Goal: Task Accomplishment & Management: Manage account settings

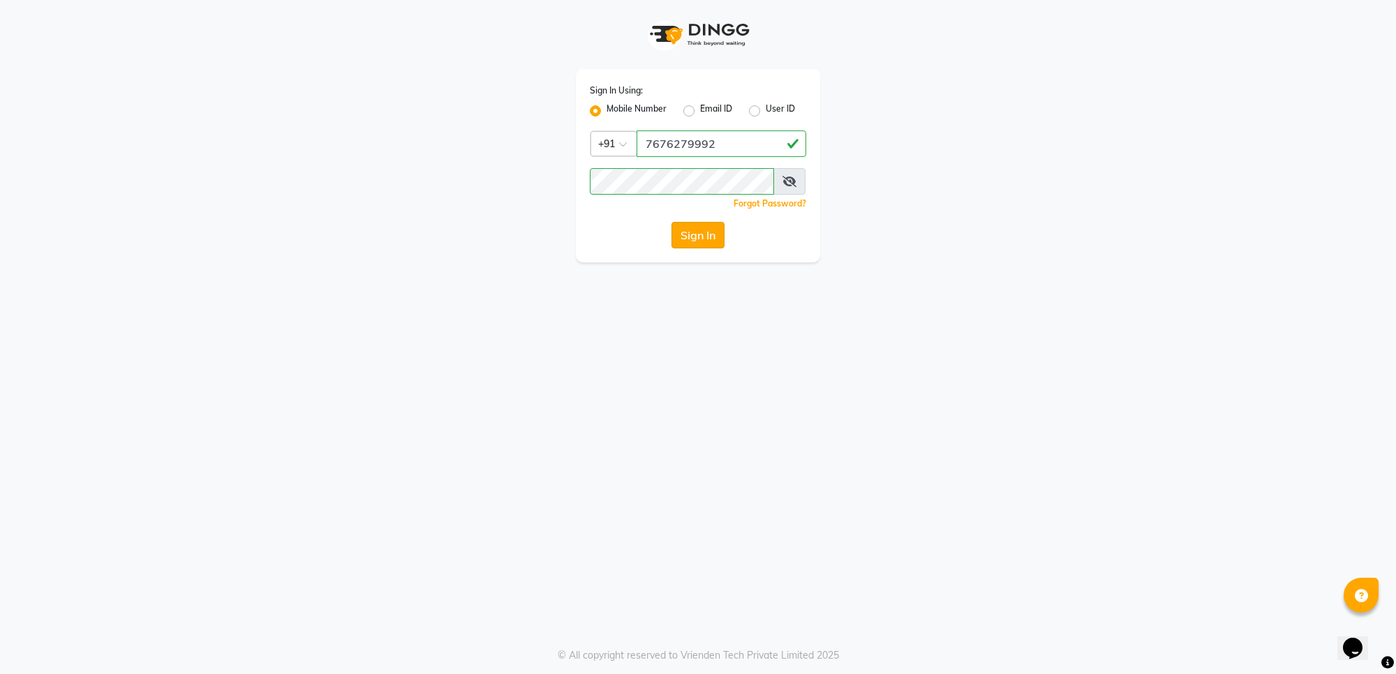
click at [705, 238] on button "Sign In" at bounding box center [697, 235] width 53 height 27
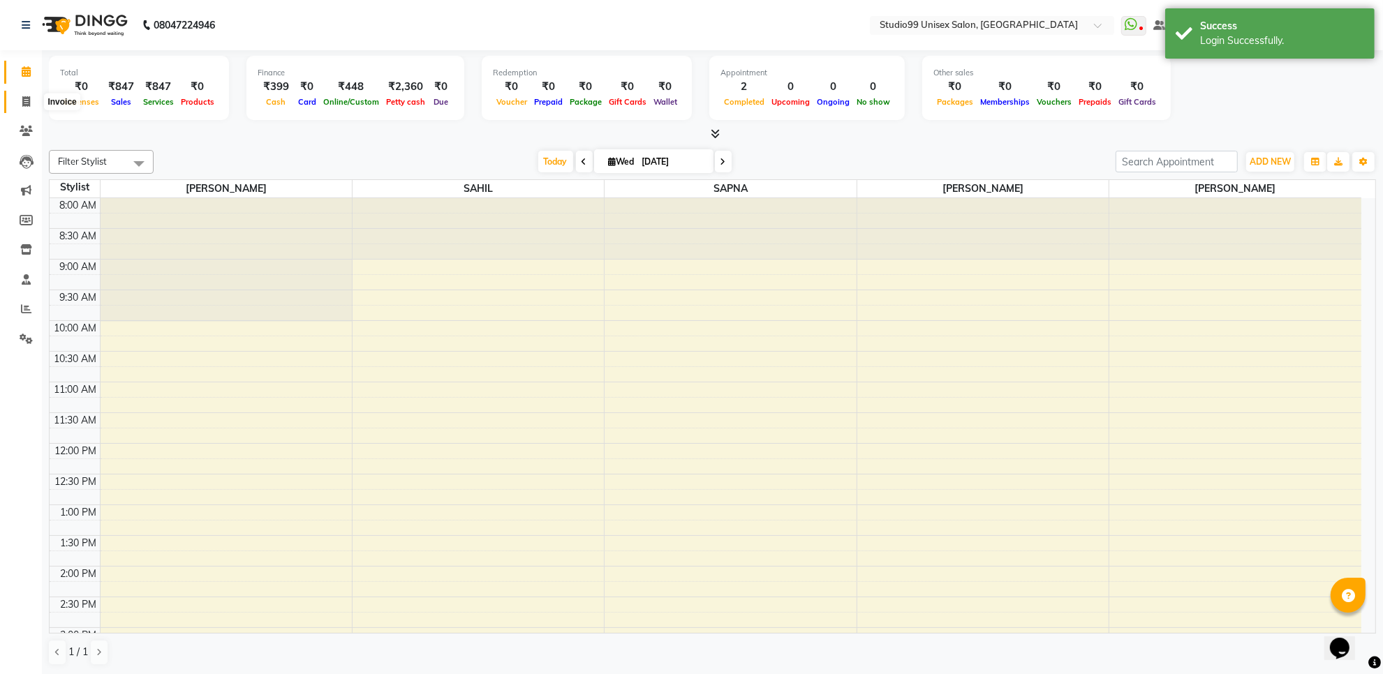
click at [25, 103] on icon at bounding box center [26, 101] width 8 height 10
select select "service"
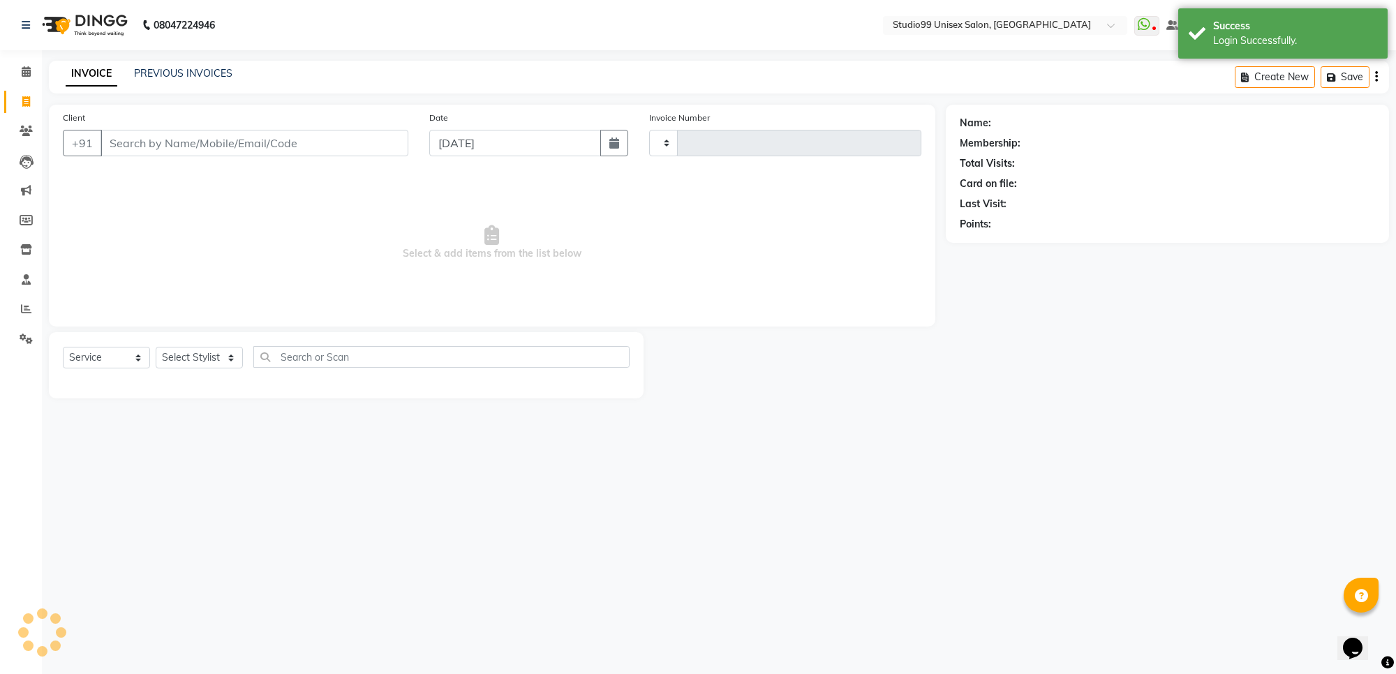
type input "1559"
select select "7323"
click at [200, 351] on select "Select Stylist Manager PRIYAA SAHIL Sanu SAPNA Vijay" at bounding box center [199, 358] width 87 height 22
select select "83085"
click at [156, 347] on select "Select Stylist Manager PRIYAA SAHIL Sanu SAPNA Vijay" at bounding box center [199, 358] width 87 height 22
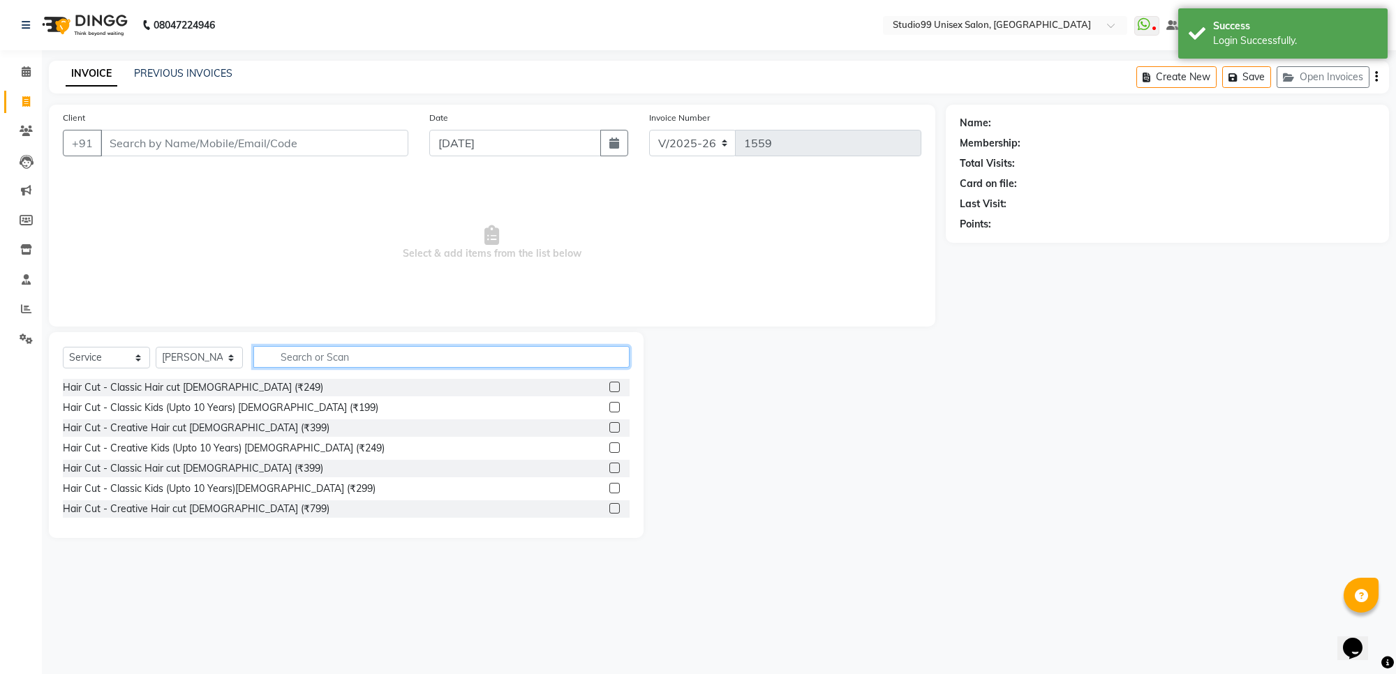
click at [325, 361] on input "text" at bounding box center [441, 357] width 376 height 22
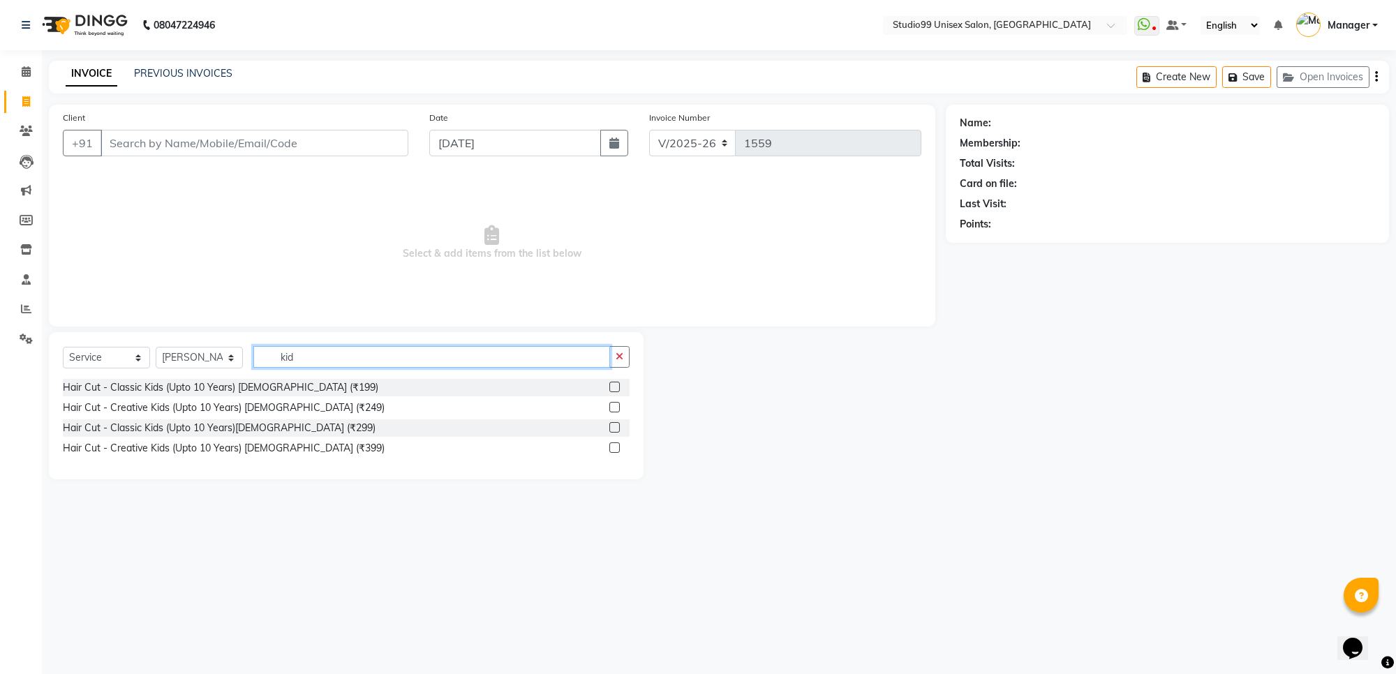
type input "kid"
click at [616, 386] on label at bounding box center [614, 387] width 10 height 10
click at [616, 386] on input "checkbox" at bounding box center [613, 387] width 9 height 9
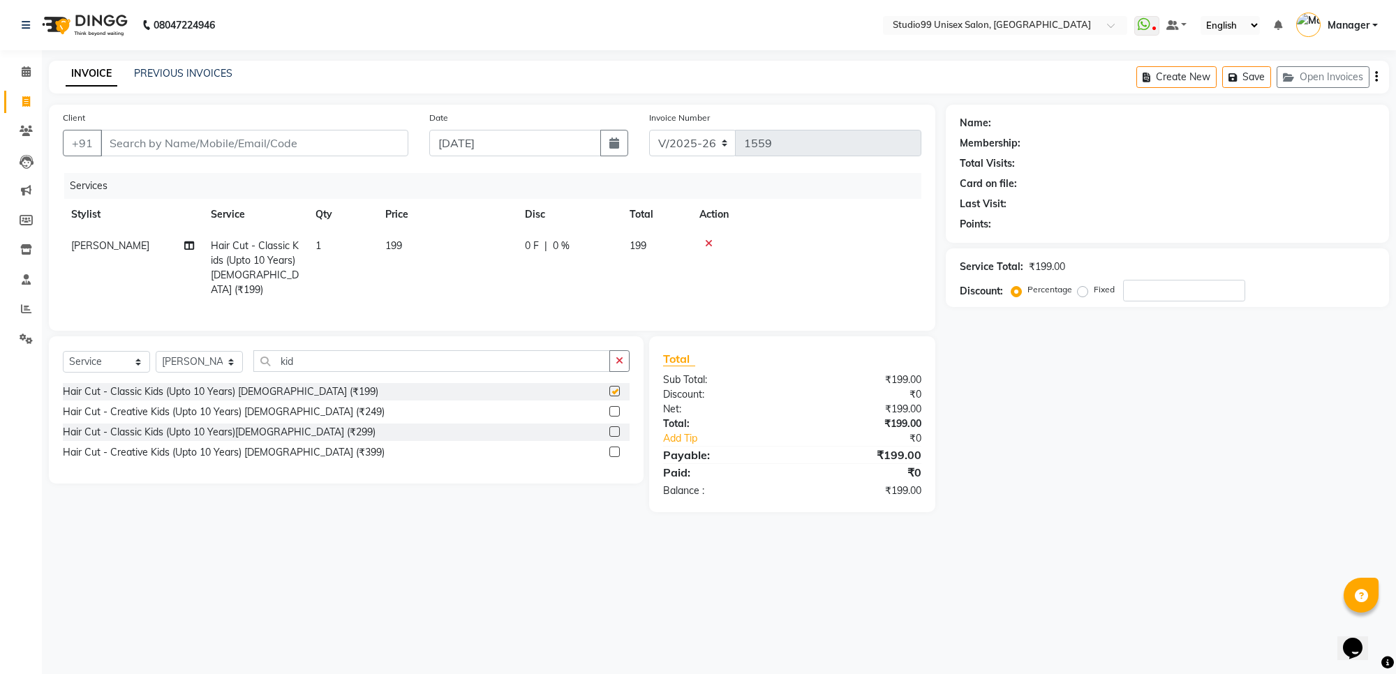
checkbox input "false"
click at [333, 145] on input "Client" at bounding box center [255, 143] width 308 height 27
type input "9"
type input "0"
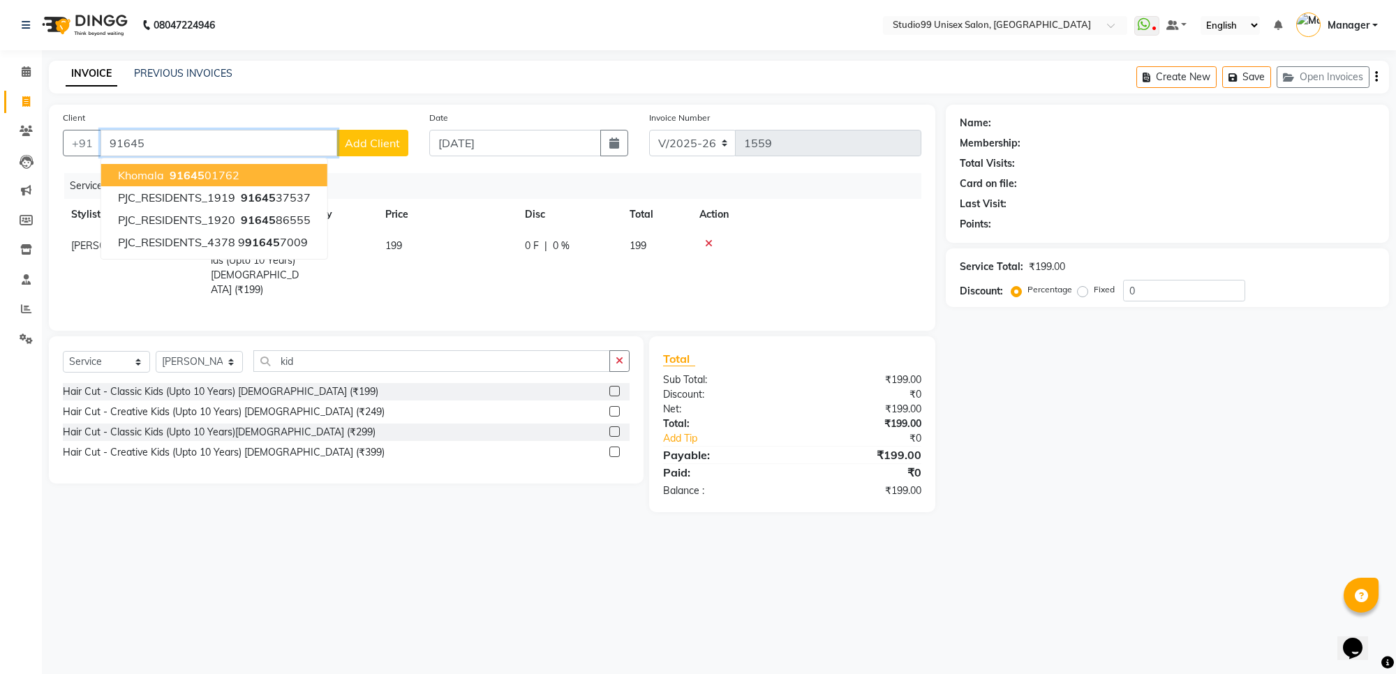
click at [237, 179] on button "khomala 91645 01762" at bounding box center [214, 175] width 226 height 22
type input "9164501762"
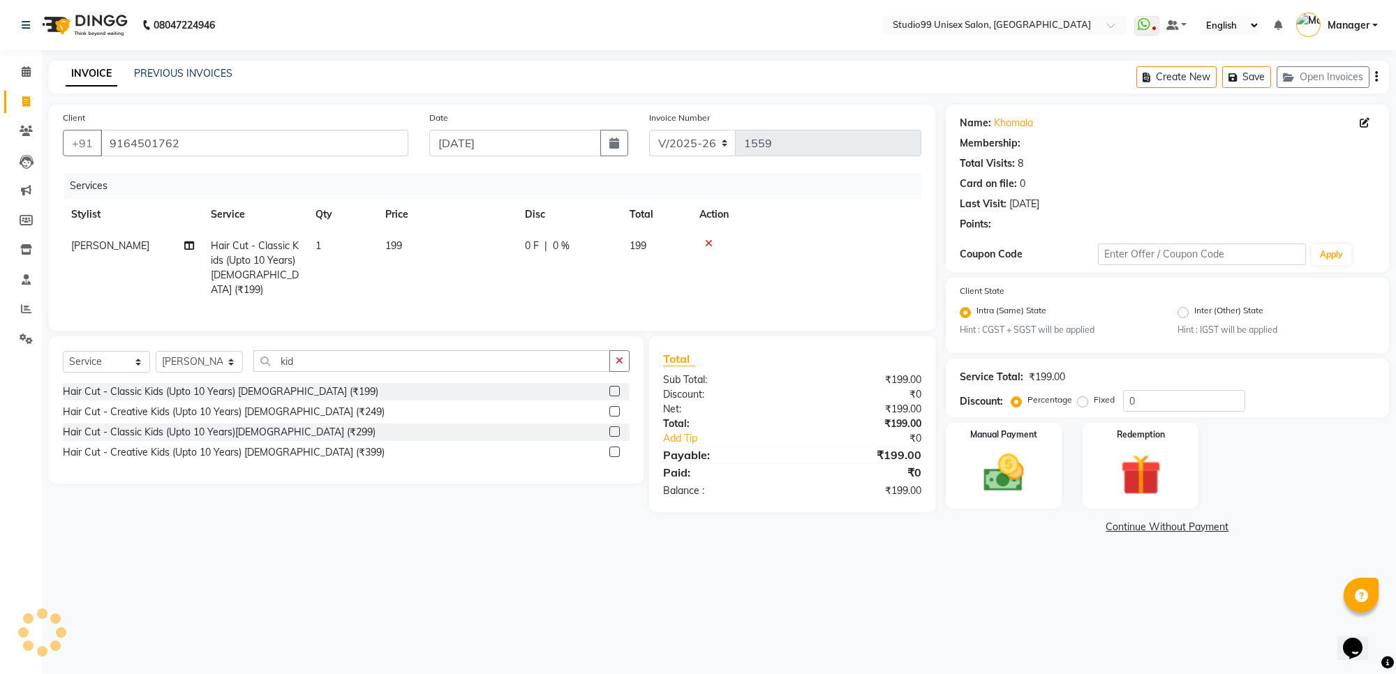
select select "1: Object"
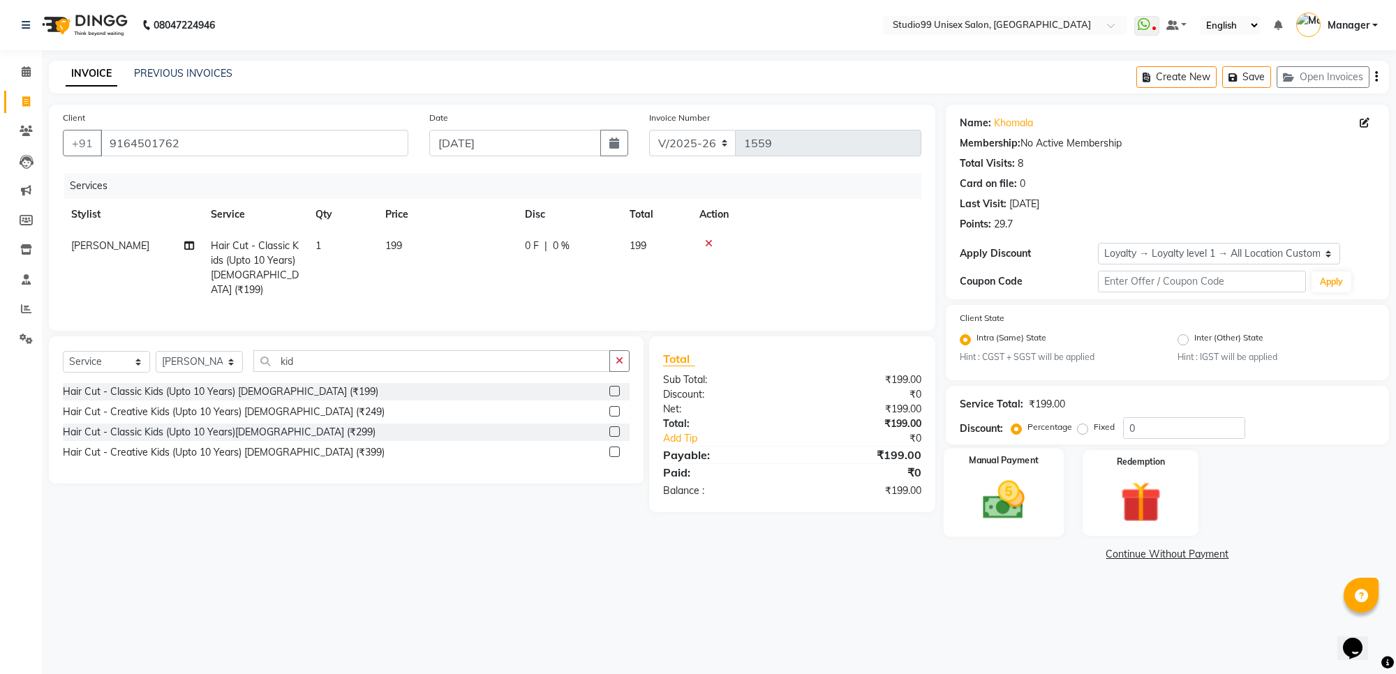
click at [998, 500] on img at bounding box center [1003, 500] width 68 height 49
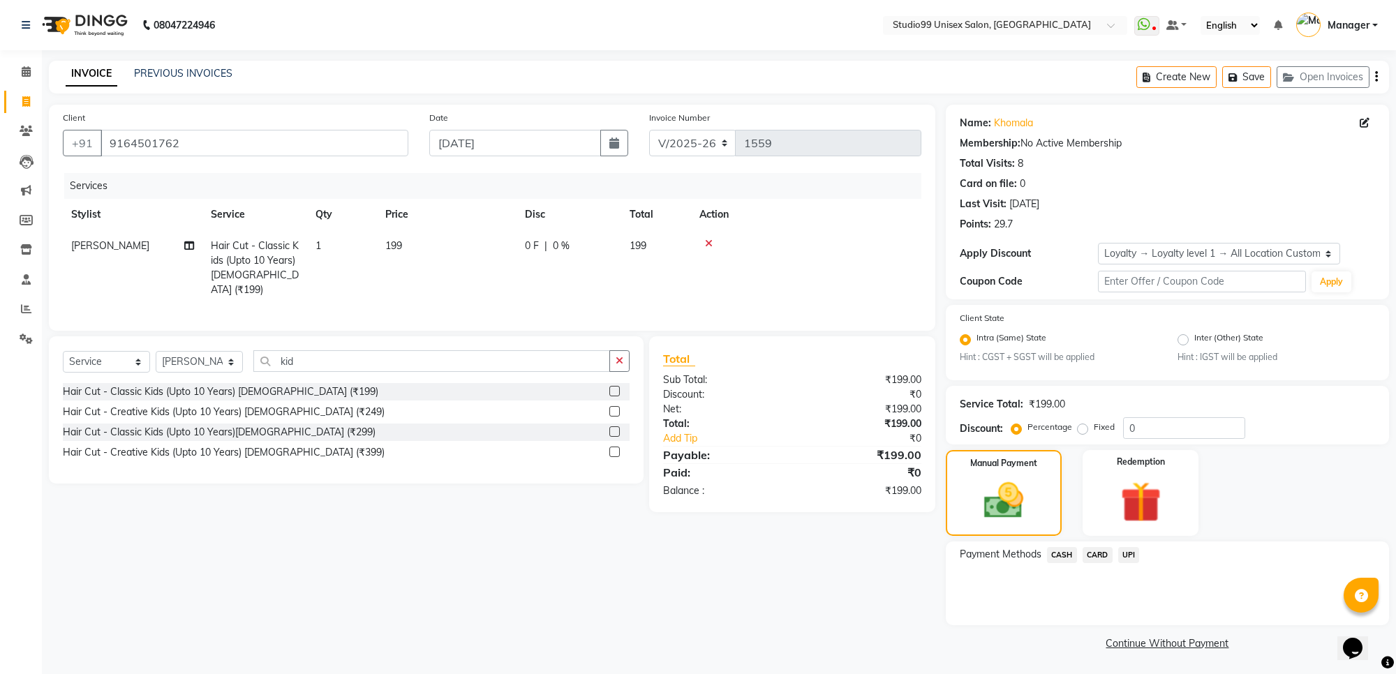
click at [1131, 555] on span "UPI" at bounding box center [1129, 555] width 22 height 16
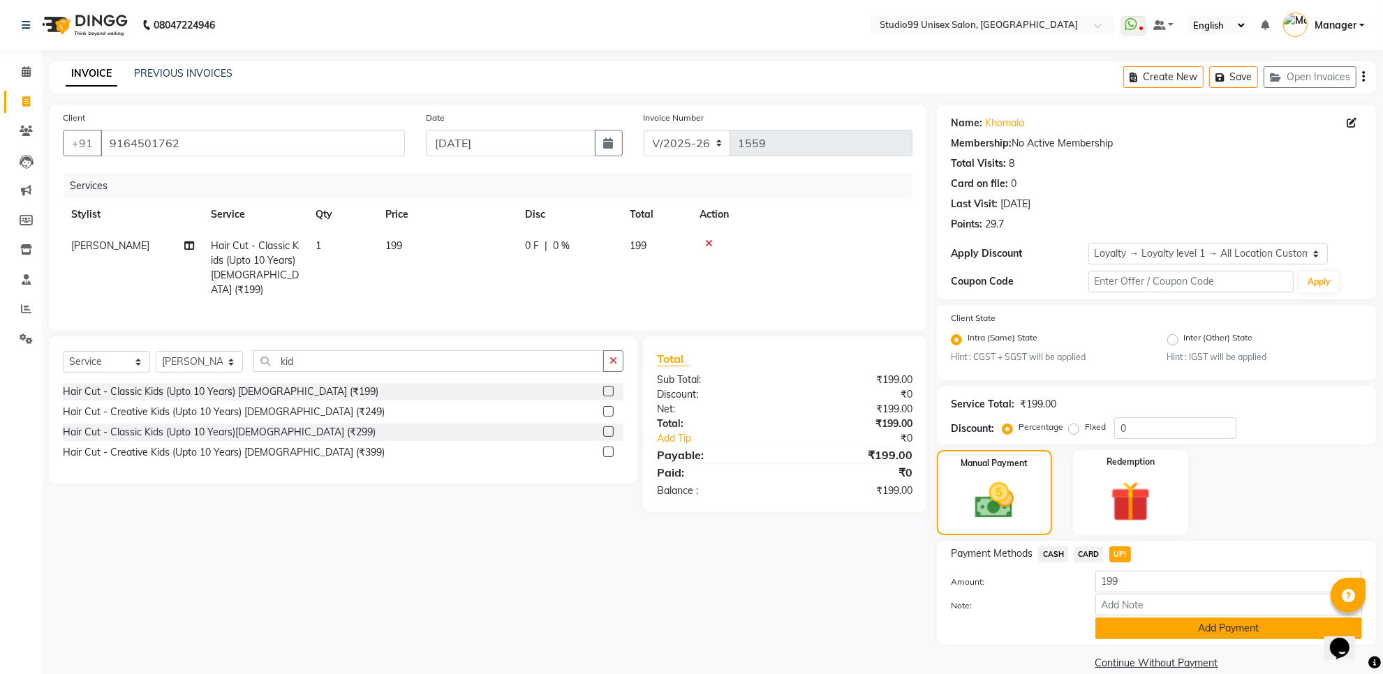
click at [1143, 635] on button "Add Payment" at bounding box center [1228, 629] width 267 height 22
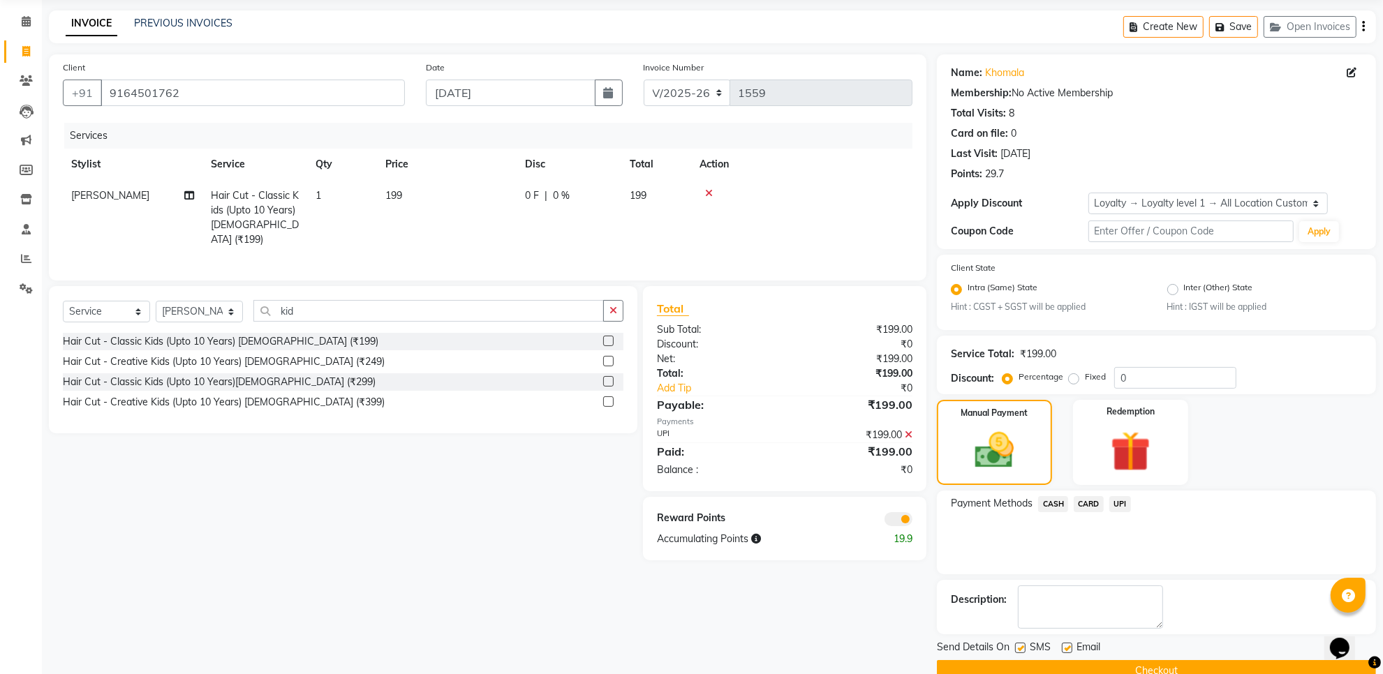
scroll to position [78, 0]
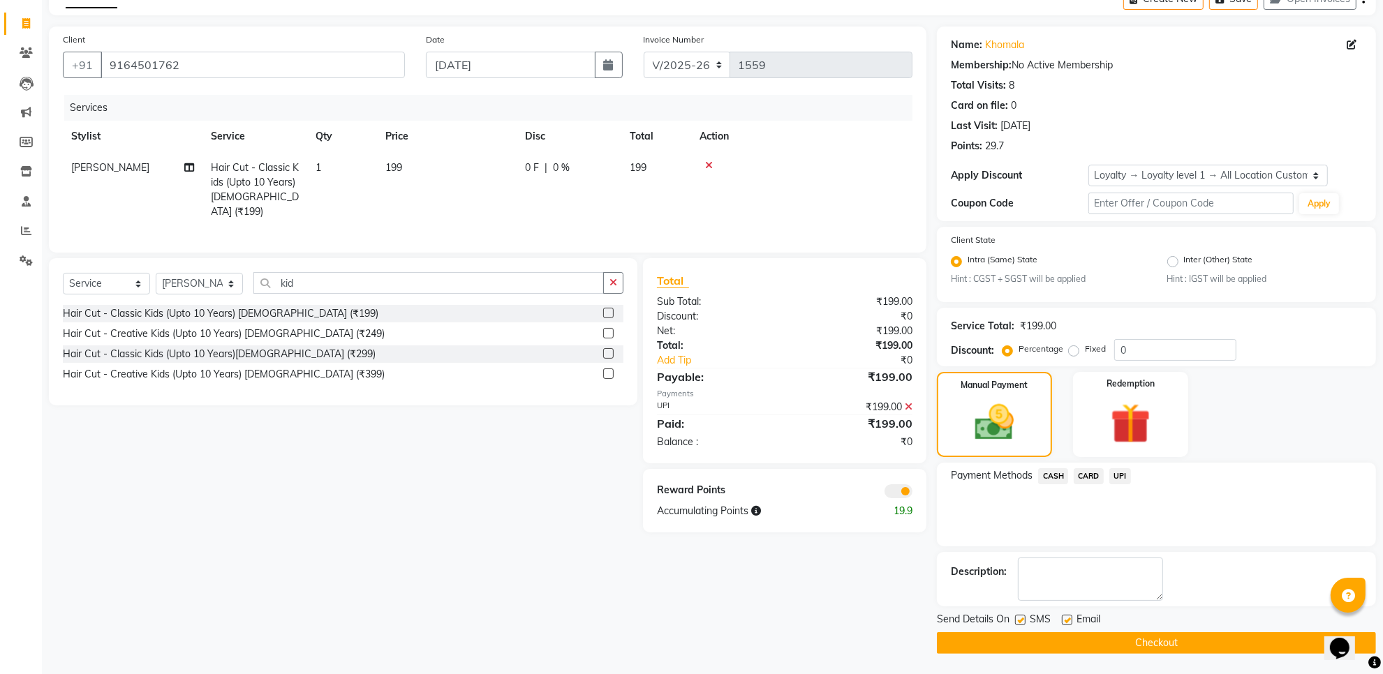
click at [1125, 647] on button "Checkout" at bounding box center [1156, 643] width 439 height 22
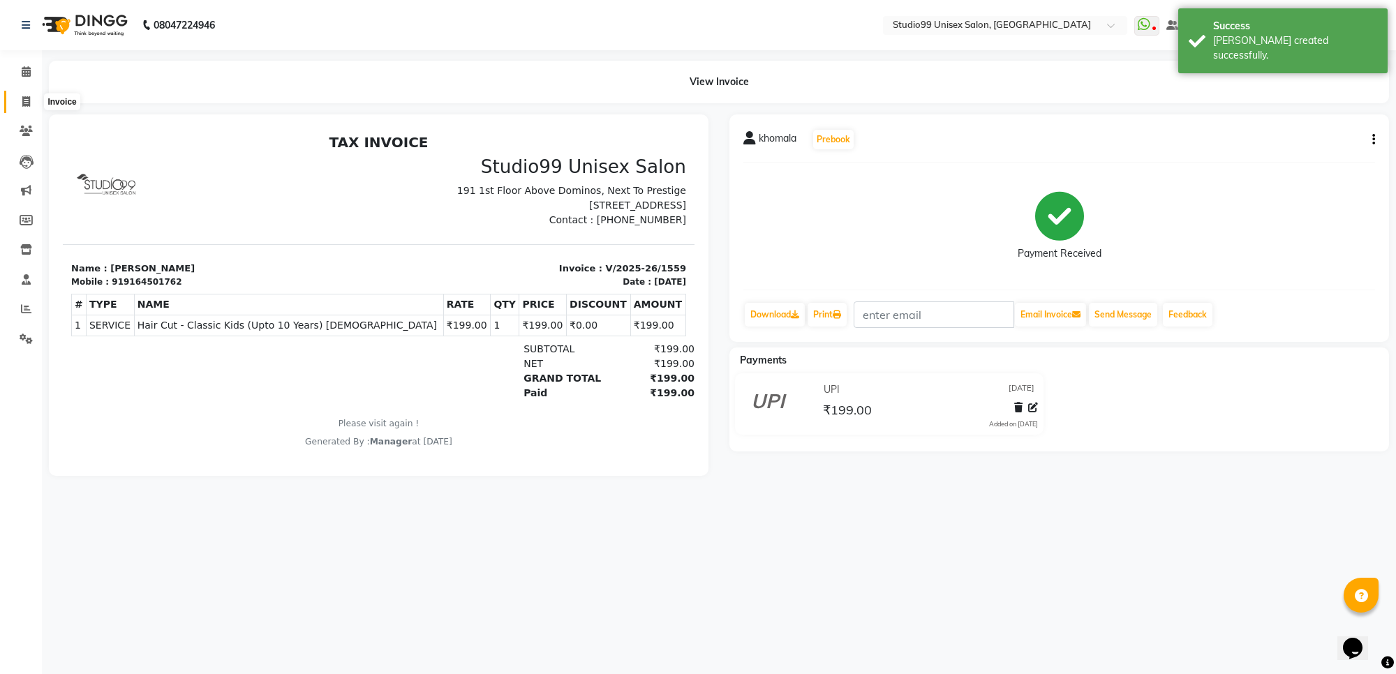
click at [25, 98] on icon at bounding box center [26, 101] width 8 height 10
select select "7323"
select select "service"
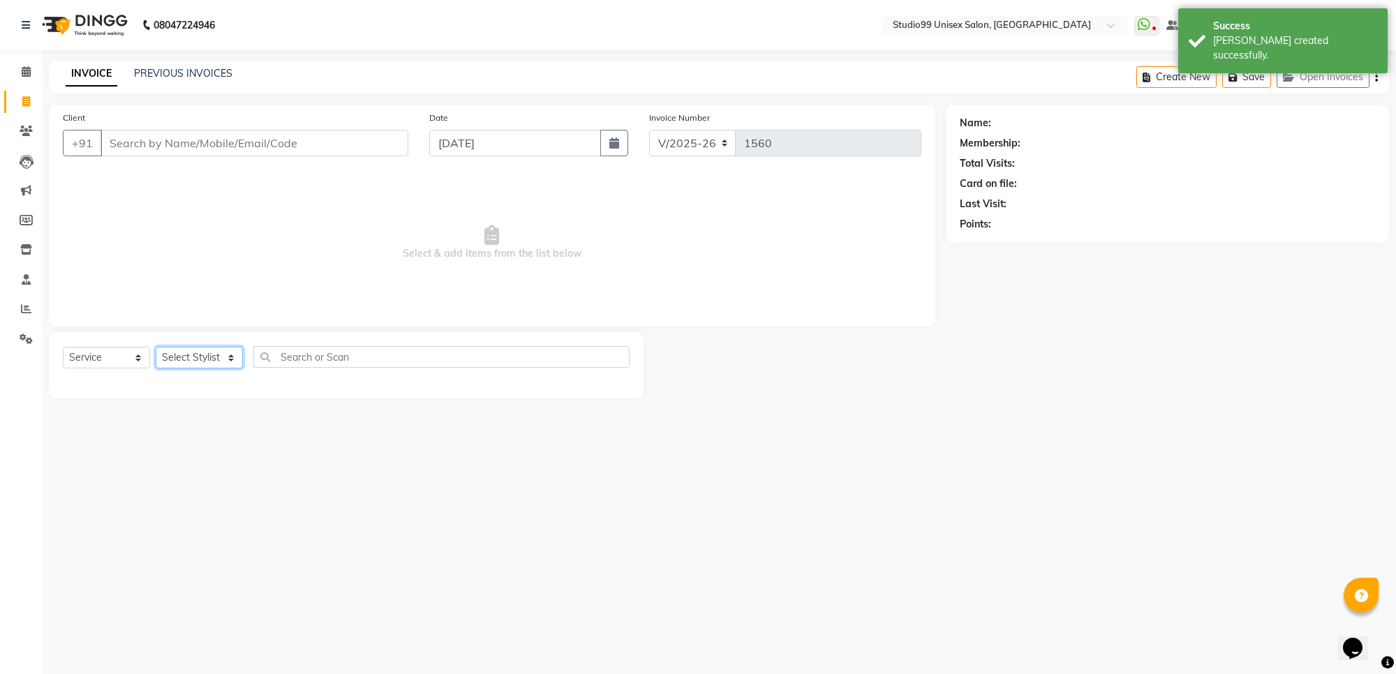
click at [194, 362] on select "Select Stylist" at bounding box center [199, 358] width 87 height 22
click at [218, 354] on select "Select Stylist" at bounding box center [199, 358] width 87 height 22
click at [218, 354] on select "Select Stylist Manager PRIYAA SAHIL Sanu SAPNA Vijay" at bounding box center [199, 358] width 87 height 22
select select "77679"
click at [156, 347] on select "Select Stylist Manager PRIYAA SAHIL Sanu SAPNA Vijay" at bounding box center [199, 358] width 87 height 22
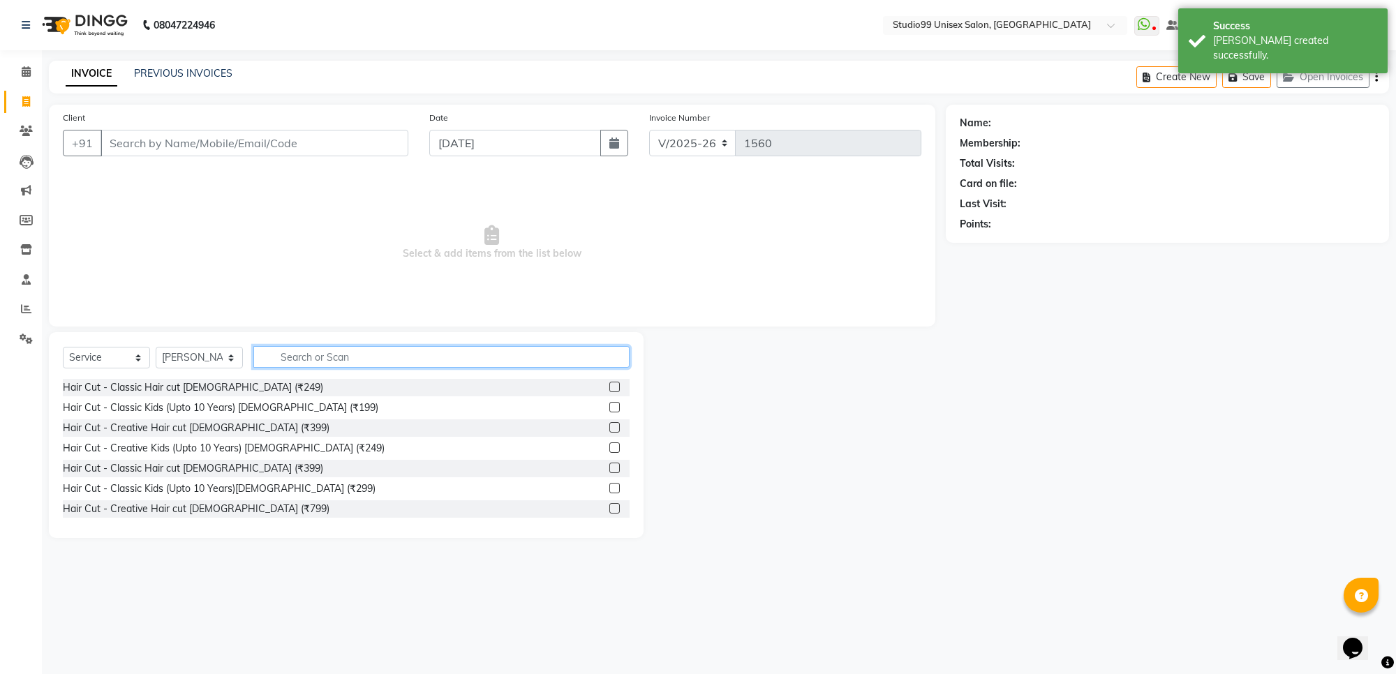
click at [403, 356] on input "text" at bounding box center [441, 357] width 376 height 22
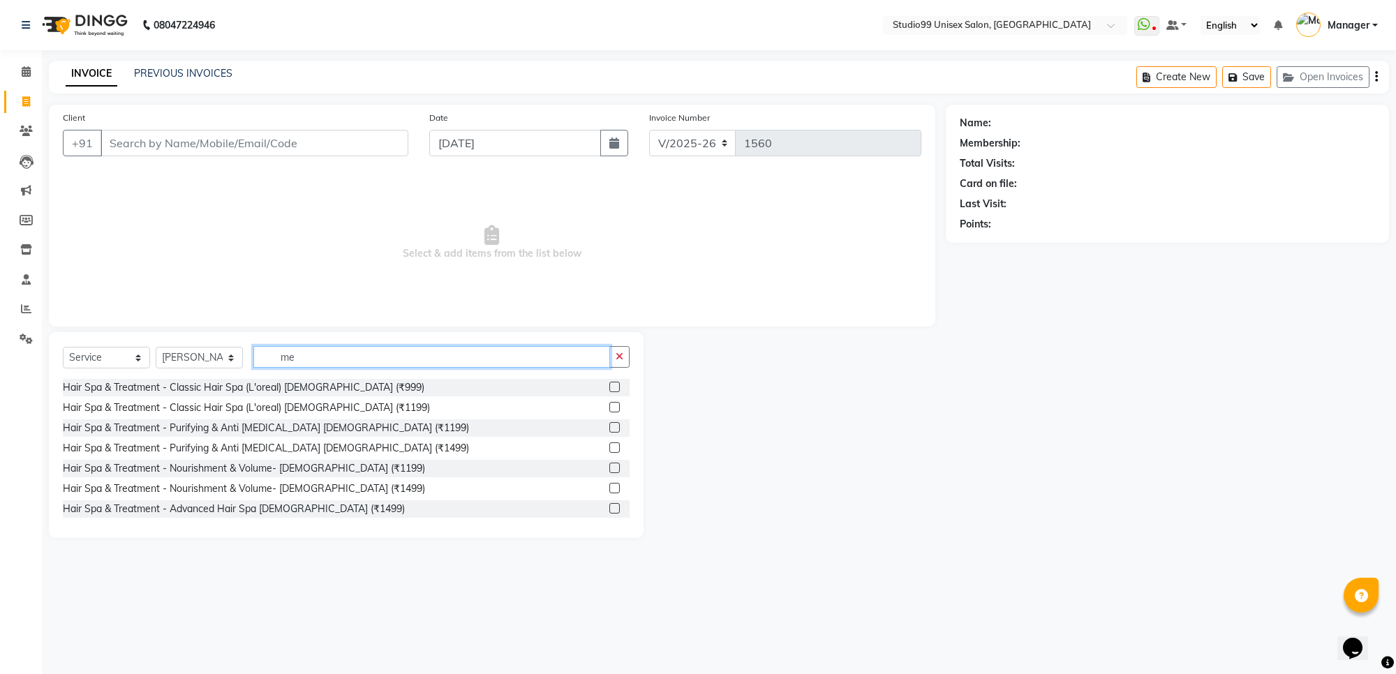
type input "m"
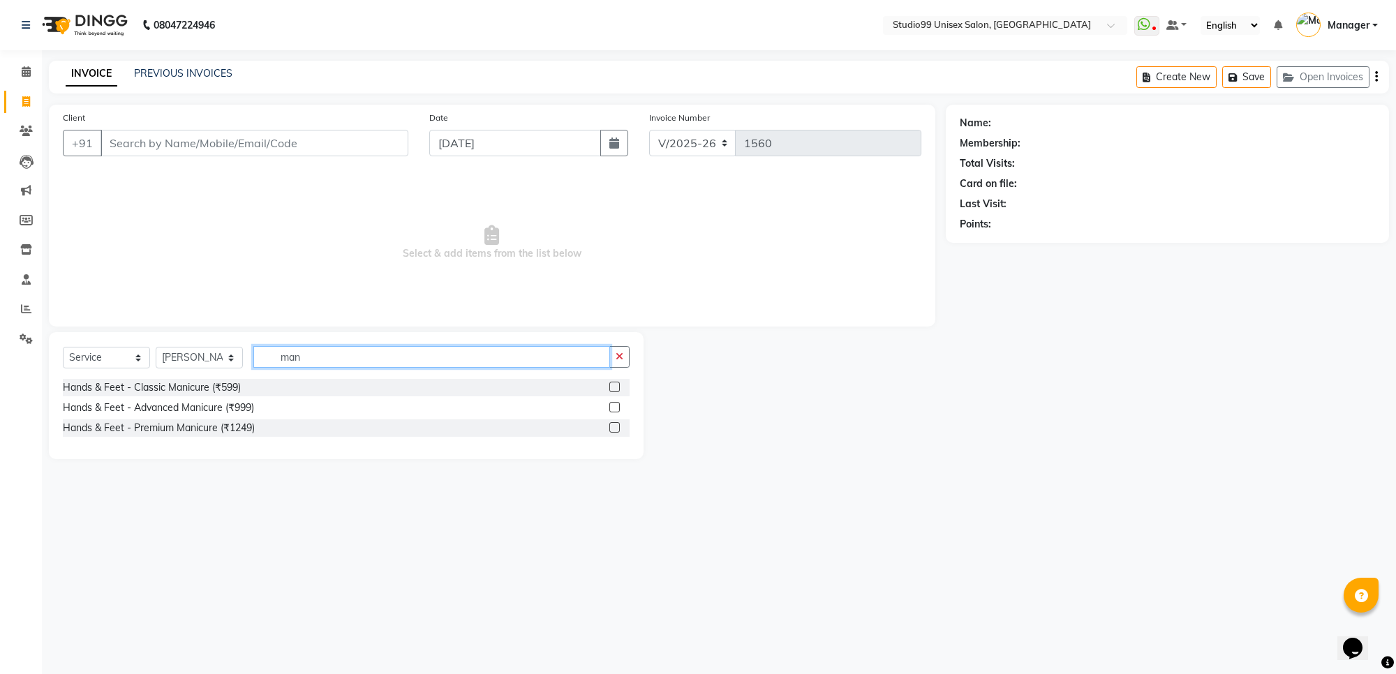
type input "man"
click at [209, 364] on select "Select Stylist Manager PRIYAA SAHIL Sanu SAPNA Vijay" at bounding box center [199, 358] width 87 height 22
select select "63733"
click at [156, 347] on select "Select Stylist Manager PRIYAA SAHIL Sanu SAPNA Vijay" at bounding box center [199, 358] width 87 height 22
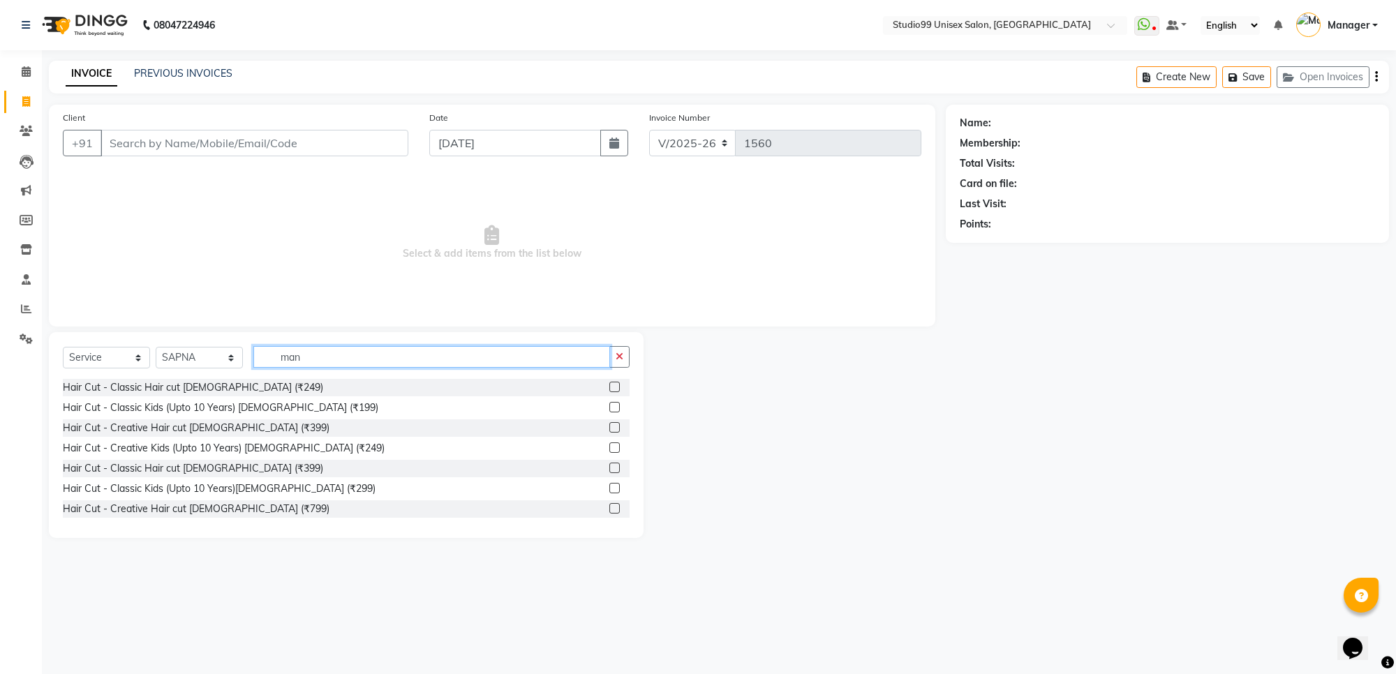
click at [560, 353] on input "man" at bounding box center [431, 357] width 357 height 22
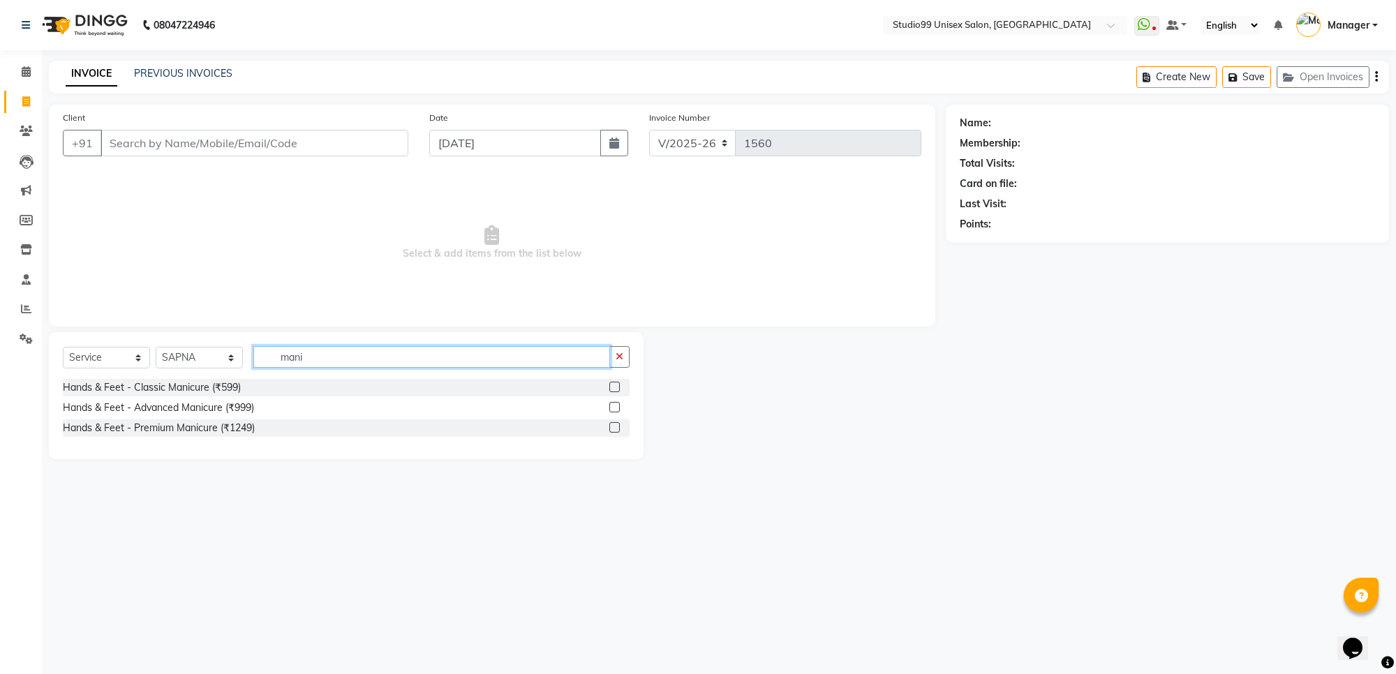
type input "mani"
click at [614, 389] on label at bounding box center [614, 387] width 10 height 10
click at [614, 389] on input "checkbox" at bounding box center [613, 387] width 9 height 9
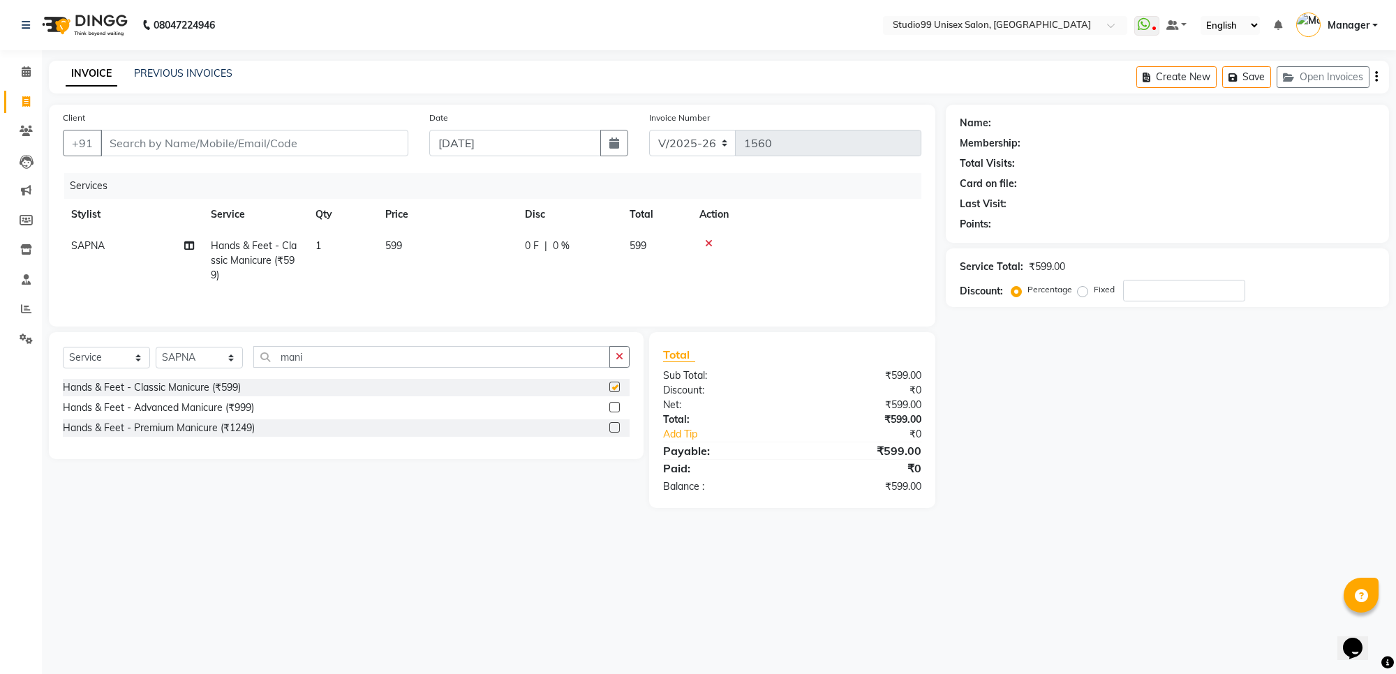
checkbox input "false"
click at [503, 365] on input "mani" at bounding box center [431, 357] width 357 height 22
type input "m"
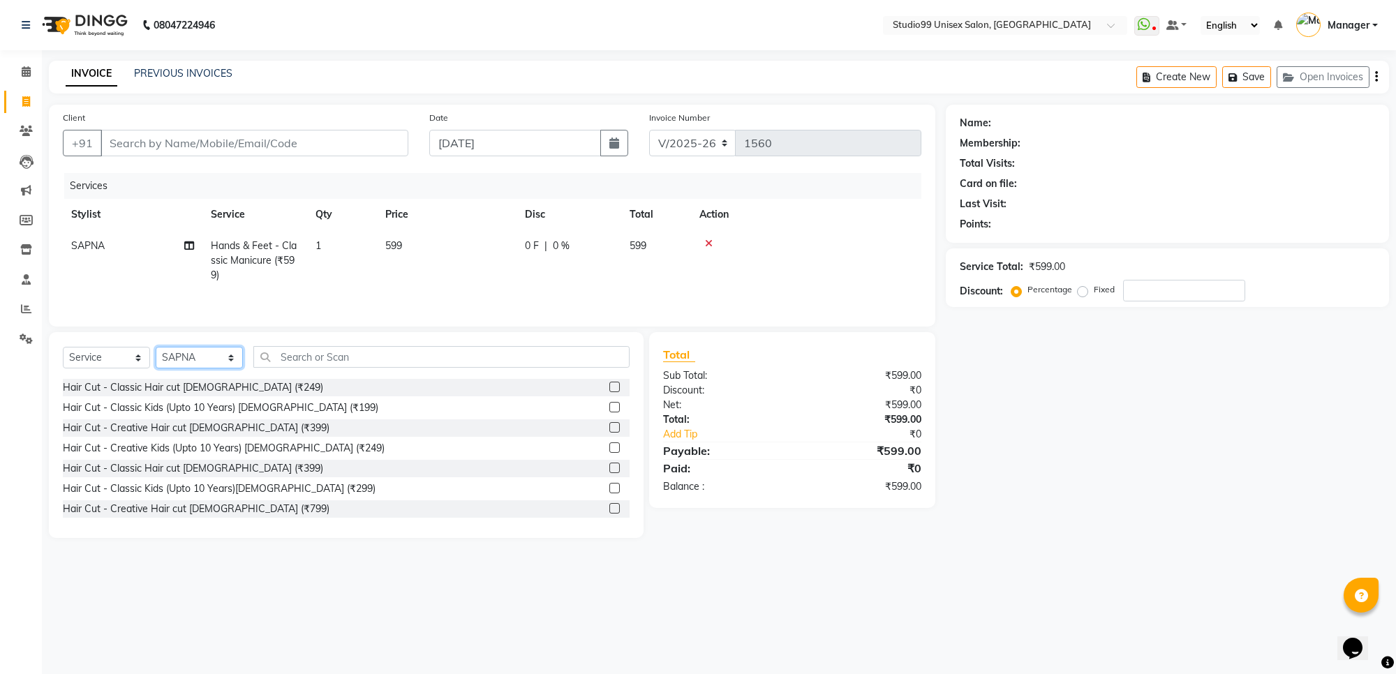
click at [204, 363] on select "Select Stylist Manager PRIYAA SAHIL Sanu SAPNA Vijay" at bounding box center [199, 358] width 87 height 22
select select "77679"
click at [156, 349] on select "Select Stylist Manager PRIYAA SAHIL Sanu SAPNA Vijay" at bounding box center [199, 358] width 87 height 22
click at [405, 357] on input "text" at bounding box center [441, 357] width 376 height 22
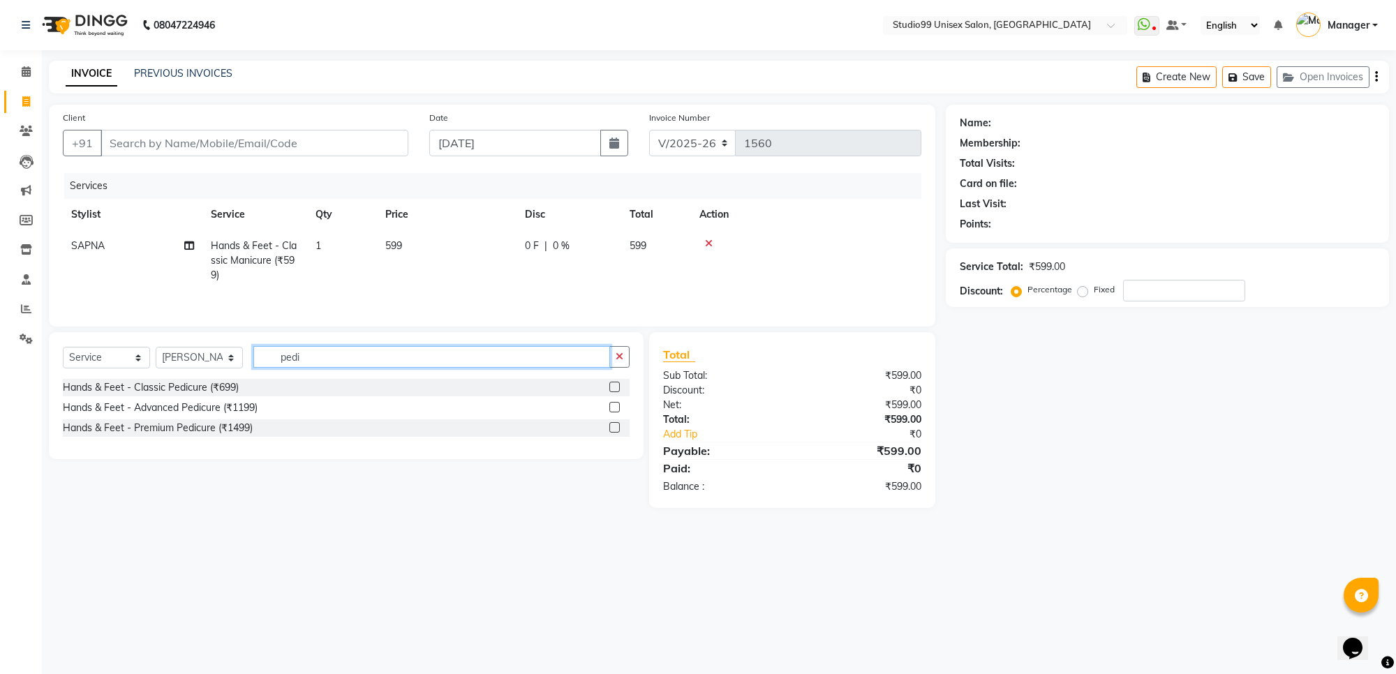
type input "pedi"
click at [611, 388] on label at bounding box center [614, 387] width 10 height 10
click at [611, 388] on input "checkbox" at bounding box center [613, 387] width 9 height 9
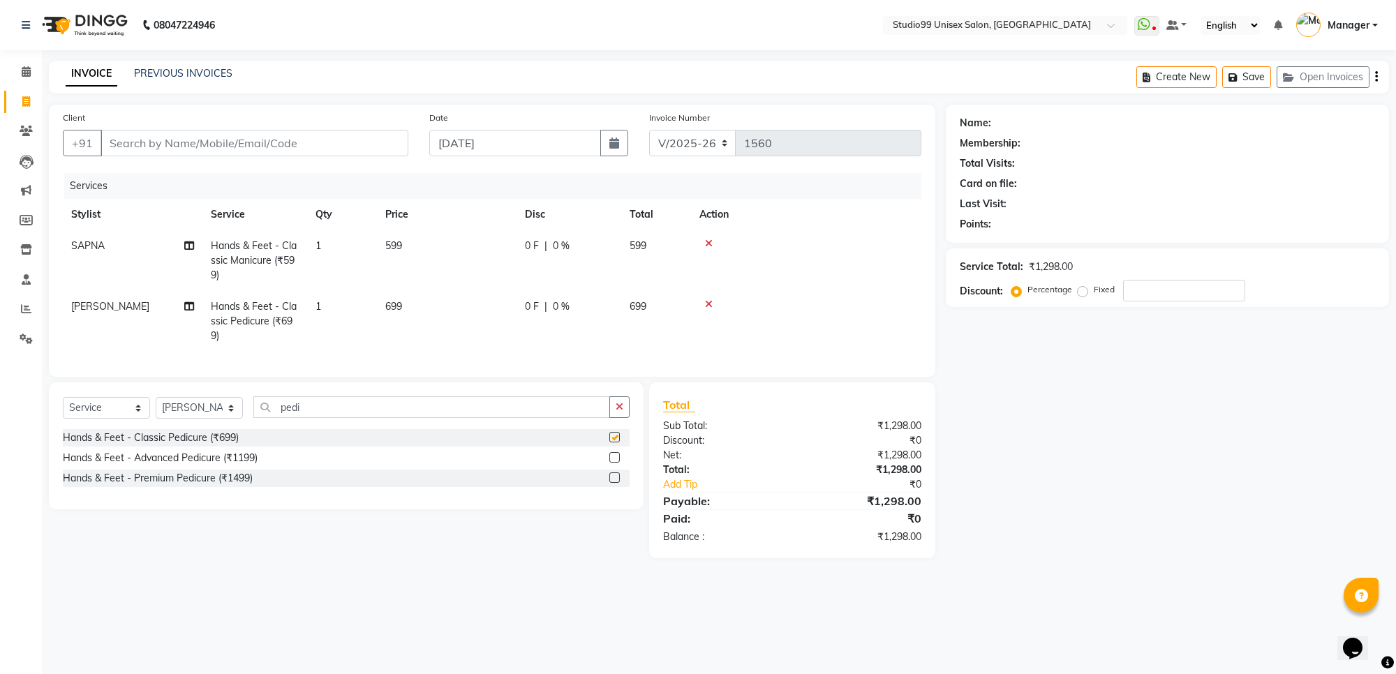
checkbox input "false"
click at [381, 144] on input "Client" at bounding box center [255, 143] width 308 height 27
click at [1094, 295] on label "Fixed" at bounding box center [1104, 289] width 21 height 13
click at [1083, 295] on input "Fixed" at bounding box center [1085, 290] width 10 height 10
radio input "true"
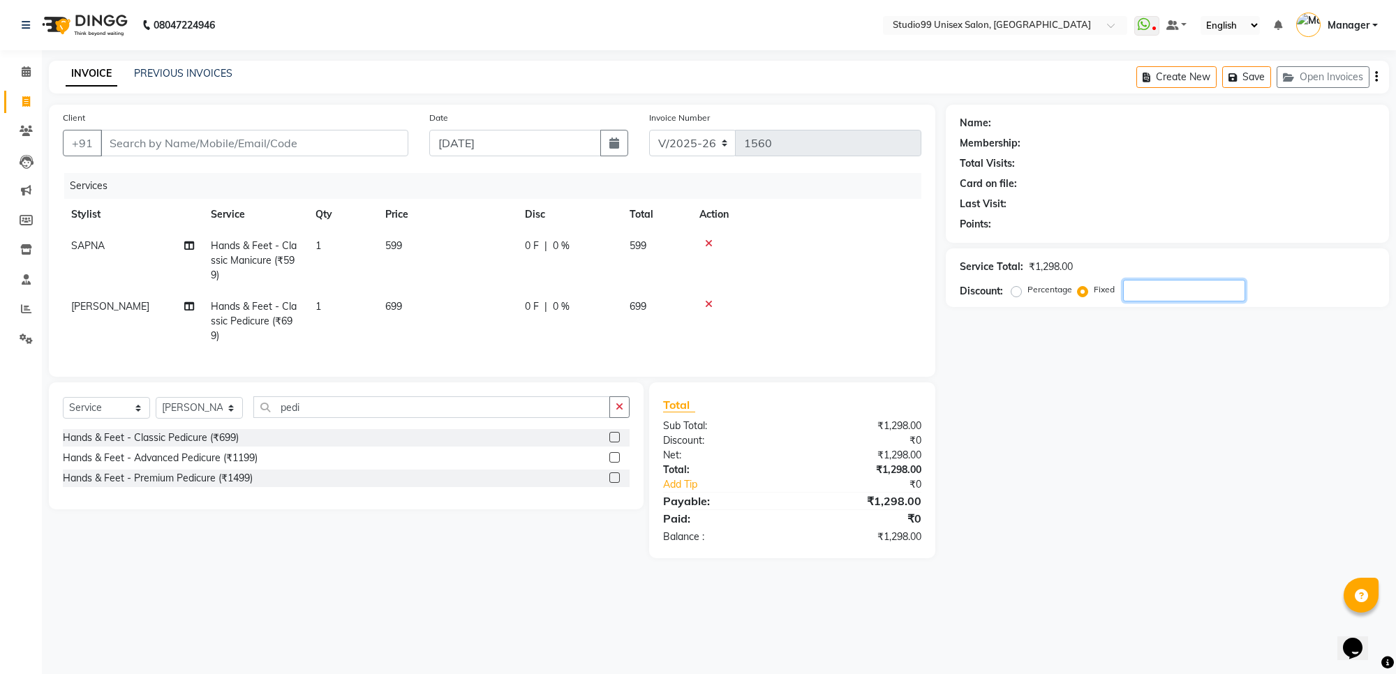
click at [1146, 286] on input "number" at bounding box center [1184, 291] width 122 height 22
type input "499"
click at [253, 143] on input "Client" at bounding box center [255, 143] width 308 height 27
type input "9"
radio input "true"
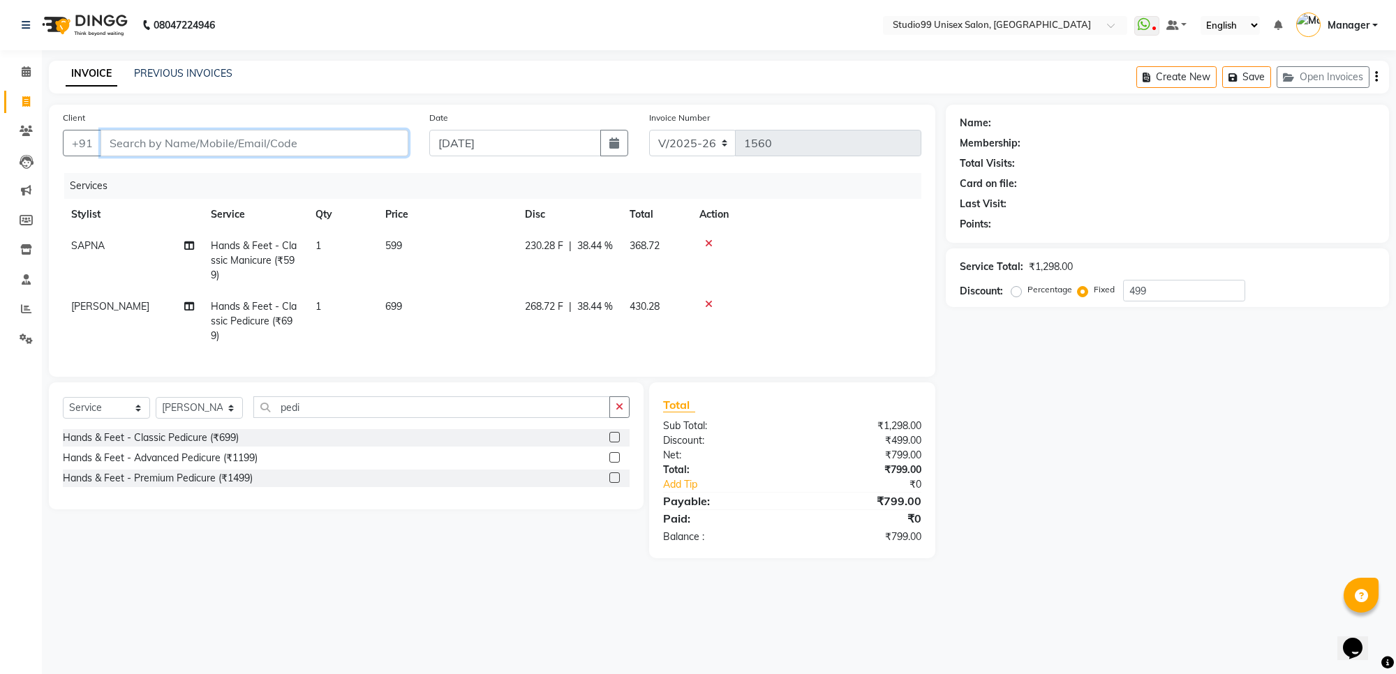
type input "0"
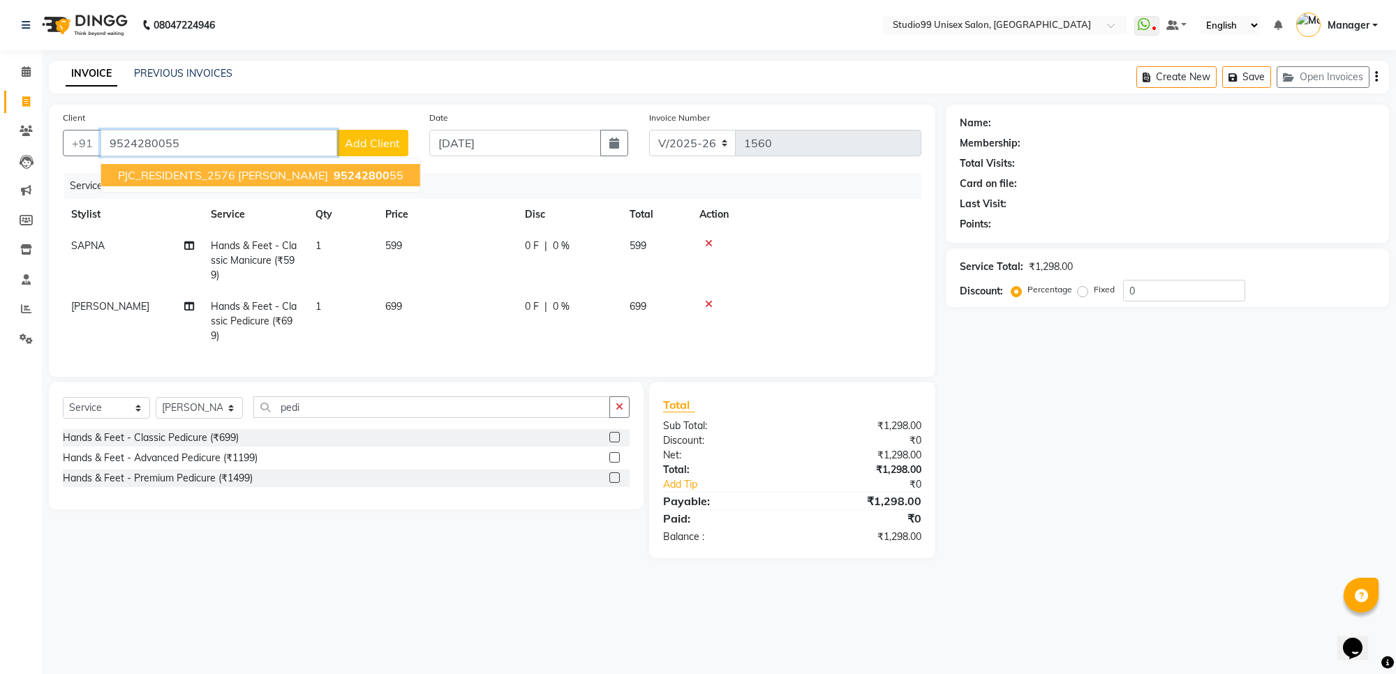
type input "9524280055"
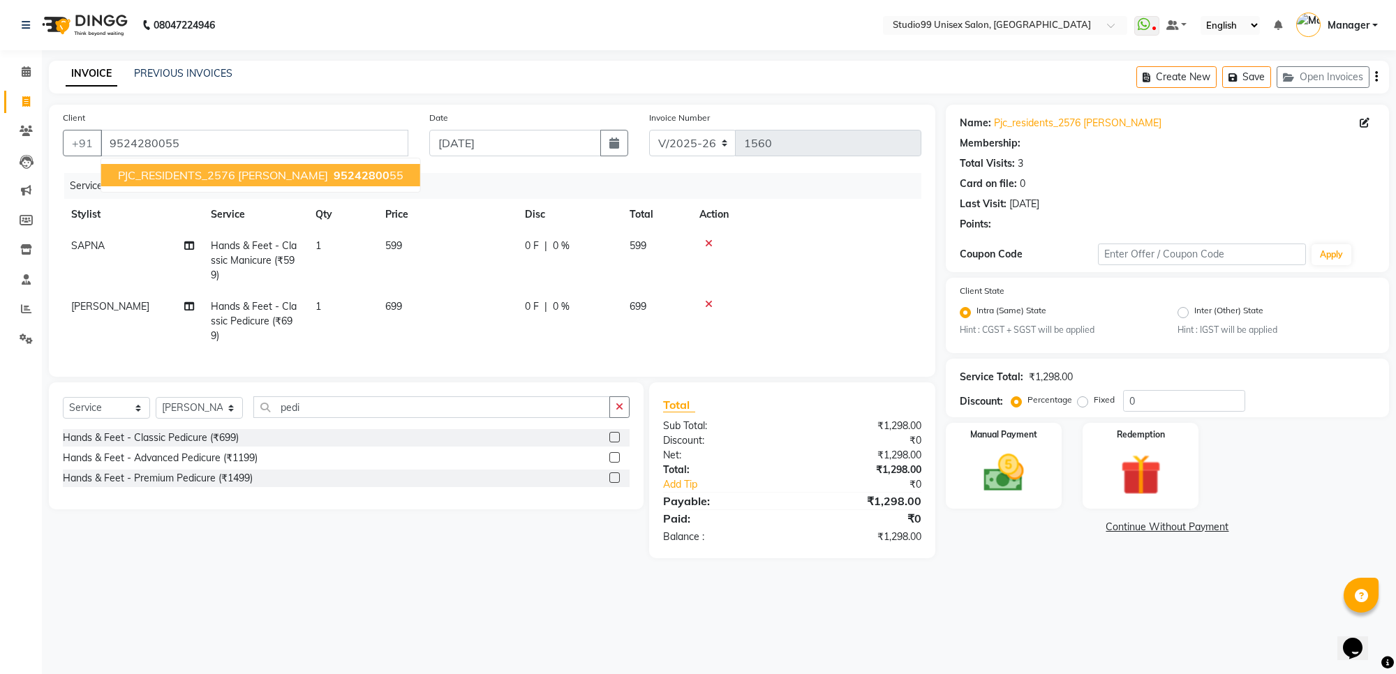
select select "1: Object"
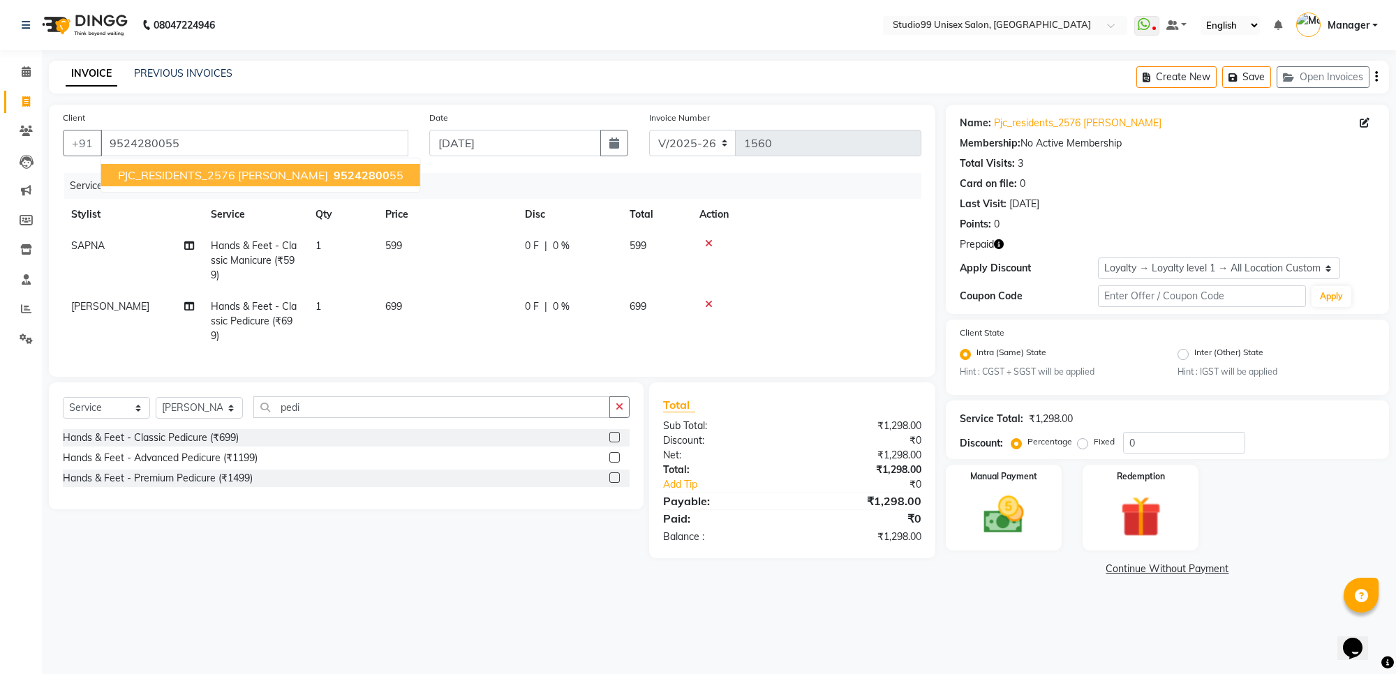
click at [184, 173] on span "PJC_RESIDENTS_2576 jyothi" at bounding box center [223, 175] width 210 height 14
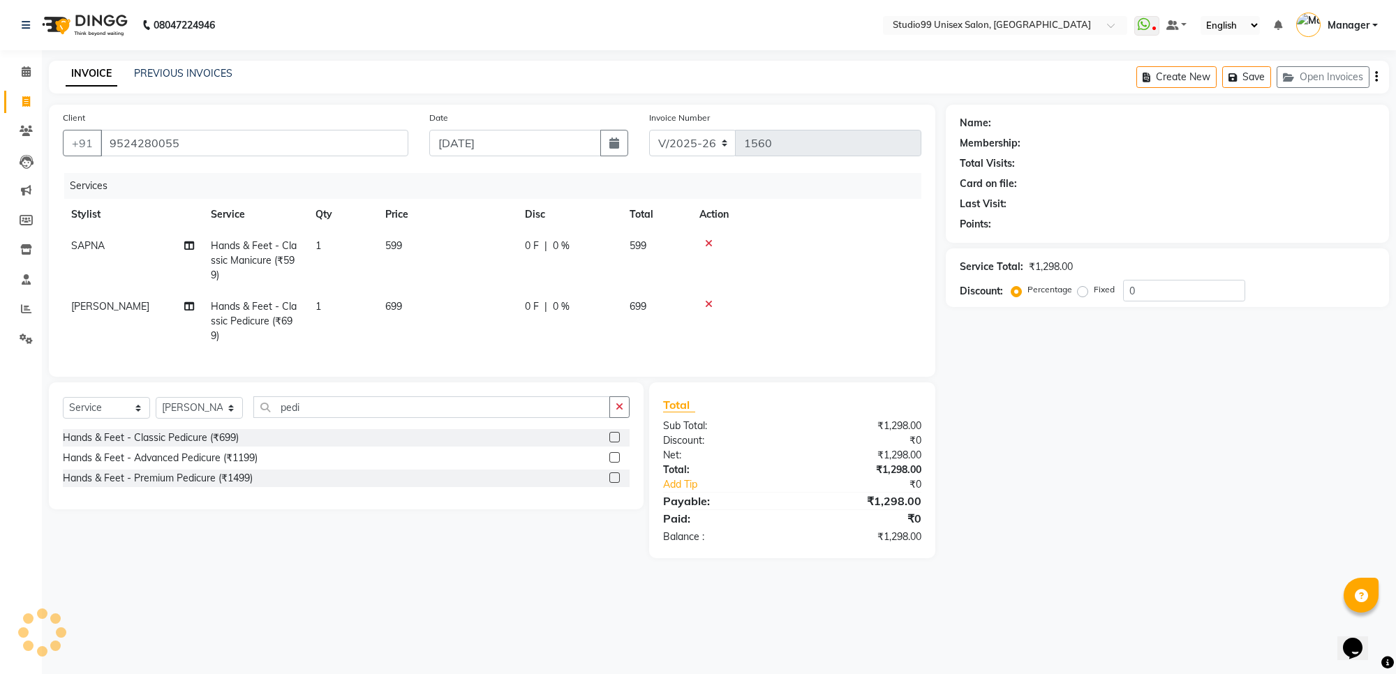
select select "1: Object"
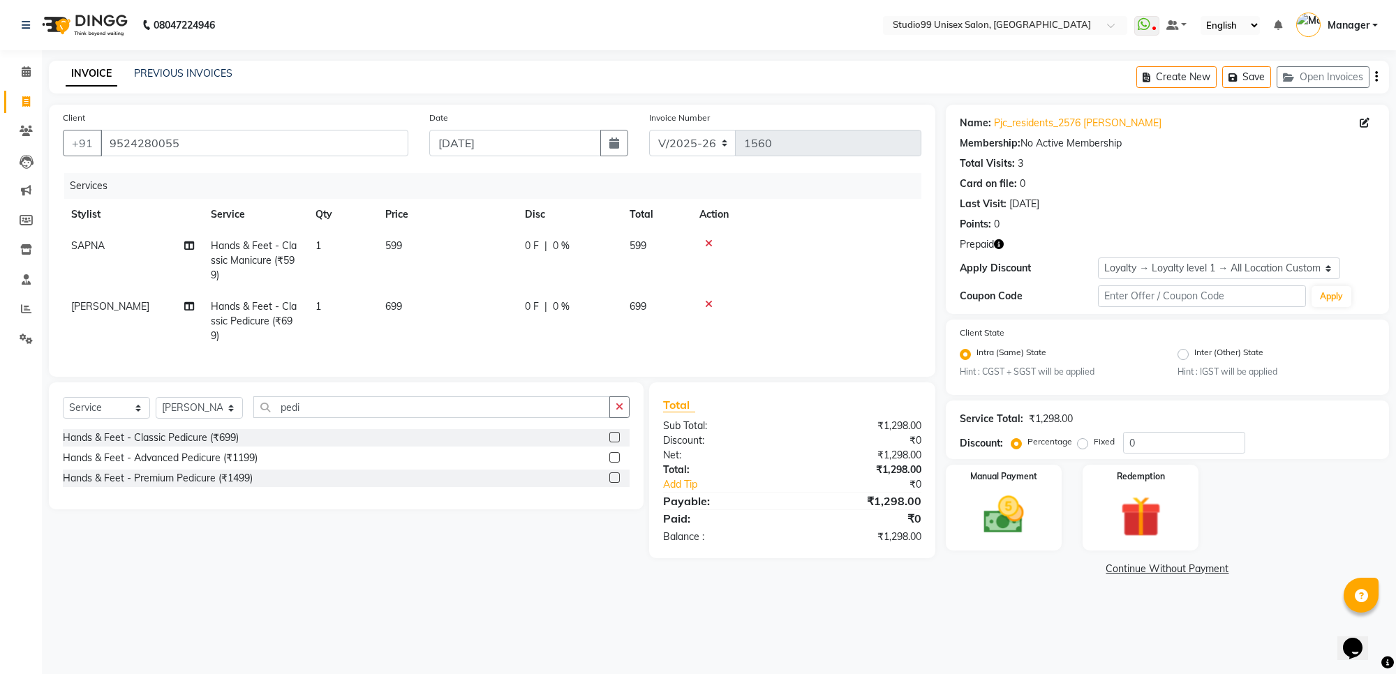
click at [996, 243] on icon "button" at bounding box center [999, 244] width 10 height 10
click at [1023, 530] on img at bounding box center [1003, 515] width 68 height 49
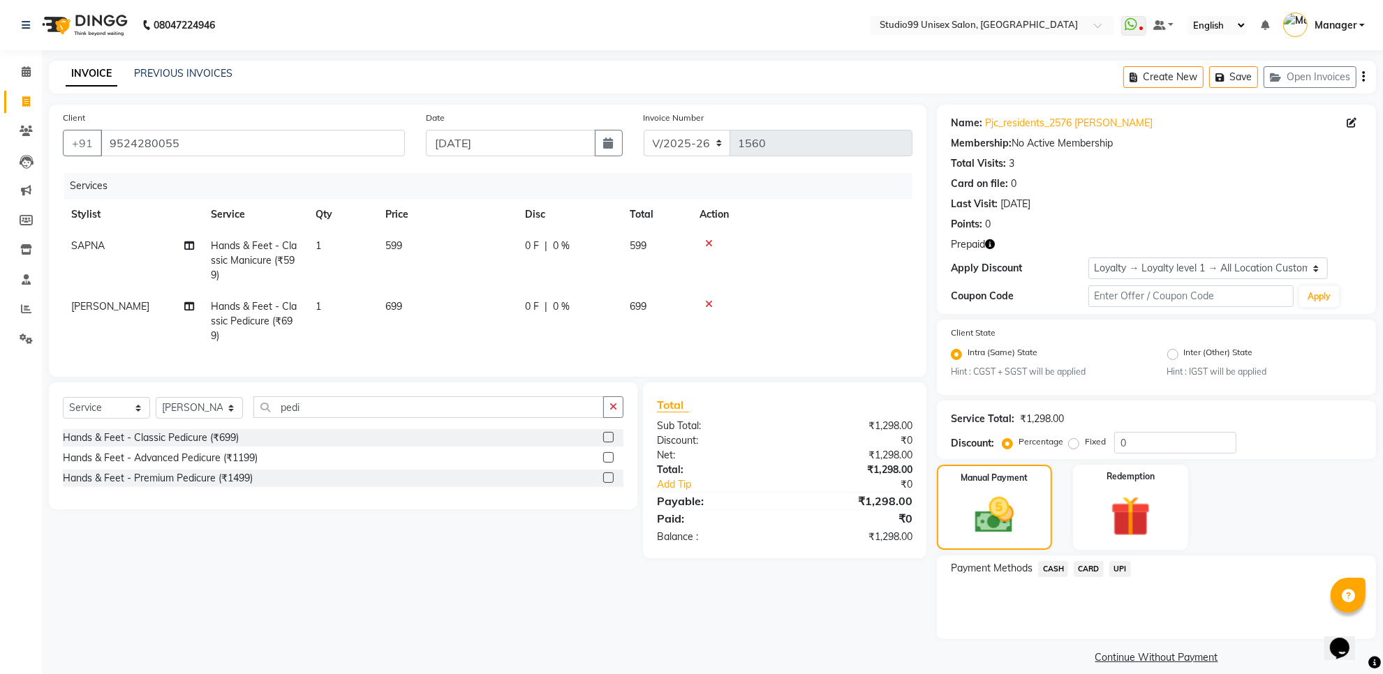
click at [1118, 567] on span "UPI" at bounding box center [1120, 569] width 22 height 16
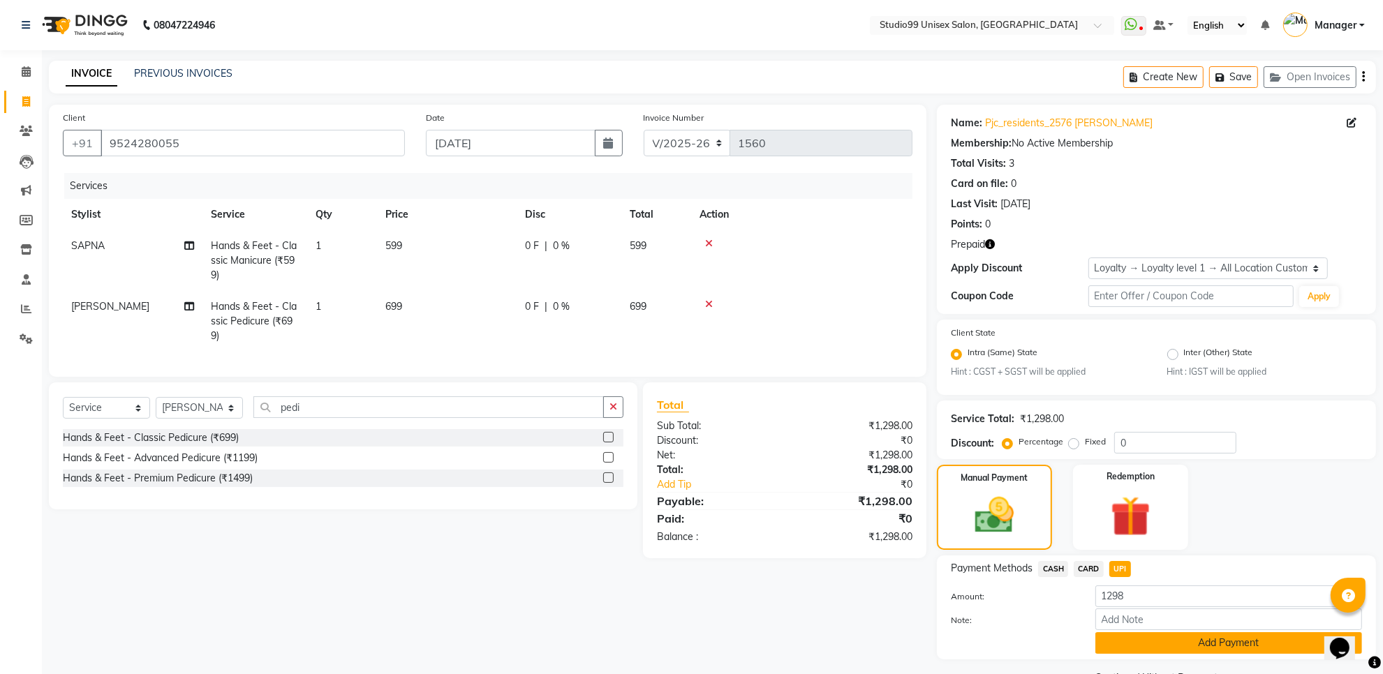
click at [1128, 635] on button "Add Payment" at bounding box center [1228, 643] width 267 height 22
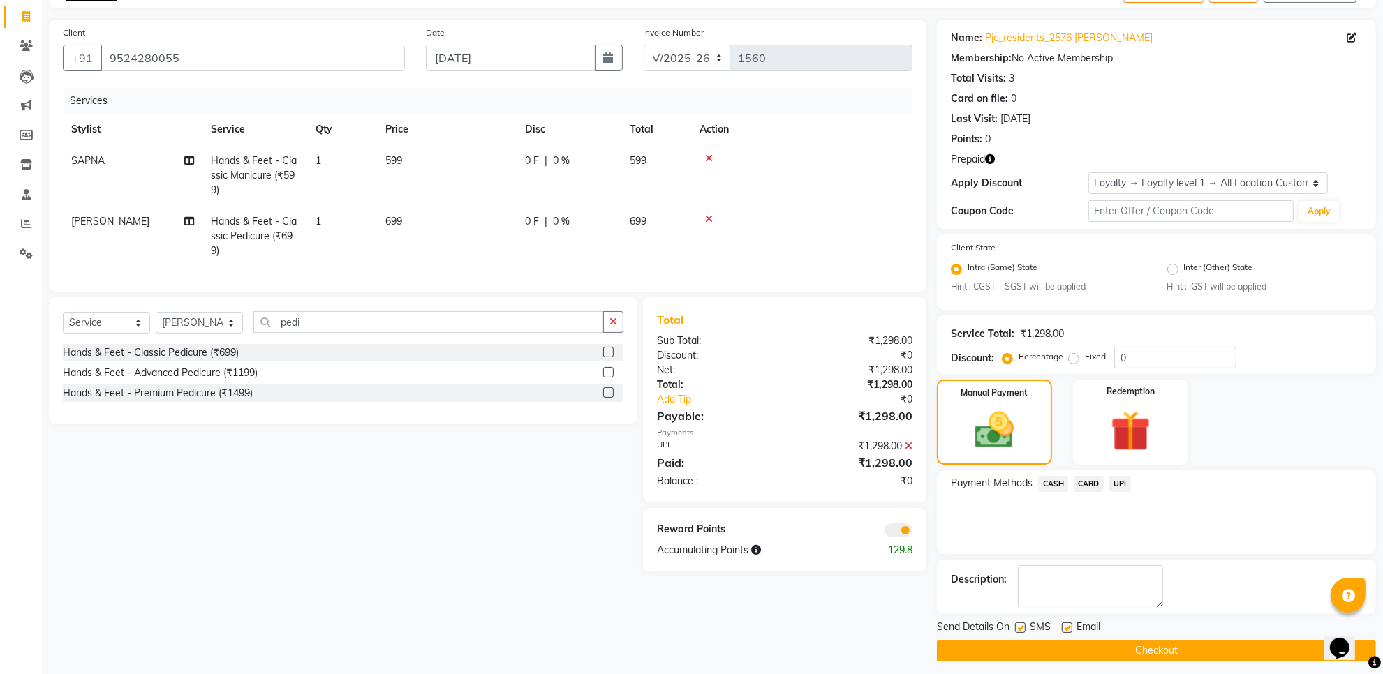
scroll to position [92, 0]
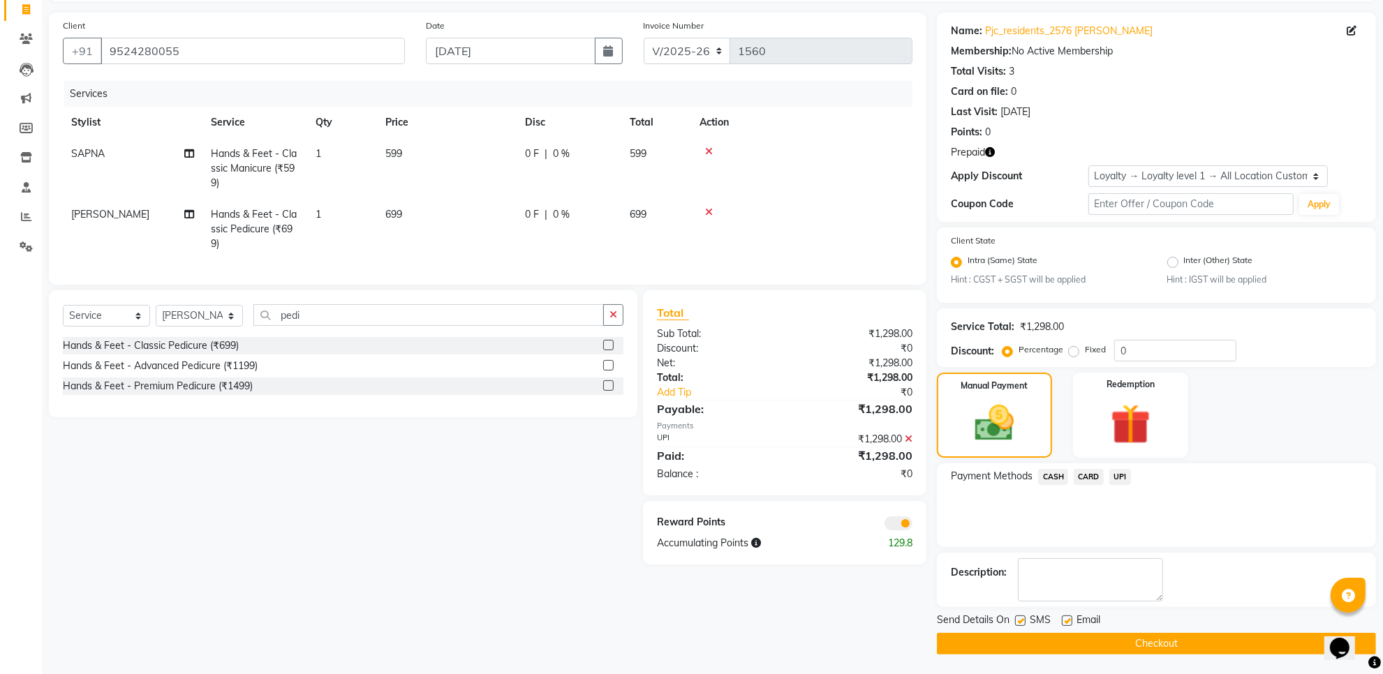
click at [1121, 637] on button "Checkout" at bounding box center [1156, 644] width 439 height 22
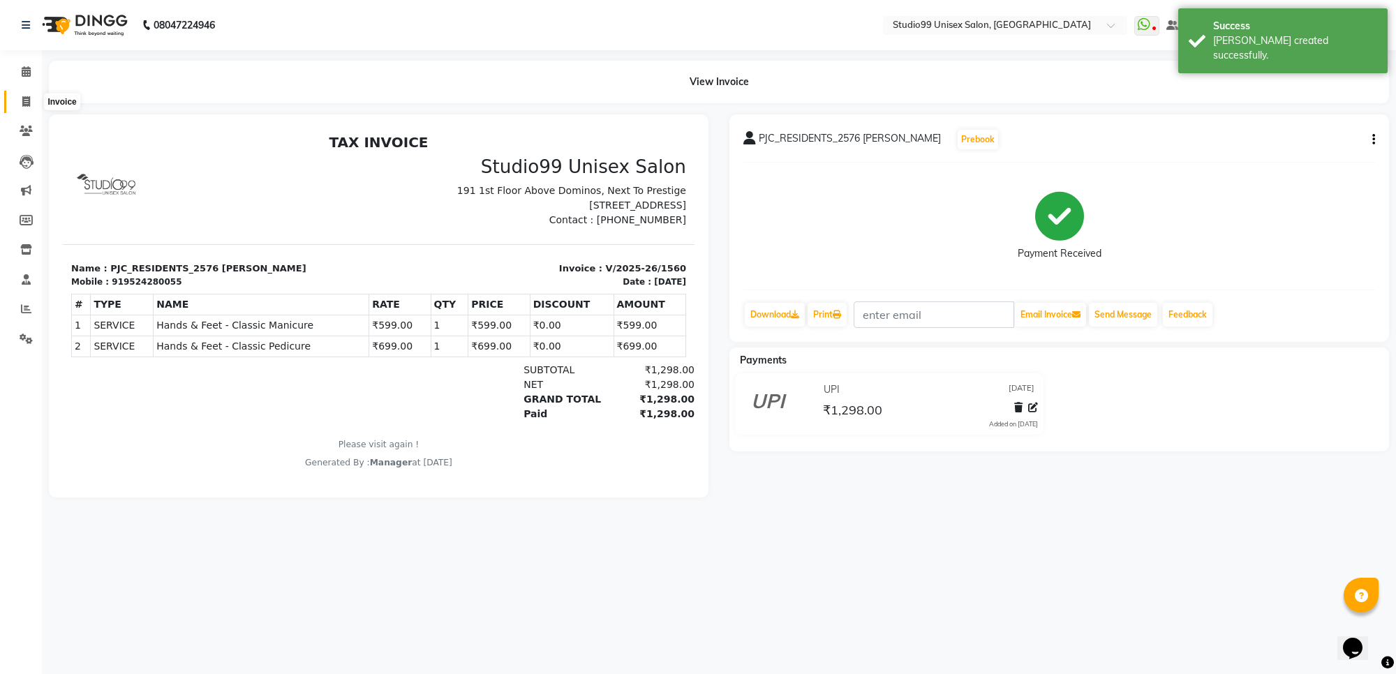
click at [23, 100] on icon at bounding box center [26, 101] width 8 height 10
select select "7323"
select select "service"
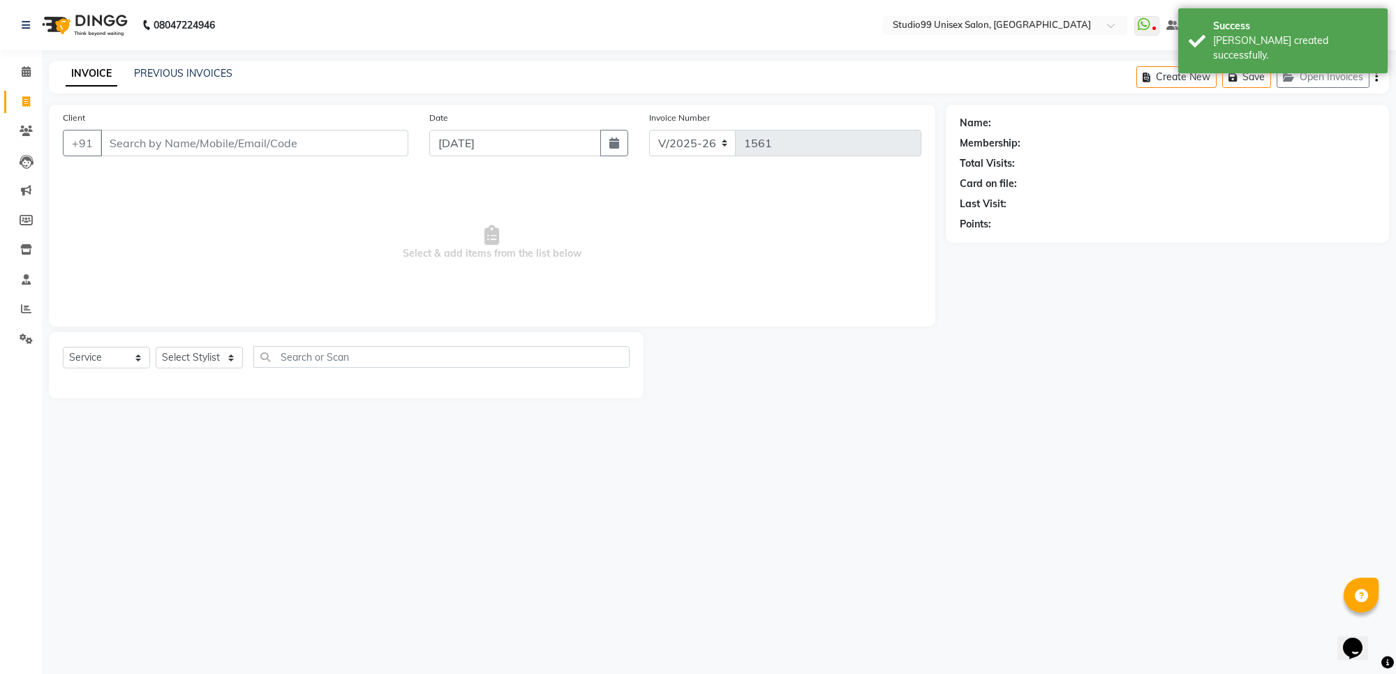
click at [124, 140] on input "Client" at bounding box center [255, 143] width 308 height 27
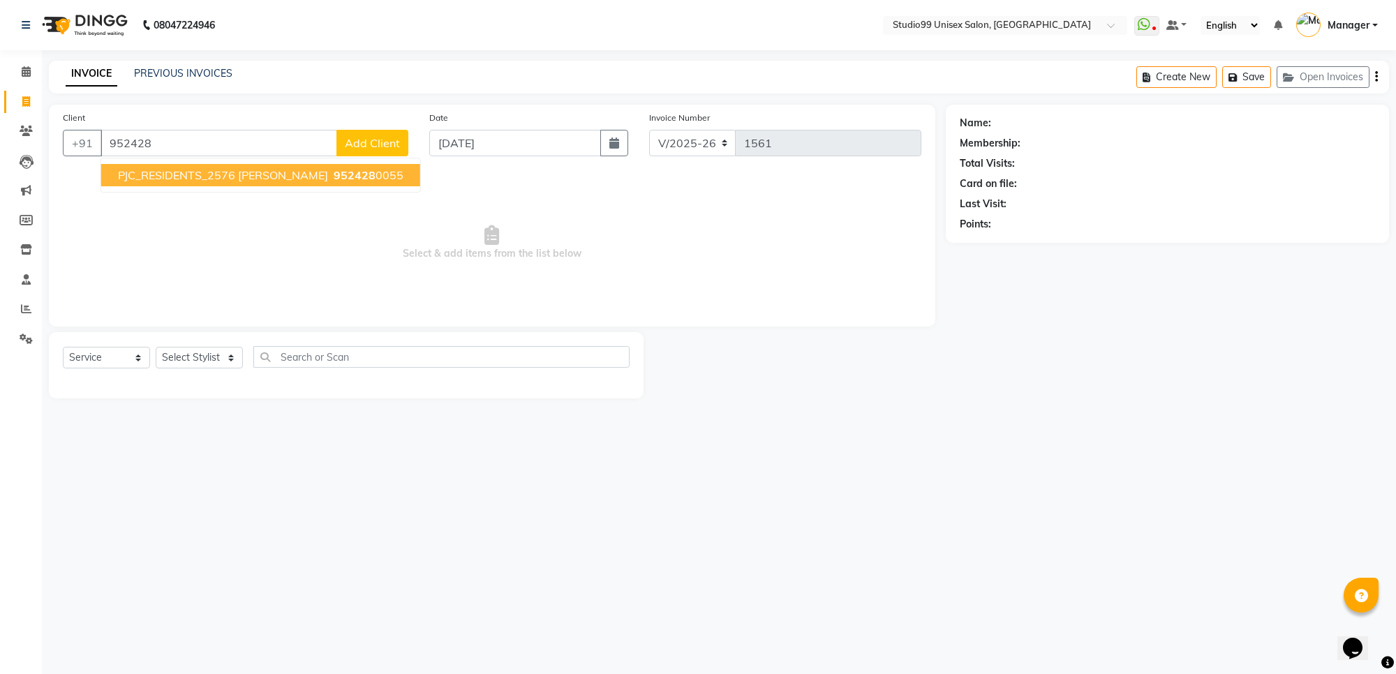
click at [205, 165] on button "PJC_RESIDENTS_2576 jyothi 952428 0055" at bounding box center [260, 175] width 319 height 22
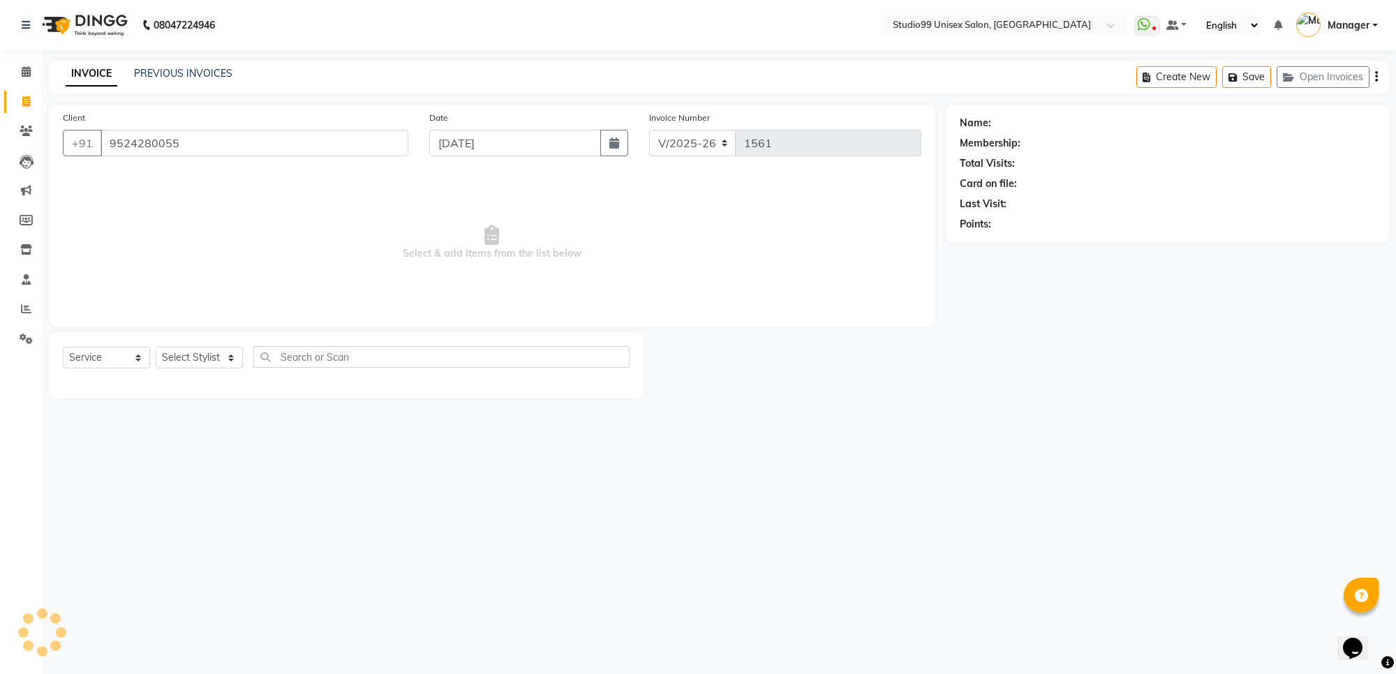
type input "9524280055"
select select "1: Object"
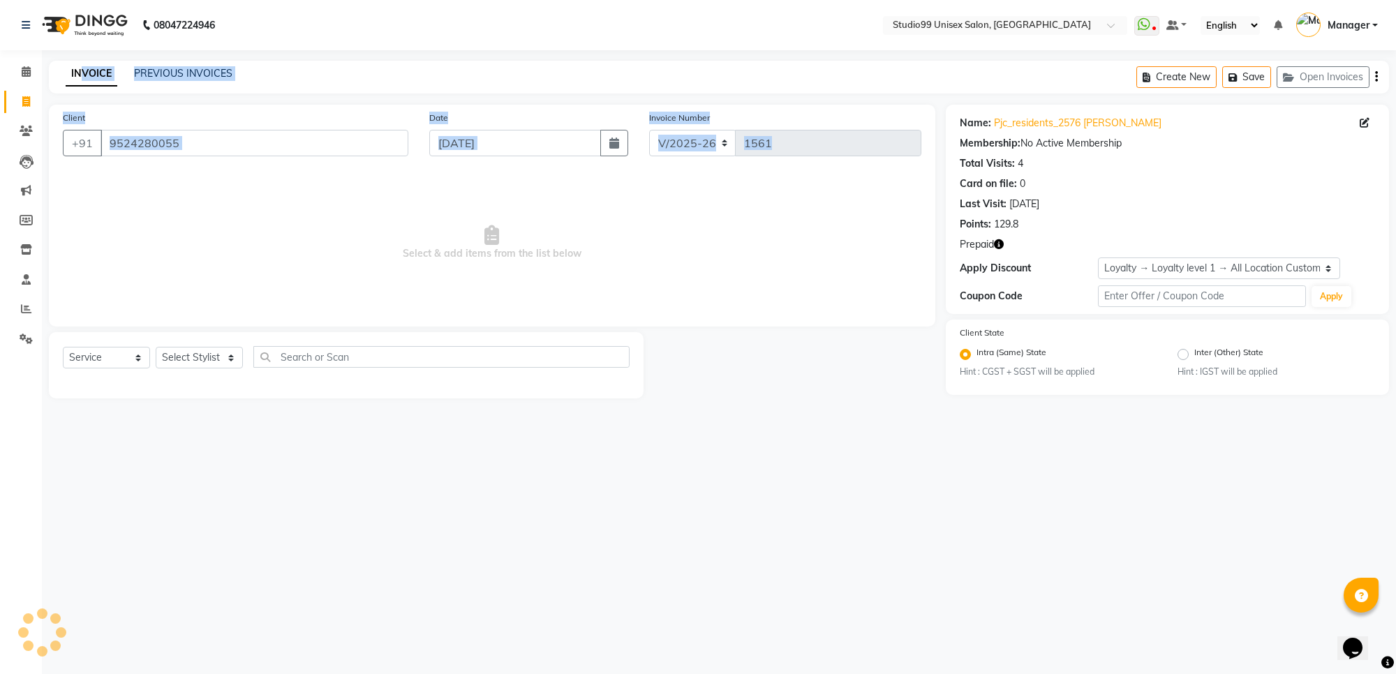
drag, startPoint x: 81, startPoint y: 175, endPoint x: 15, endPoint y: -34, distance: 219.4
click at [15, 0] on html "08047224946 Select Location × Studio99 Unisex Salon, Jindal City WhatsApp Statu…" at bounding box center [698, 337] width 1396 height 674
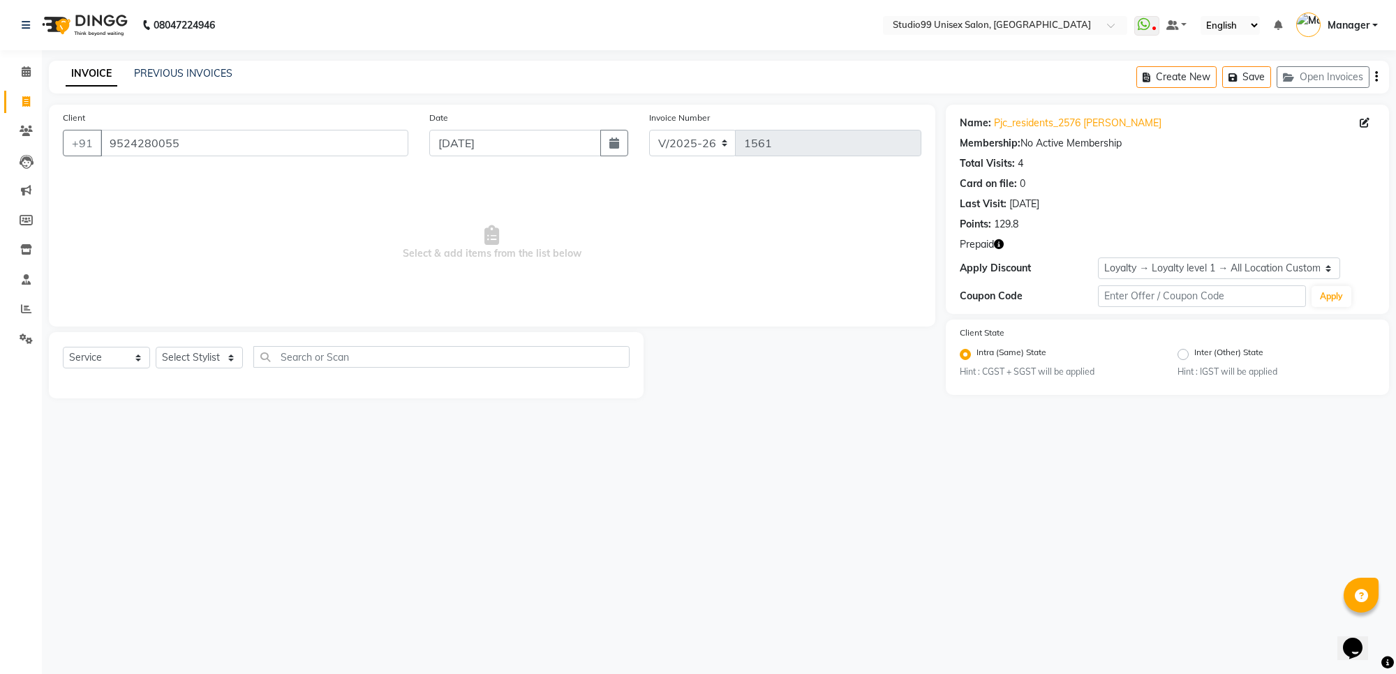
click at [366, 276] on span "Select & add items from the list below" at bounding box center [492, 243] width 859 height 140
click at [199, 358] on select "Select Stylist Manager PRIYAA SAHIL Sanu SAPNA Vijay" at bounding box center [199, 358] width 87 height 22
select select "77679"
click at [156, 347] on select "Select Stylist Manager PRIYAA SAHIL Sanu SAPNA Vijay" at bounding box center [199, 358] width 87 height 22
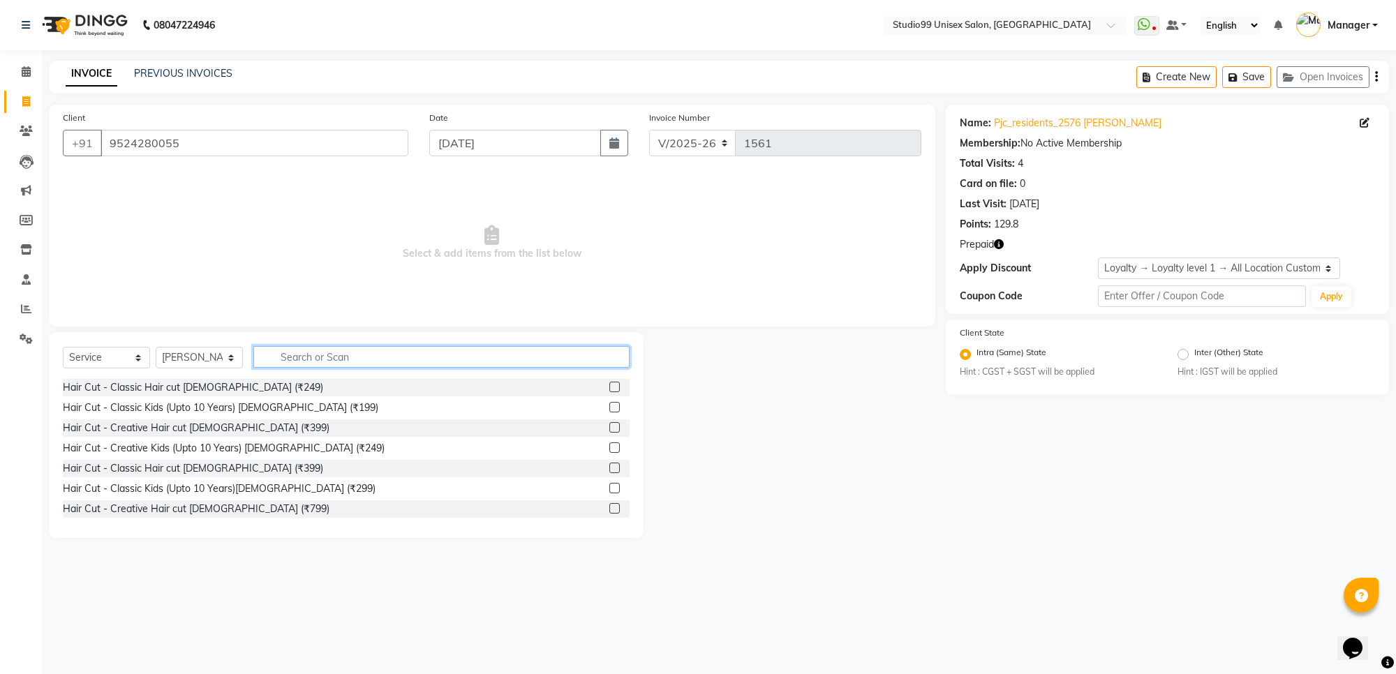
click at [329, 354] on input "text" at bounding box center [441, 357] width 376 height 22
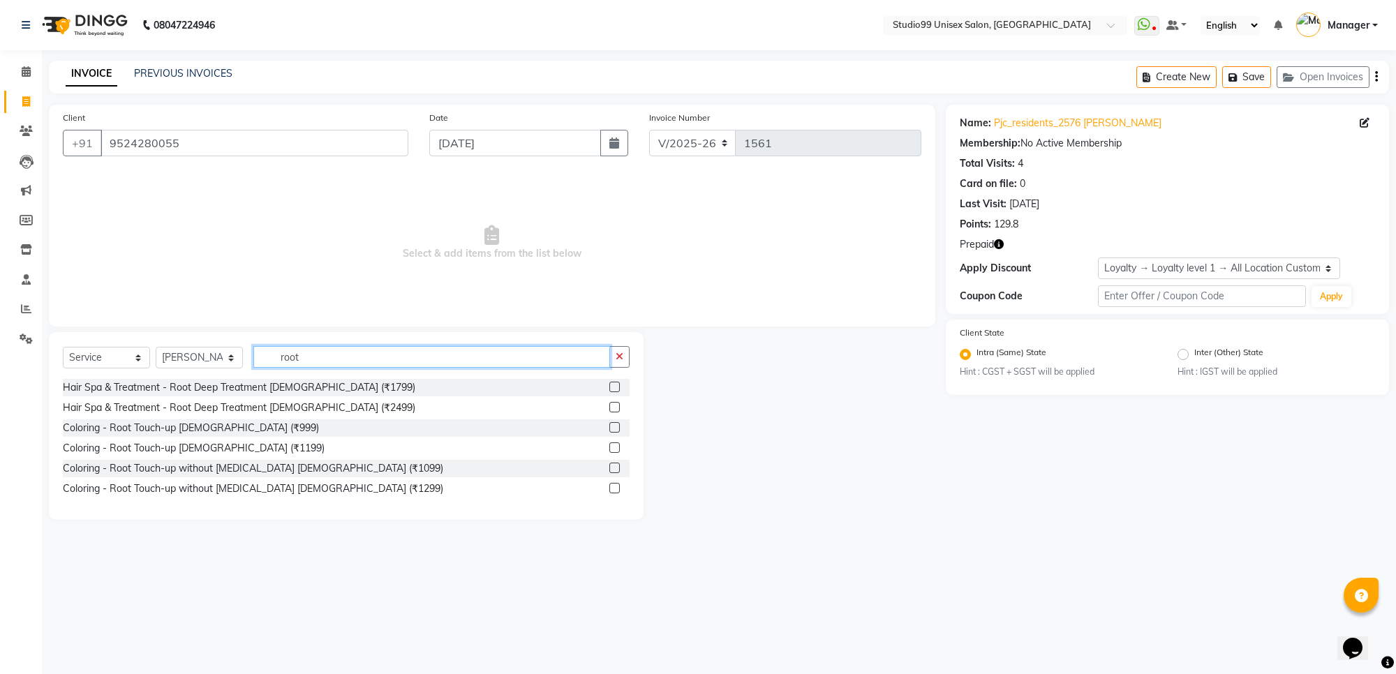
type input "root"
click at [611, 490] on label at bounding box center [614, 488] width 10 height 10
click at [611, 490] on input "checkbox" at bounding box center [613, 488] width 9 height 9
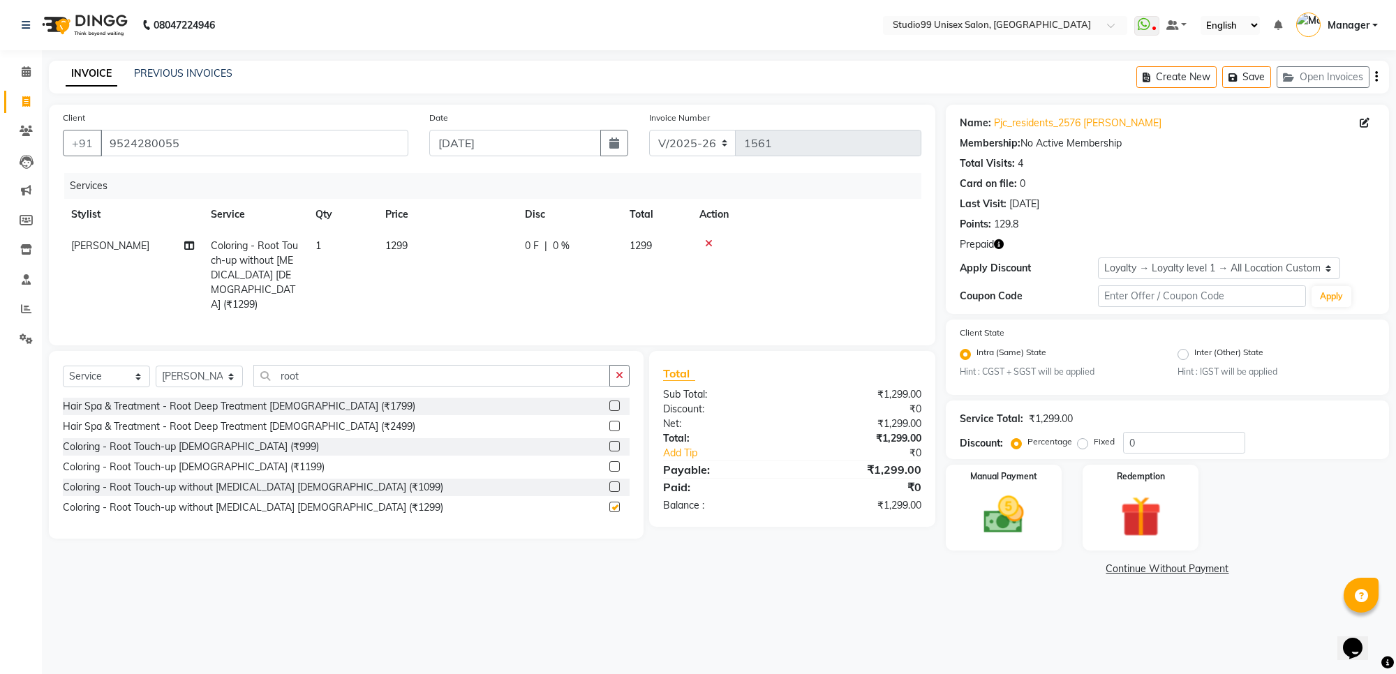
checkbox input "false"
click at [616, 374] on icon "button" at bounding box center [620, 376] width 8 height 10
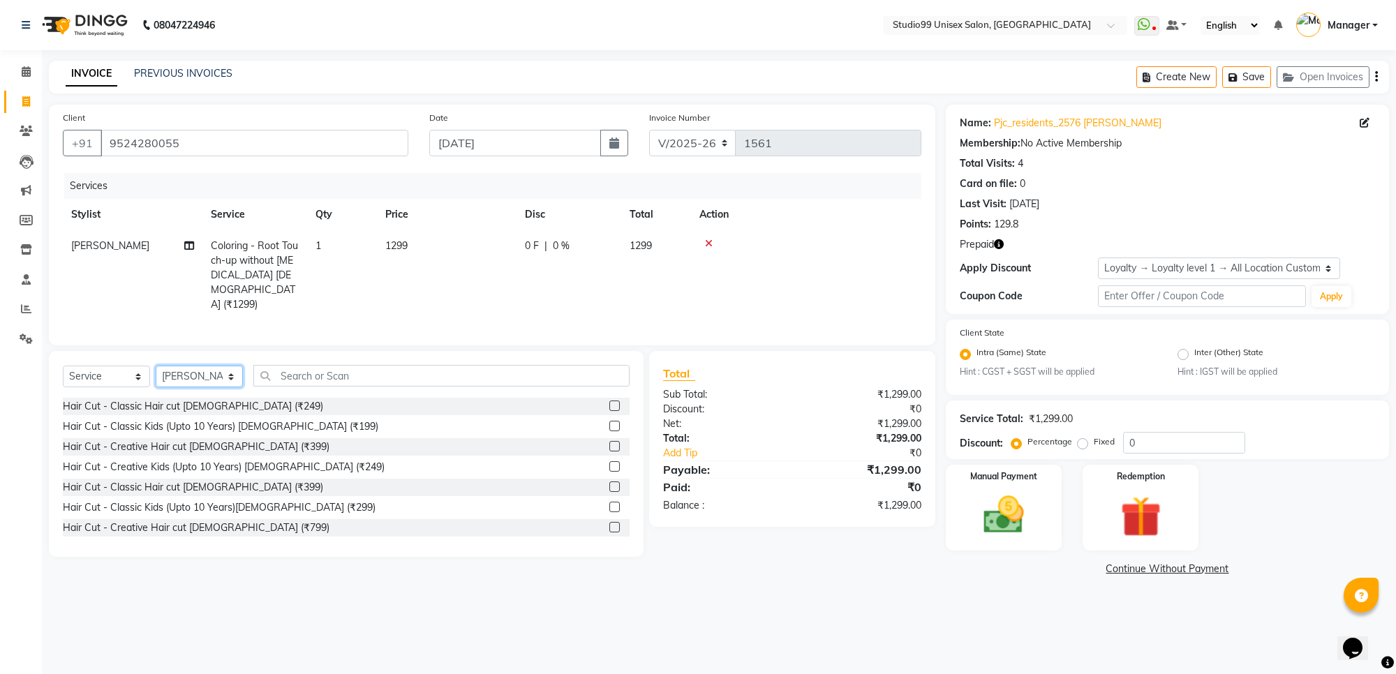
click at [198, 371] on select "Select Stylist Manager PRIYAA SAHIL Sanu SAPNA Vijay" at bounding box center [199, 377] width 87 height 22
select select "63731"
click at [156, 366] on select "Select Stylist Manager PRIYAA SAHIL Sanu SAPNA Vijay" at bounding box center [199, 377] width 87 height 22
click at [325, 372] on input "text" at bounding box center [441, 376] width 376 height 22
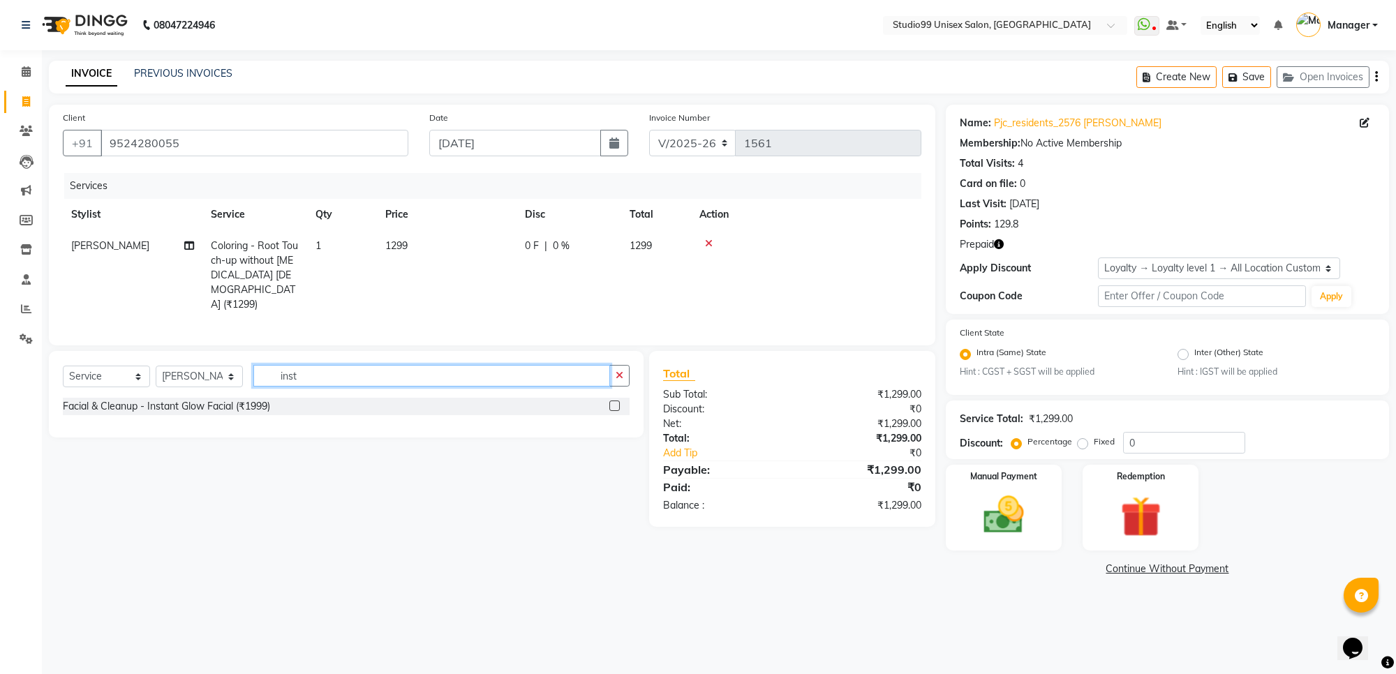
type input "inst"
click at [616, 401] on label at bounding box center [614, 406] width 10 height 10
click at [616, 402] on input "checkbox" at bounding box center [613, 406] width 9 height 9
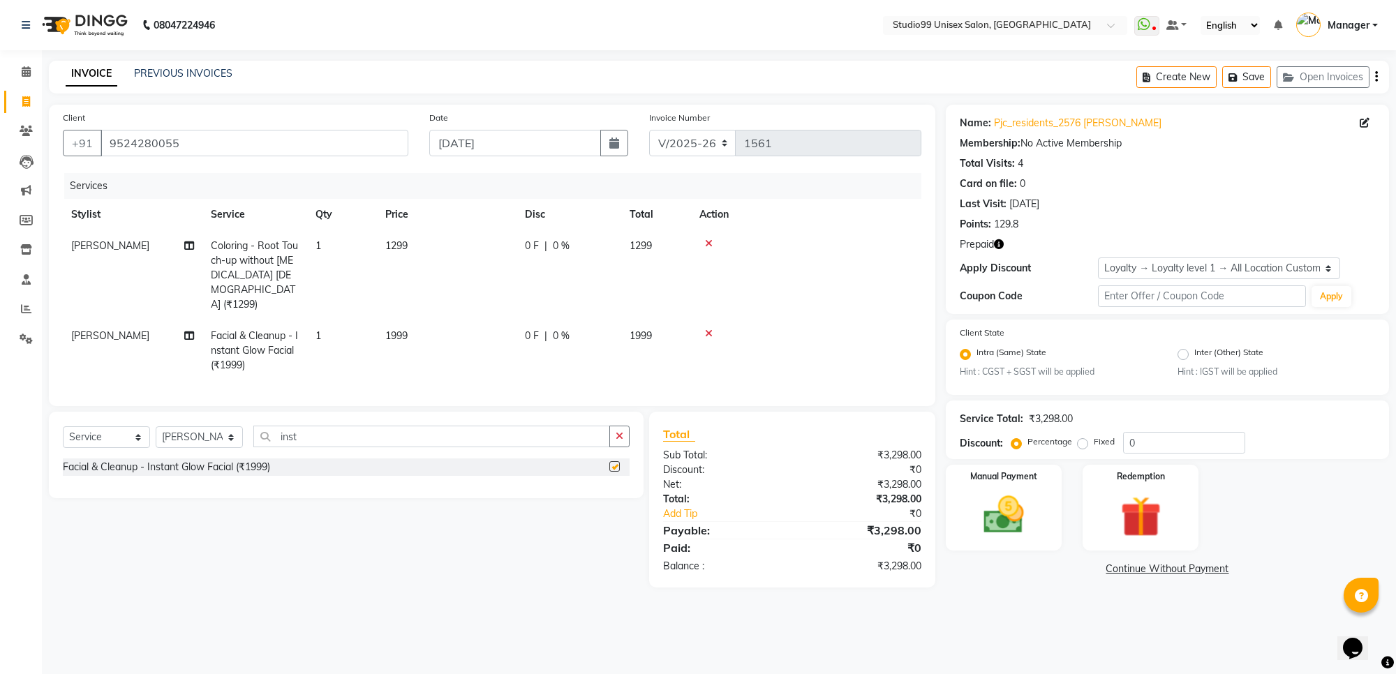
checkbox input "false"
click at [528, 436] on input "inst" at bounding box center [431, 437] width 357 height 22
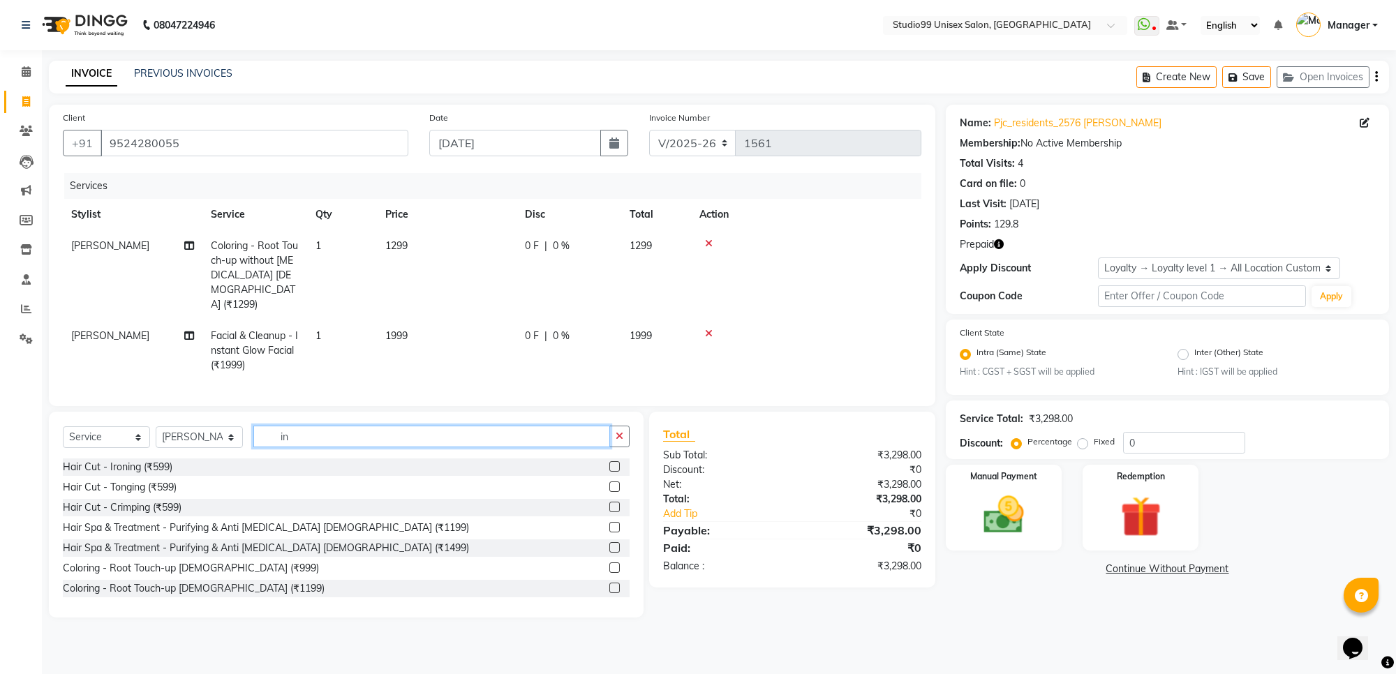
type input "i"
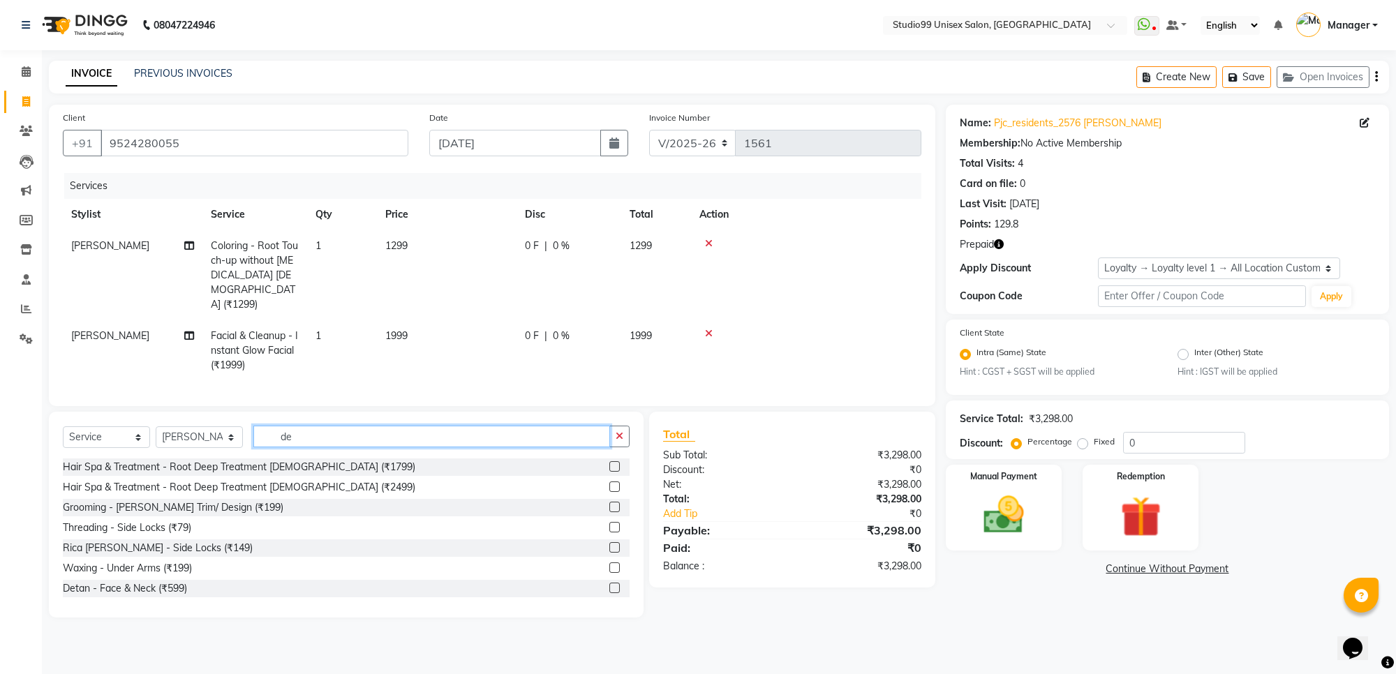
type input "de"
click at [609, 585] on label at bounding box center [614, 588] width 10 height 10
click at [609, 585] on input "checkbox" at bounding box center [613, 588] width 9 height 9
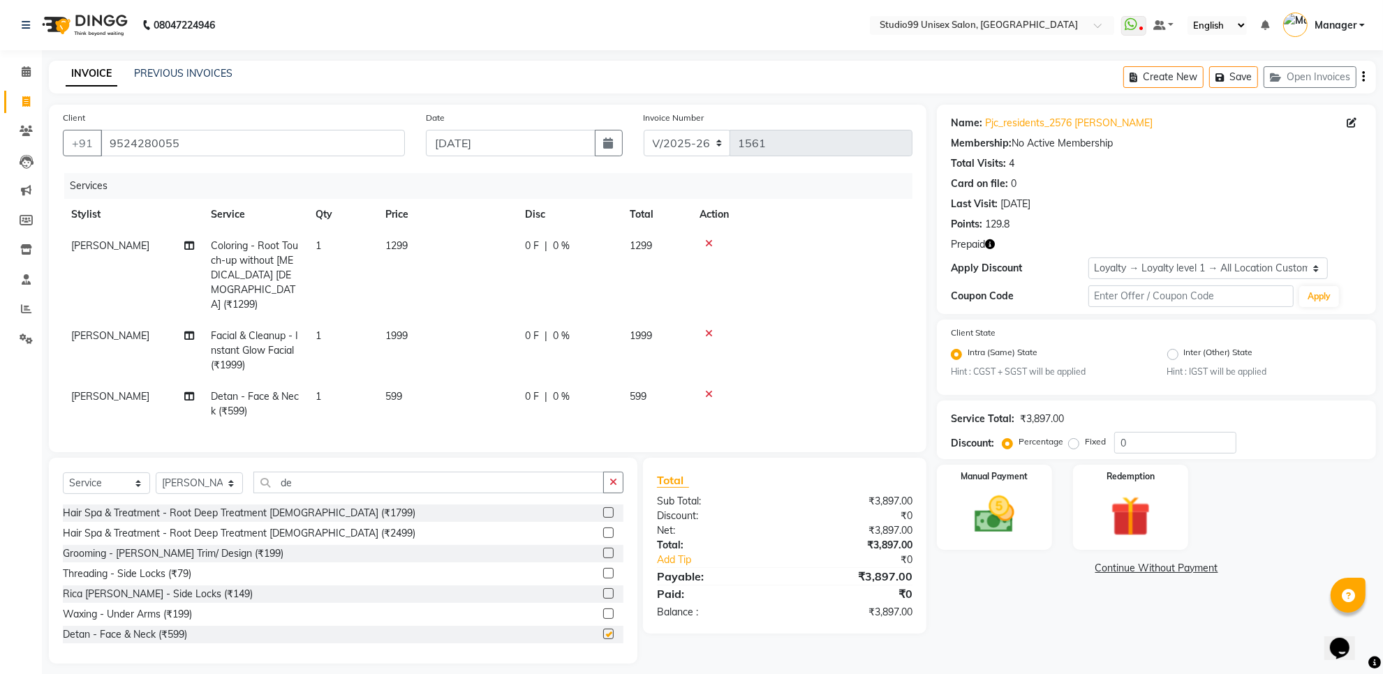
checkbox input "false"
click at [1152, 522] on img at bounding box center [1131, 517] width 68 height 52
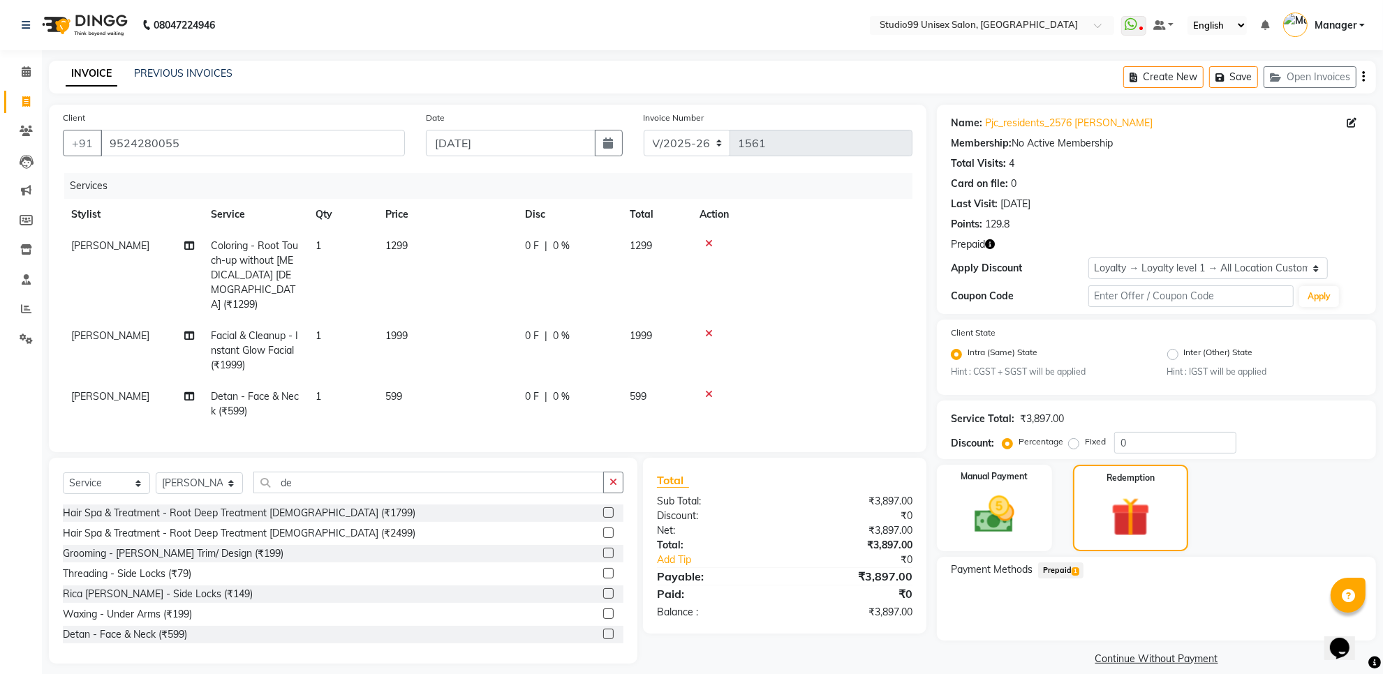
click at [1057, 566] on span "Prepaid 1" at bounding box center [1060, 571] width 45 height 16
click at [1309, 626] on button "Add" at bounding box center [1328, 627] width 51 height 24
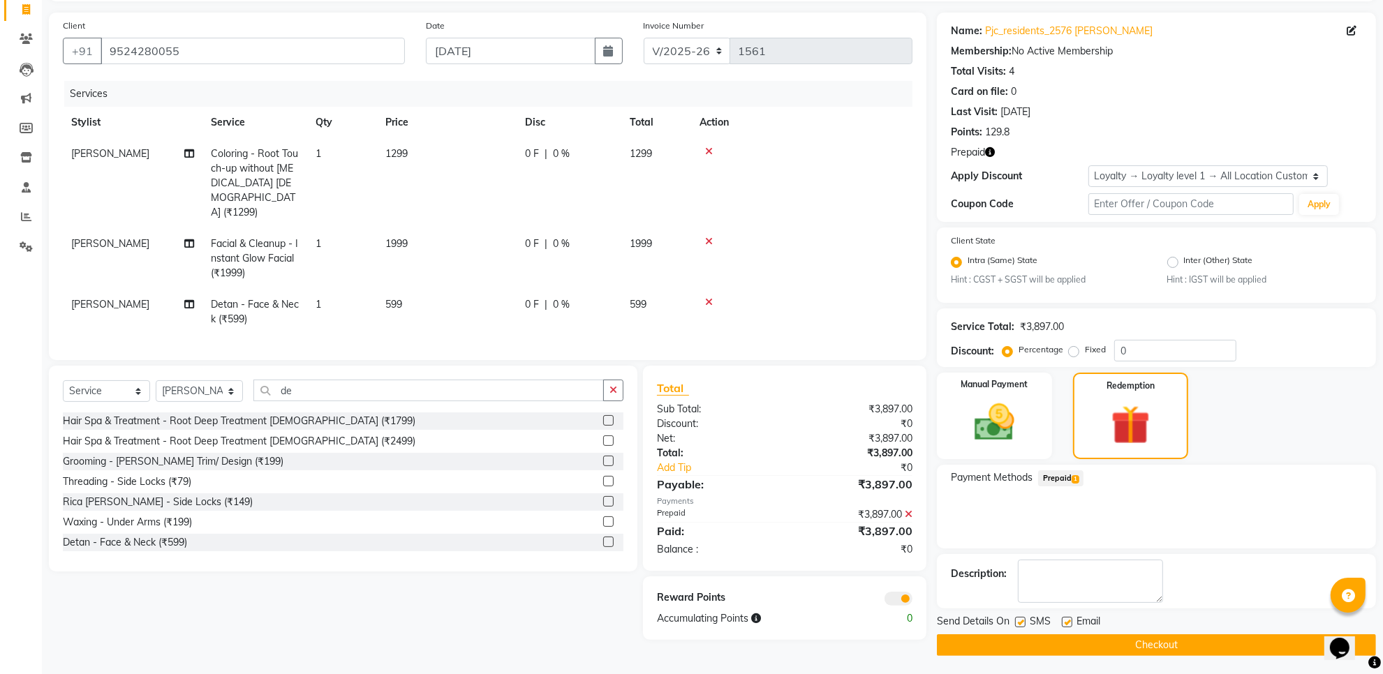
scroll to position [93, 0]
click at [1285, 644] on button "Checkout" at bounding box center [1156, 645] width 439 height 22
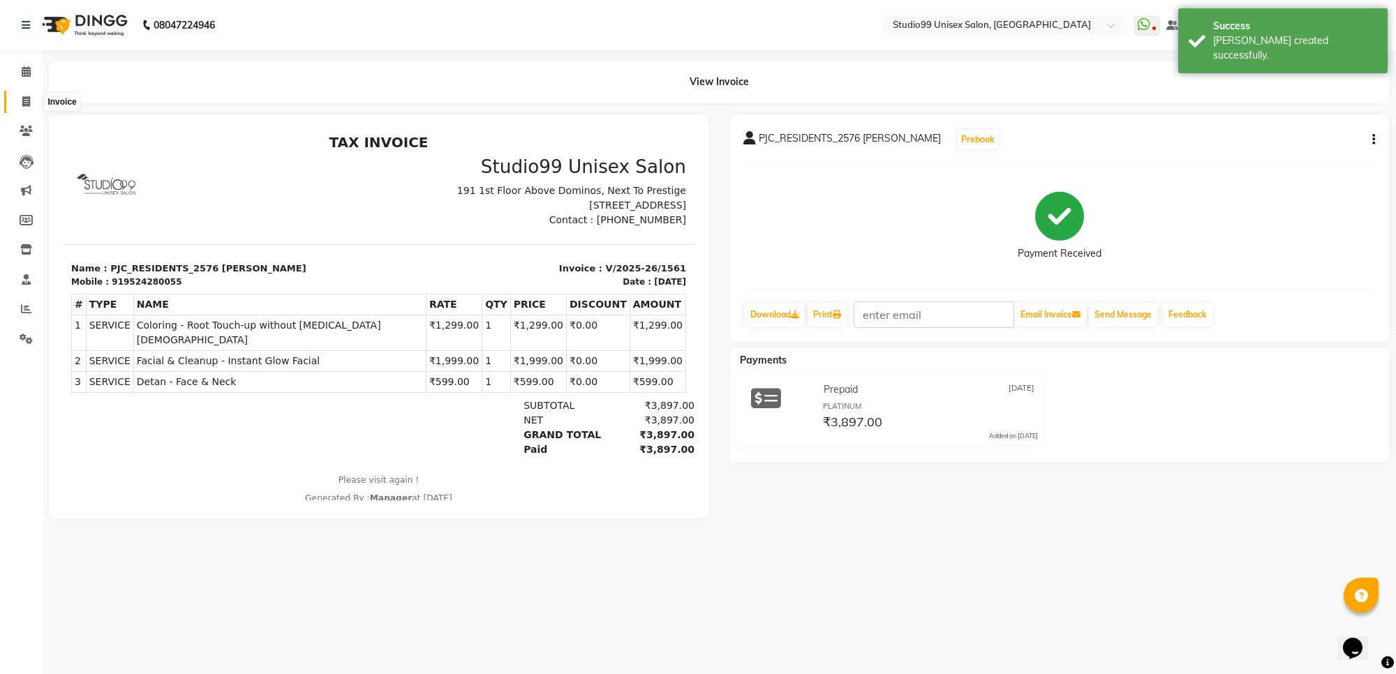
click at [21, 102] on span at bounding box center [26, 102] width 24 height 16
select select "7323"
select select "service"
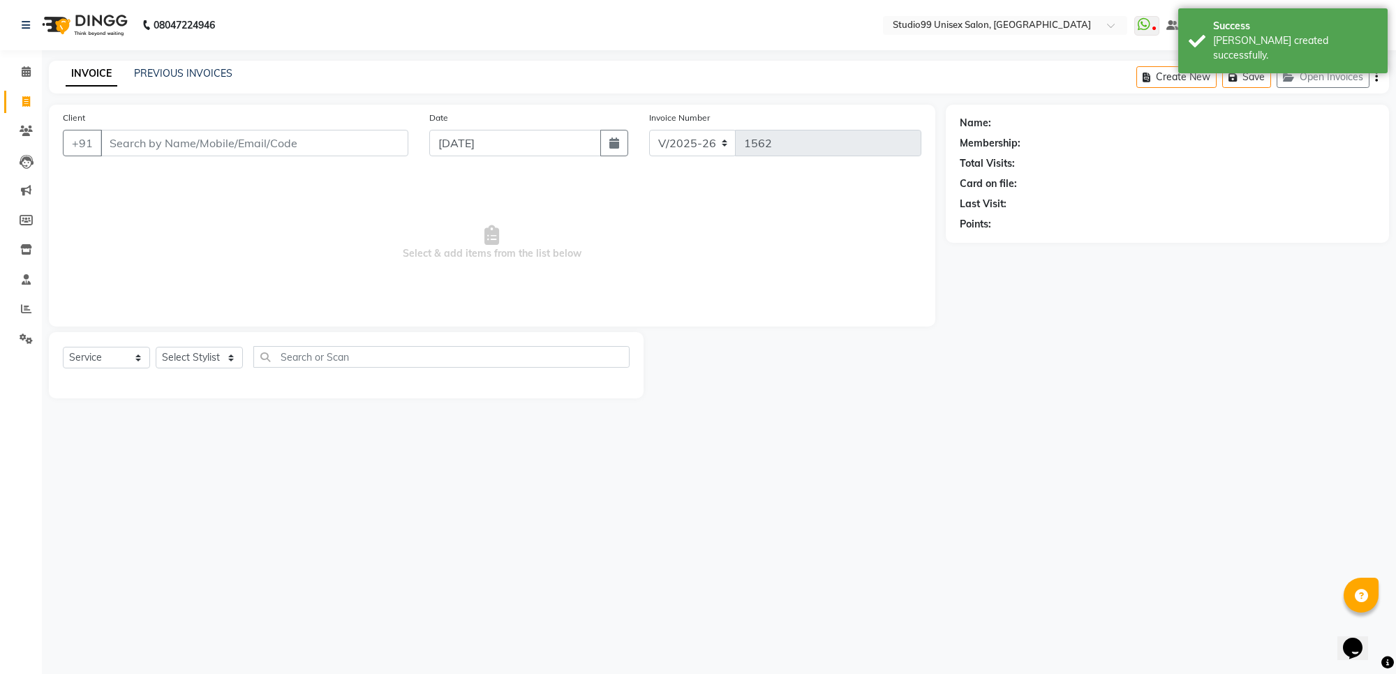
click at [166, 142] on input "Client" at bounding box center [255, 143] width 308 height 27
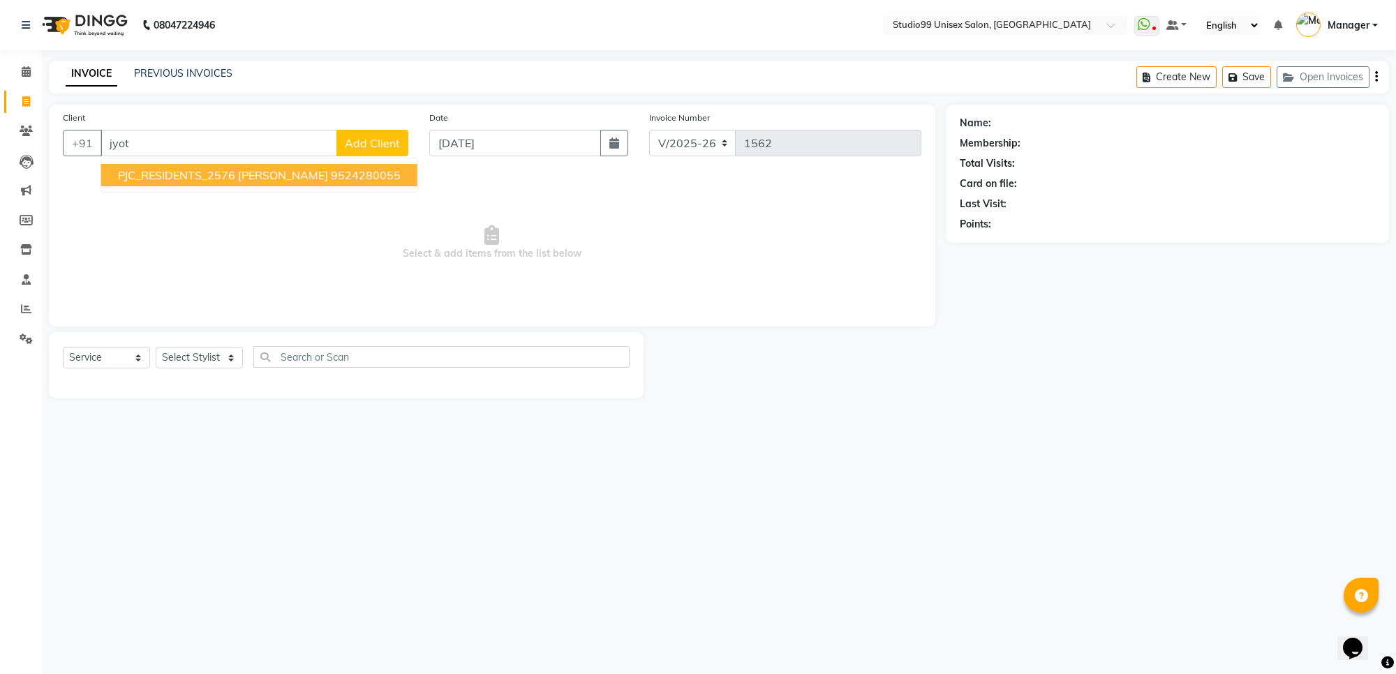
click at [246, 175] on span "PJC_RESIDENTS_2576 jyothi" at bounding box center [223, 175] width 210 height 14
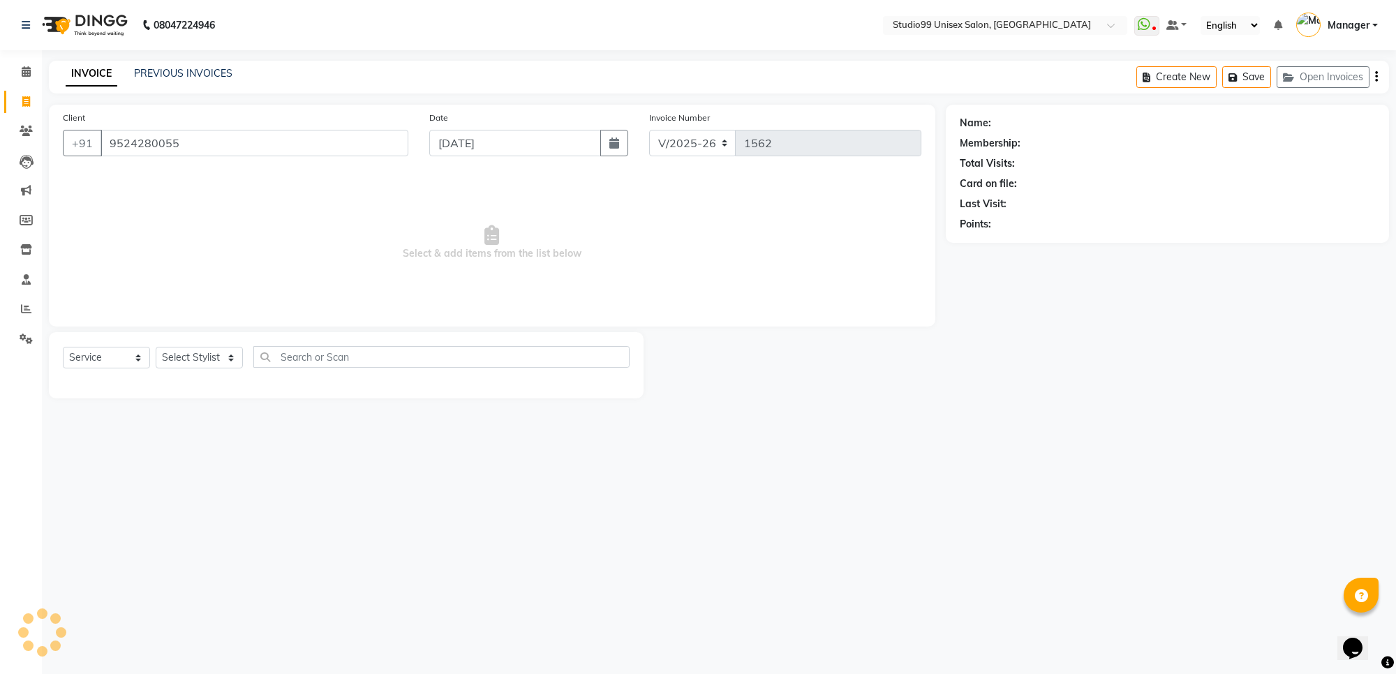
type input "9524280055"
select select "1: Object"
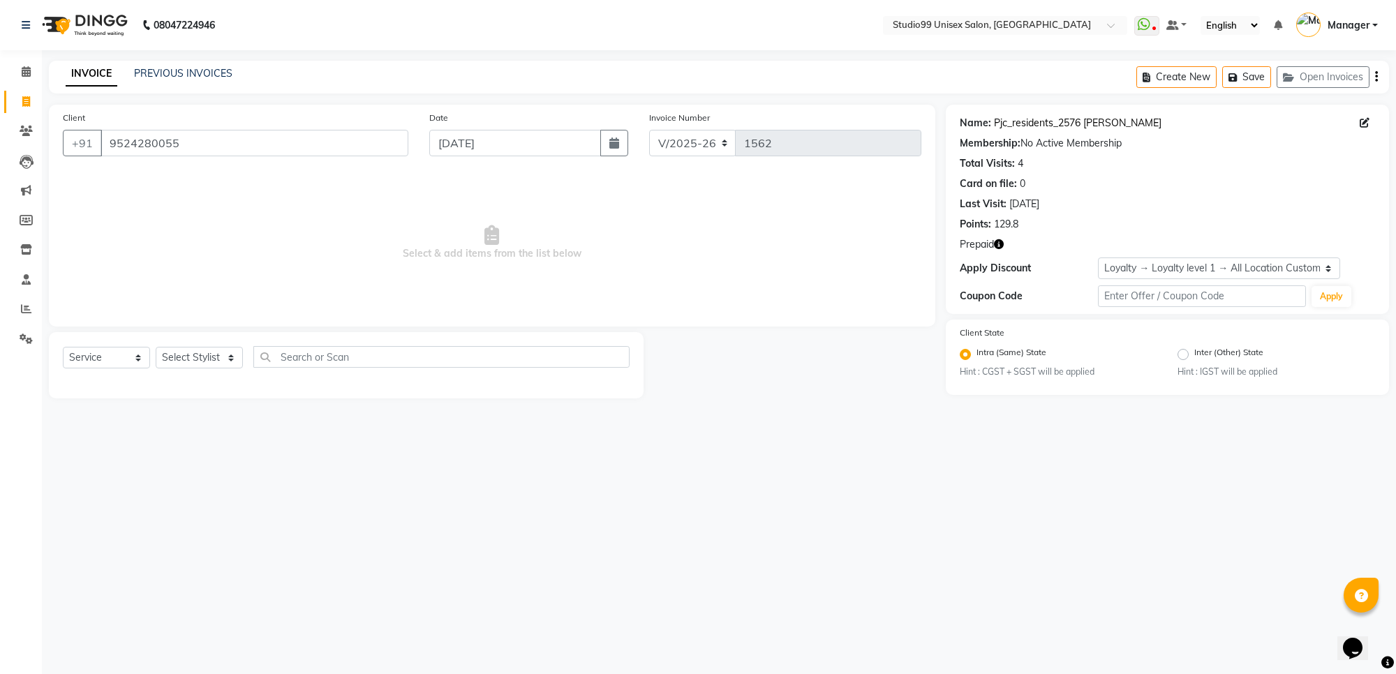
click at [1077, 123] on link "Pjc_residents_2576 Jyothi" at bounding box center [1078, 123] width 168 height 15
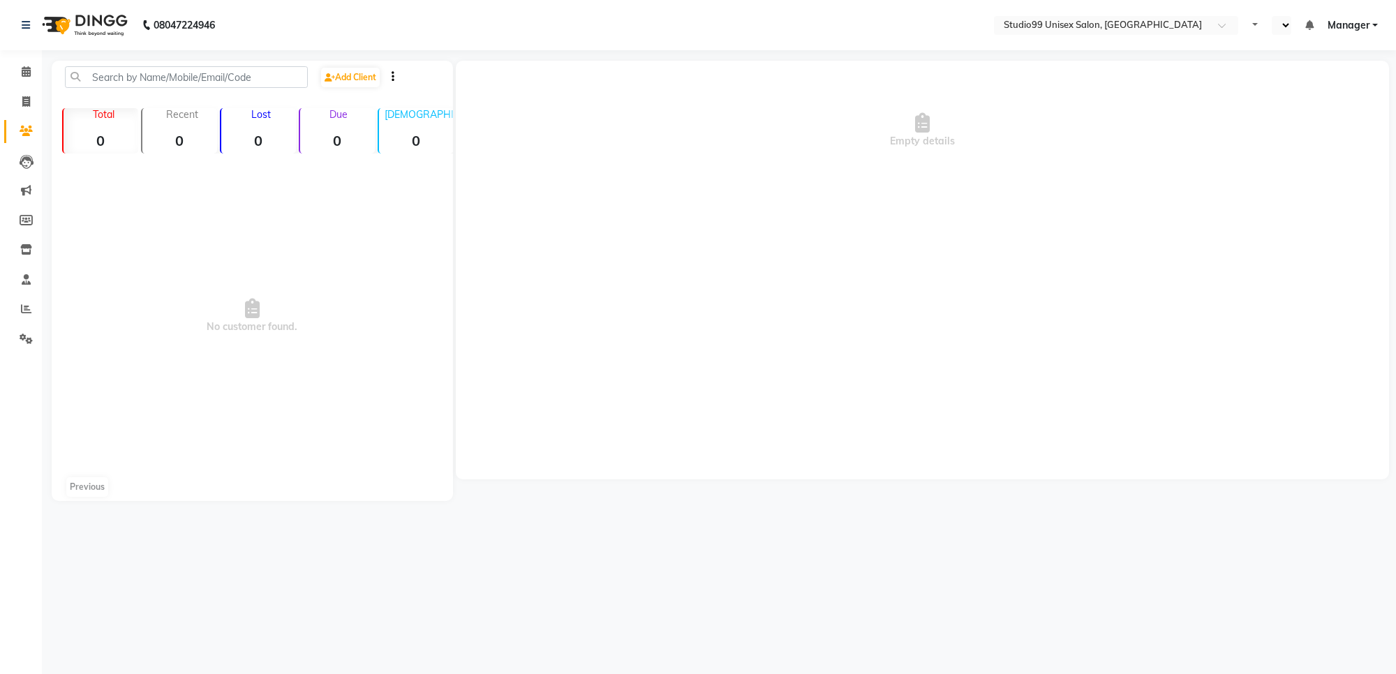
select select "en"
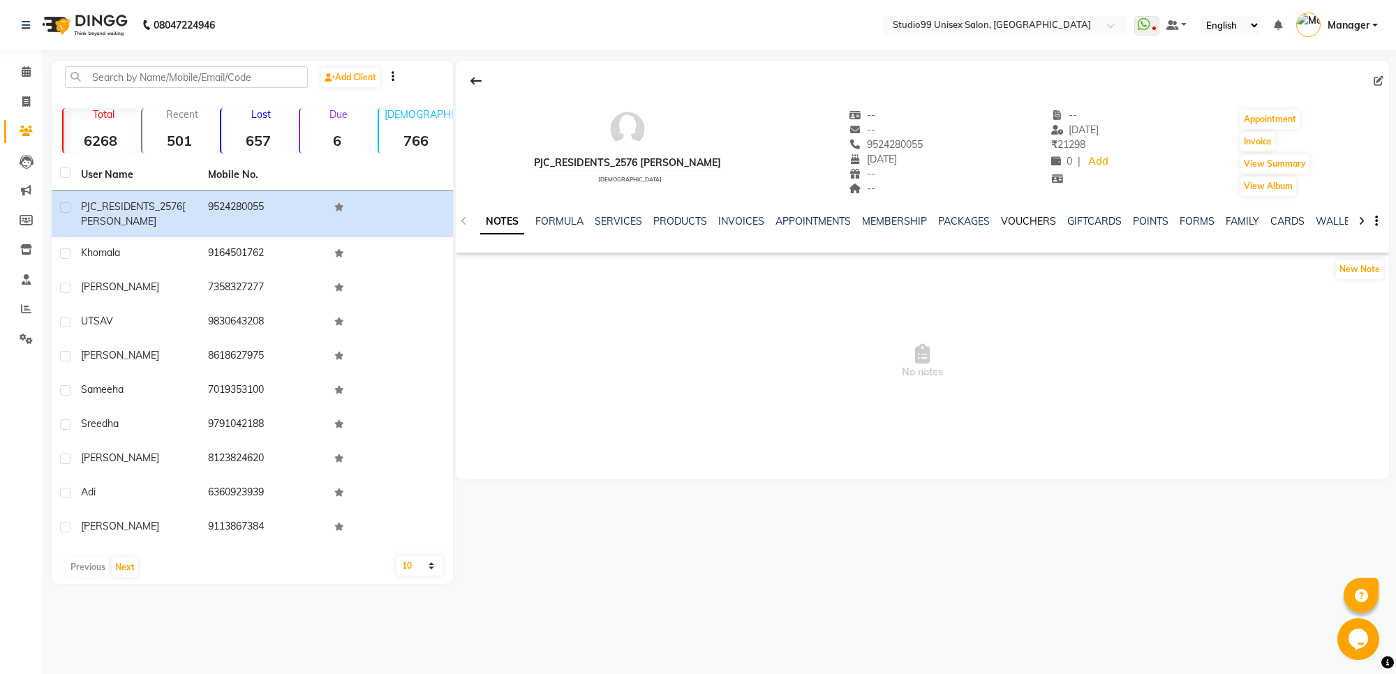
click at [1020, 215] on link "VOUCHERS" at bounding box center [1028, 221] width 55 height 13
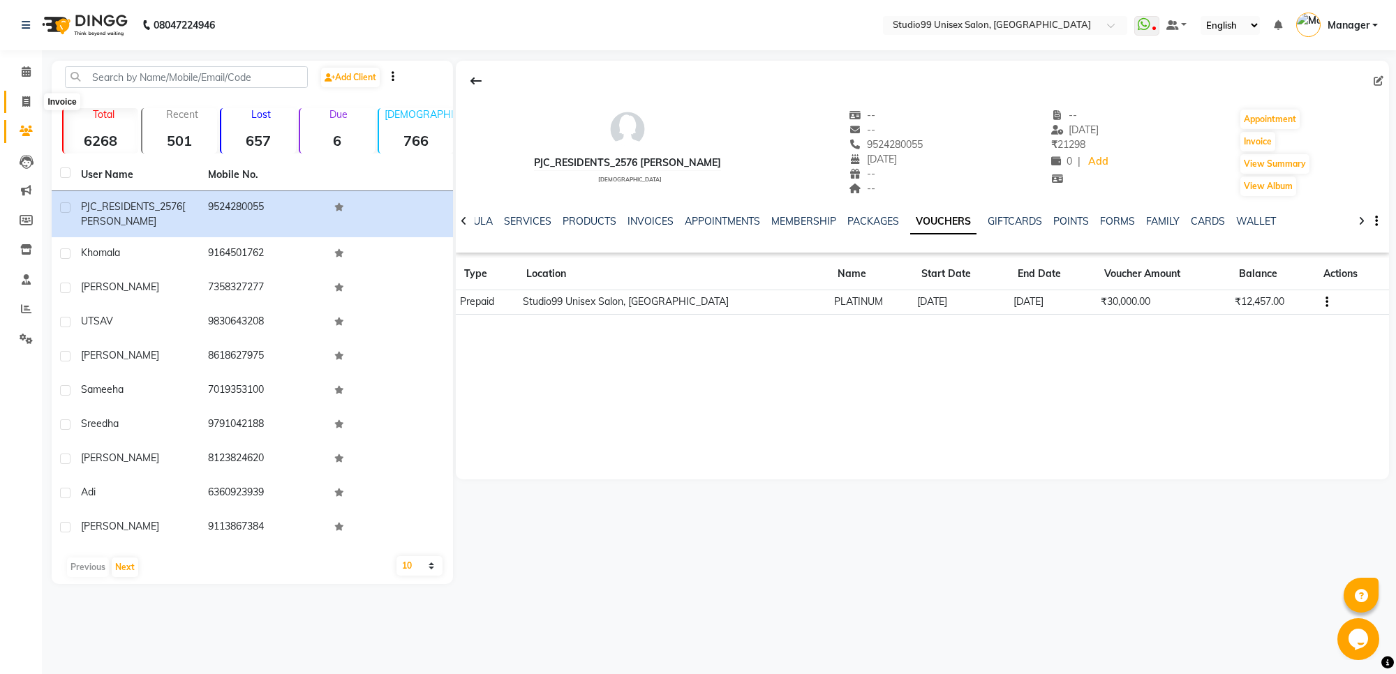
click at [26, 105] on icon at bounding box center [26, 101] width 8 height 10
select select "service"
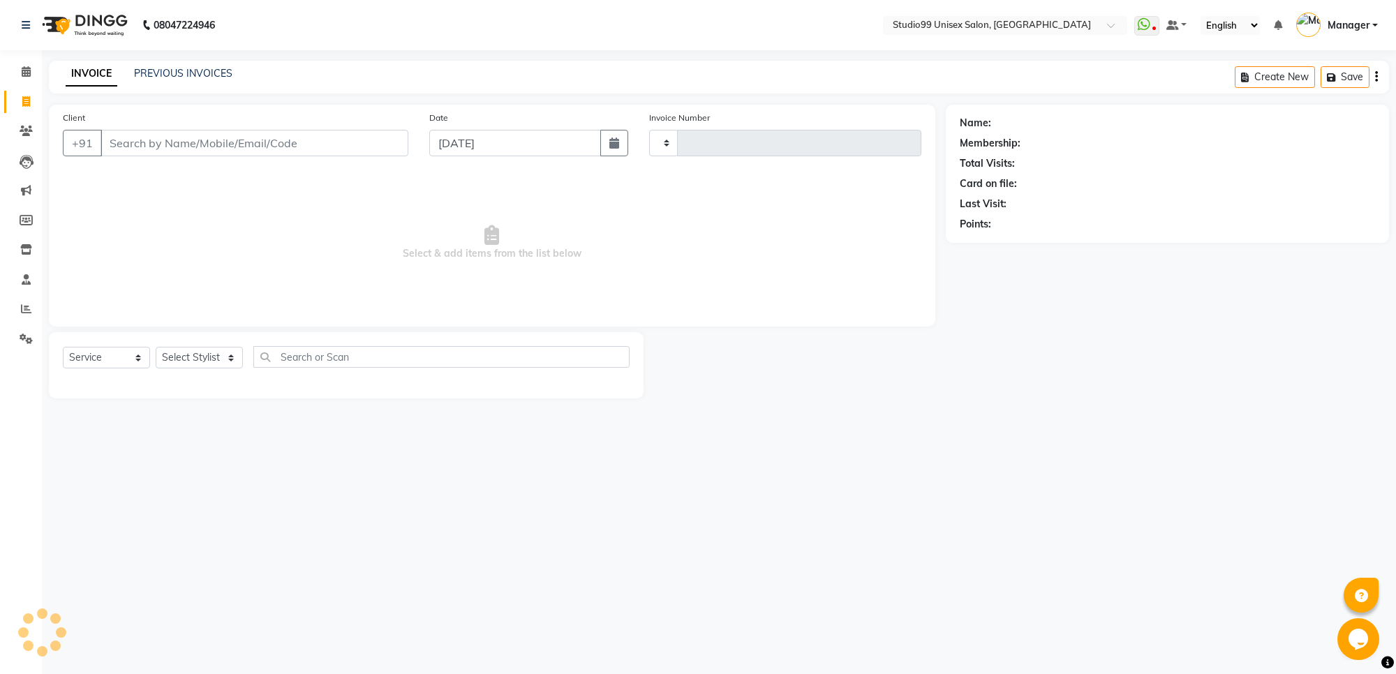
type input "1562"
select select "7323"
click at [188, 147] on input "Client" at bounding box center [255, 143] width 308 height 27
click at [27, 70] on icon at bounding box center [26, 71] width 9 height 10
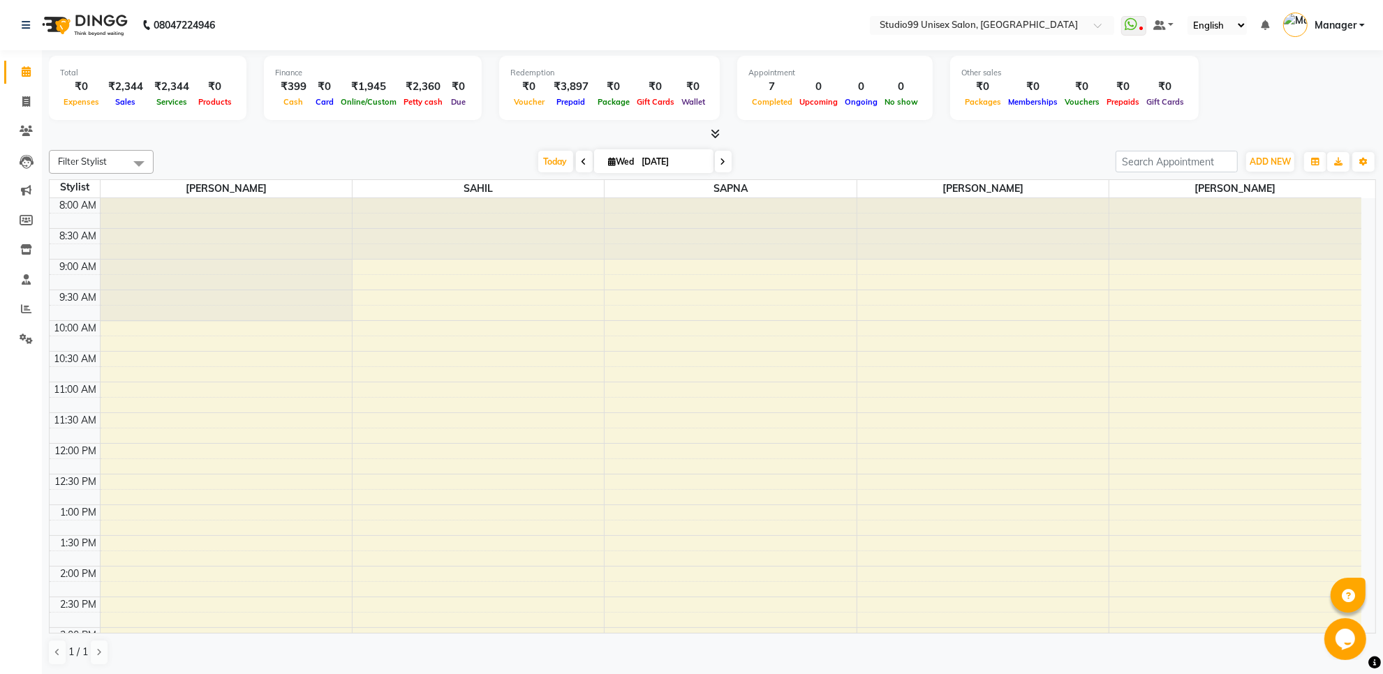
click at [131, 158] on span at bounding box center [139, 163] width 28 height 27
click at [237, 143] on div "Total ₹0 Expenses ₹2,344 Sales ₹2,344 Services ₹0 Products Finance ₹399 Cash ₹0…" at bounding box center [712, 362] width 1341 height 625
click at [26, 103] on icon at bounding box center [26, 101] width 8 height 10
select select "7323"
select select "service"
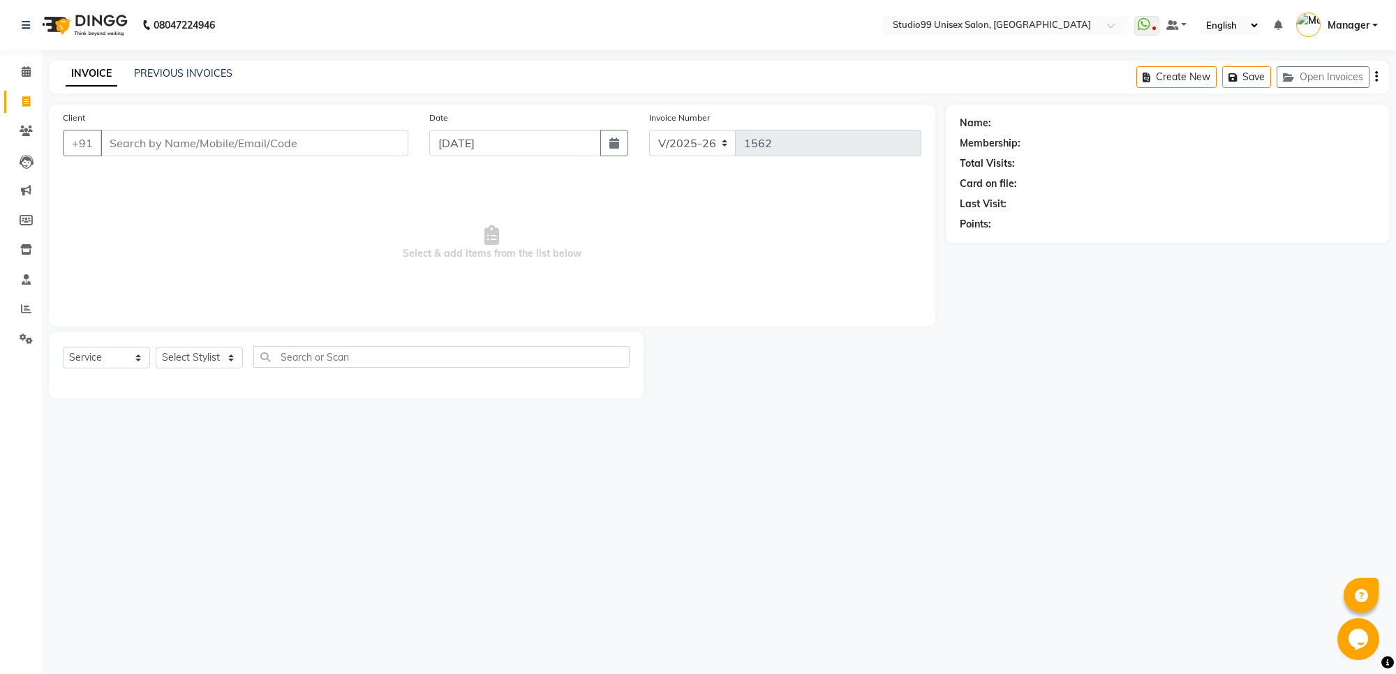
click at [173, 145] on input "Client" at bounding box center [255, 143] width 308 height 27
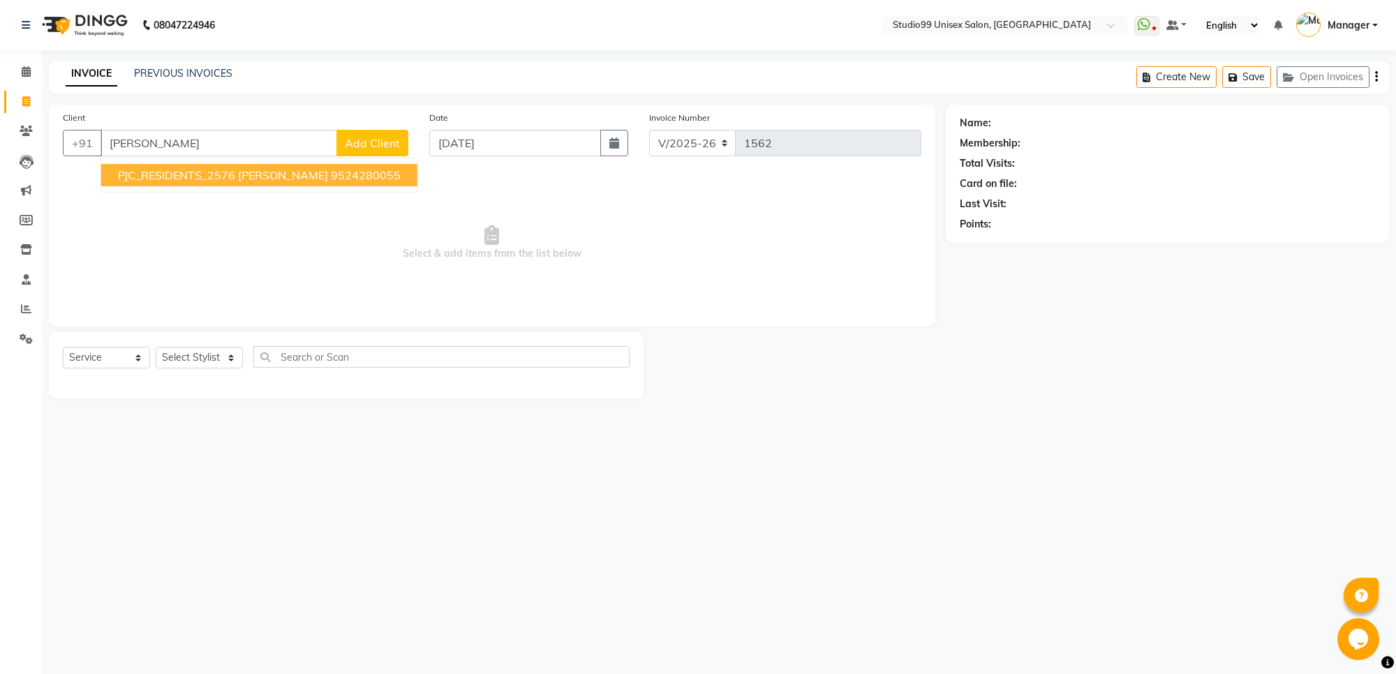
click at [191, 172] on span "PJC_RESIDENTS_2576 [PERSON_NAME]" at bounding box center [223, 175] width 210 height 14
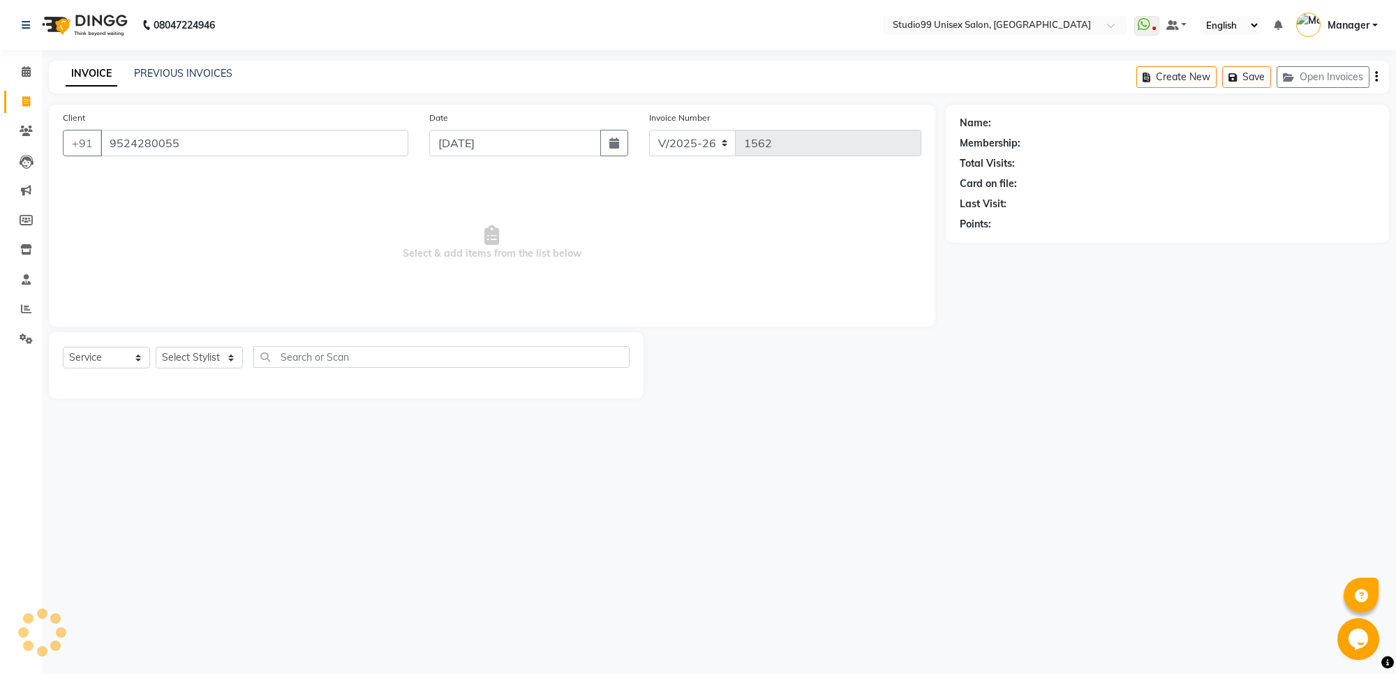
type input "9524280055"
select select "1: Object"
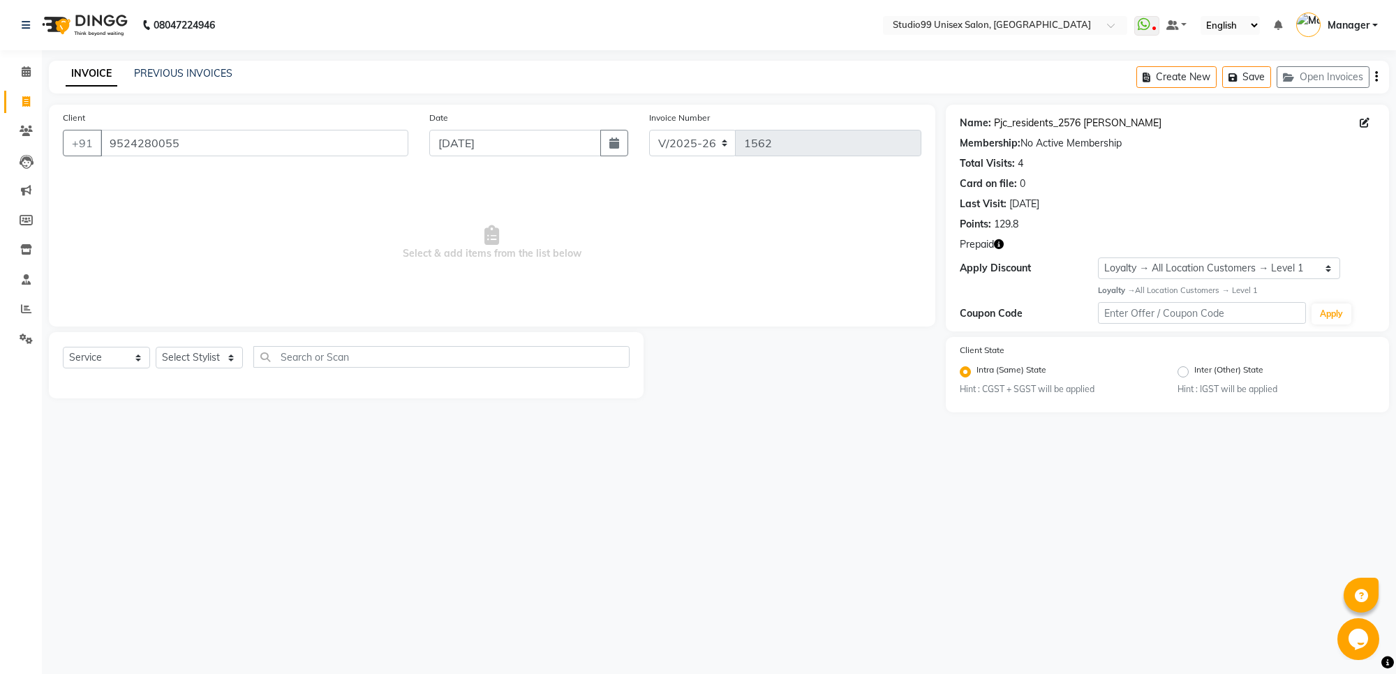
click at [1090, 123] on link "Pjc_residents_2576 Jyothi" at bounding box center [1078, 123] width 168 height 15
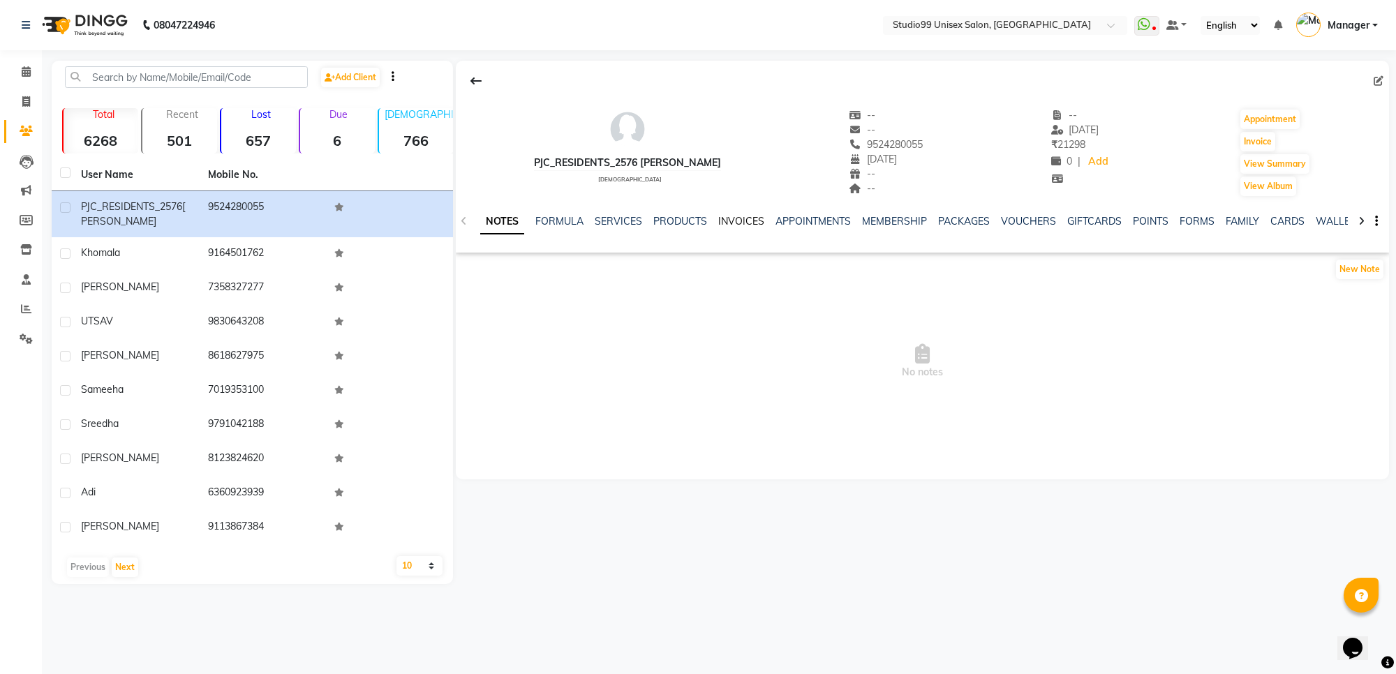
click at [727, 223] on link "INVOICES" at bounding box center [741, 221] width 46 height 13
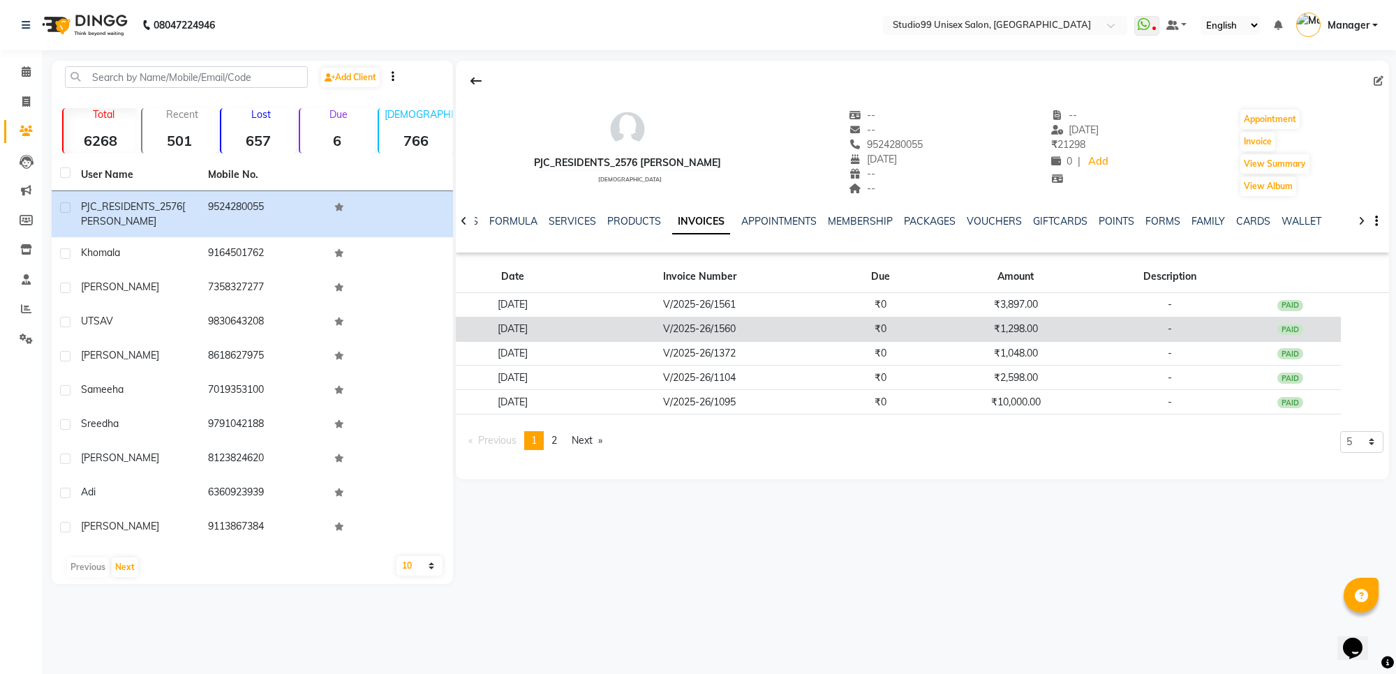
click at [1240, 336] on td "-" at bounding box center [1170, 329] width 140 height 24
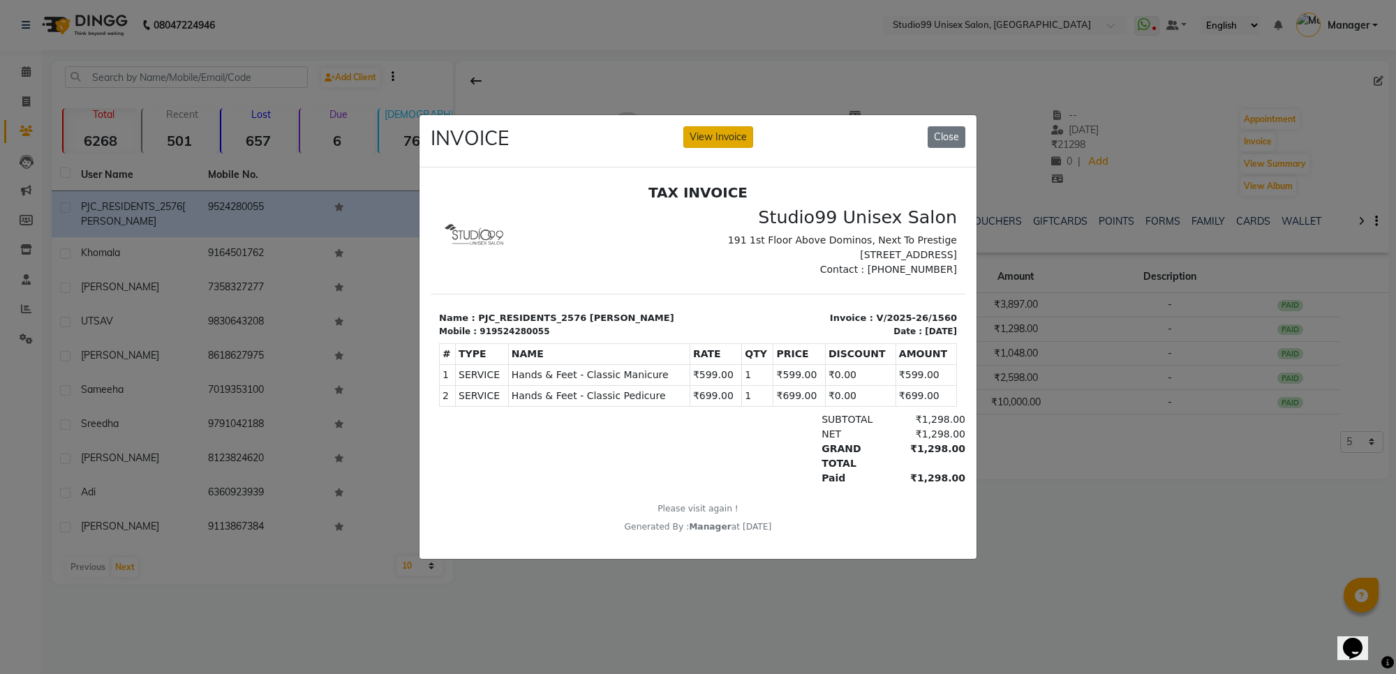
click at [729, 140] on button "View Invoice" at bounding box center [718, 137] width 70 height 22
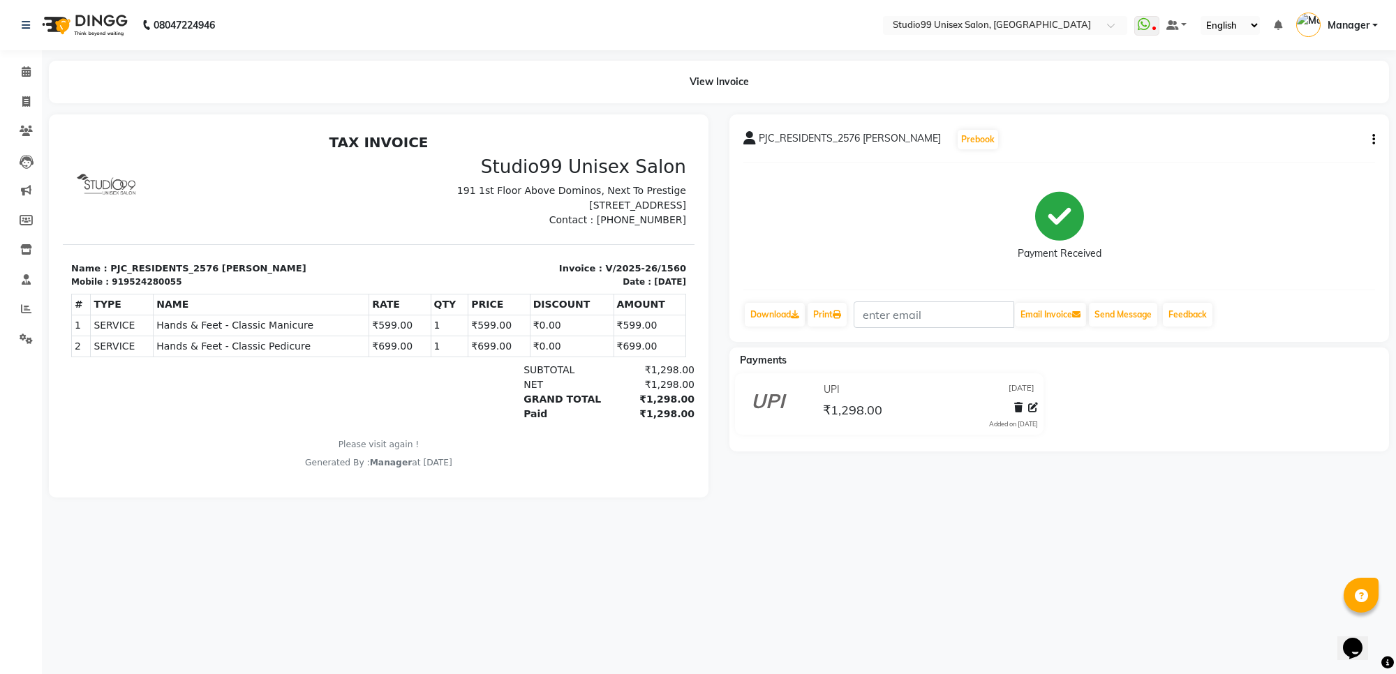
click at [1373, 140] on button "button" at bounding box center [1371, 140] width 8 height 15
click at [1324, 158] on div "Edit Invoice" at bounding box center [1304, 157] width 96 height 17
select select "service"
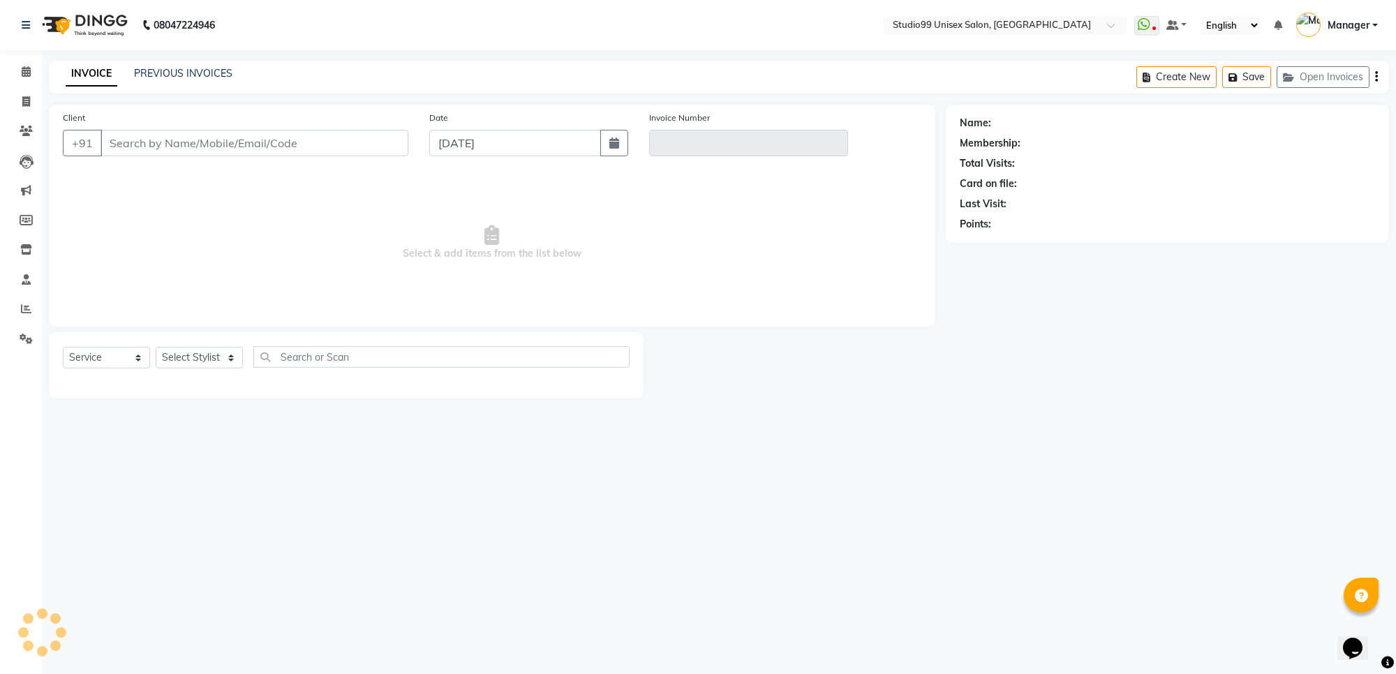
type input "9524280055"
type input "V/2025-26/1560"
select select "1: Object"
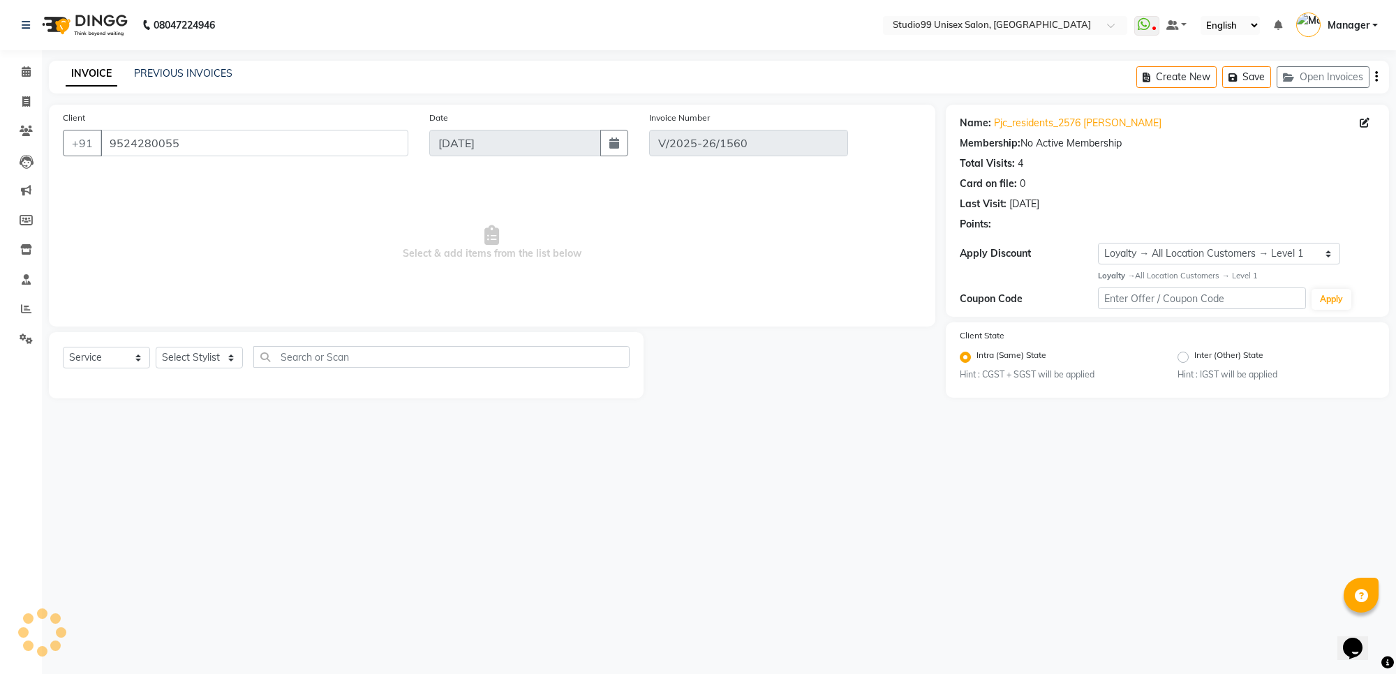
select select "select"
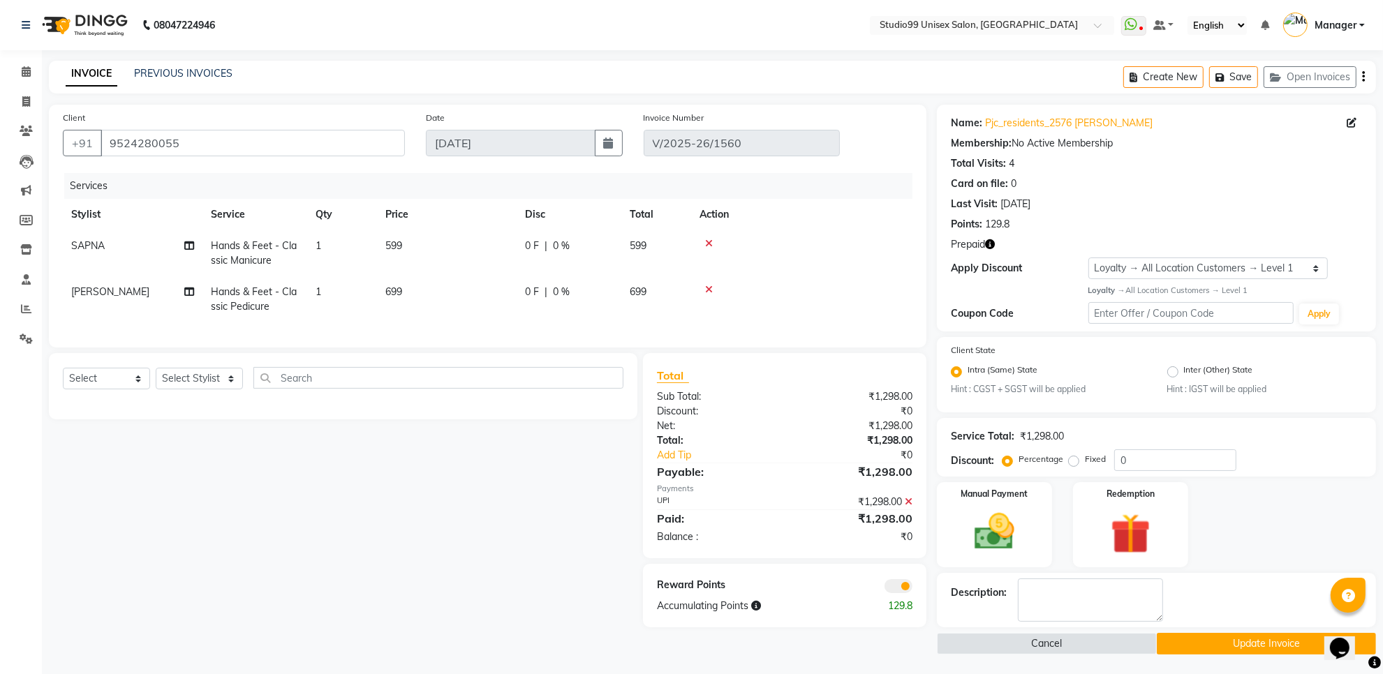
click at [1085, 458] on label "Fixed" at bounding box center [1095, 459] width 21 height 13
click at [1073, 458] on input "Fixed" at bounding box center [1076, 459] width 10 height 10
radio input "true"
click at [1143, 466] on input "0" at bounding box center [1175, 460] width 122 height 22
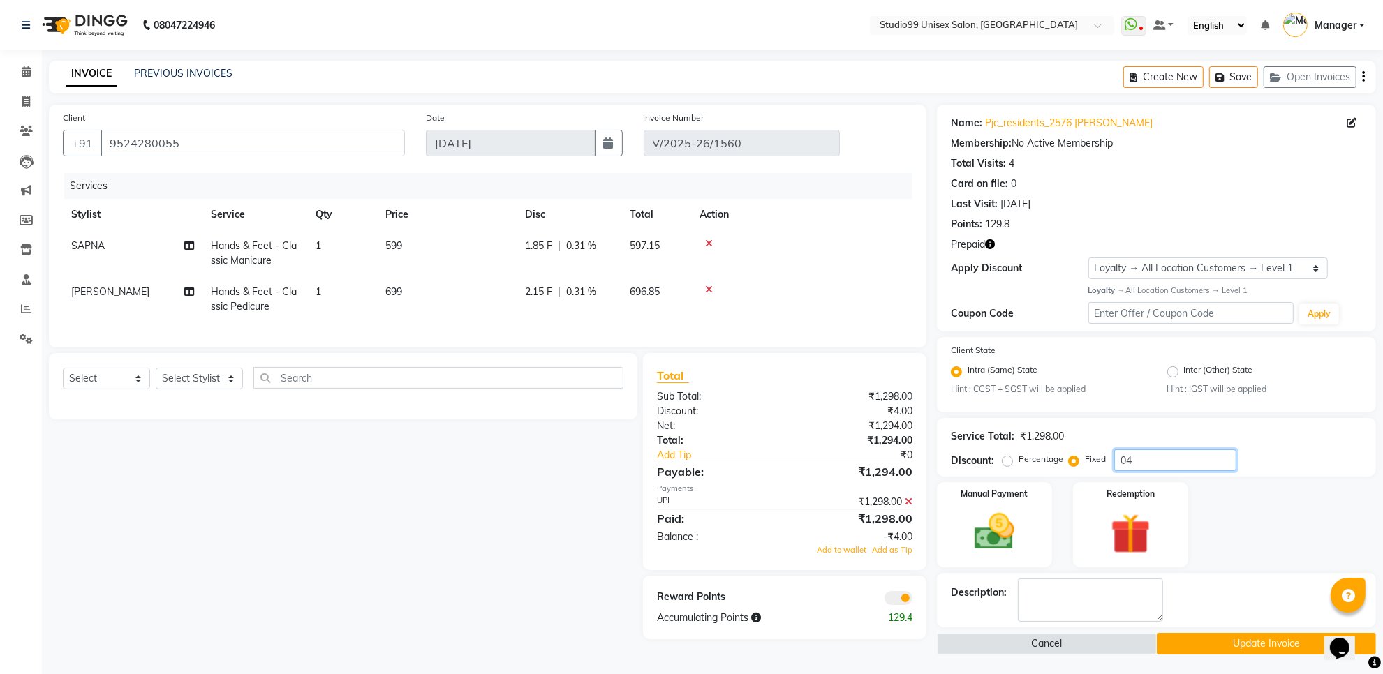
type input "0"
type input "499"
click at [909, 506] on icon at bounding box center [909, 501] width 8 height 10
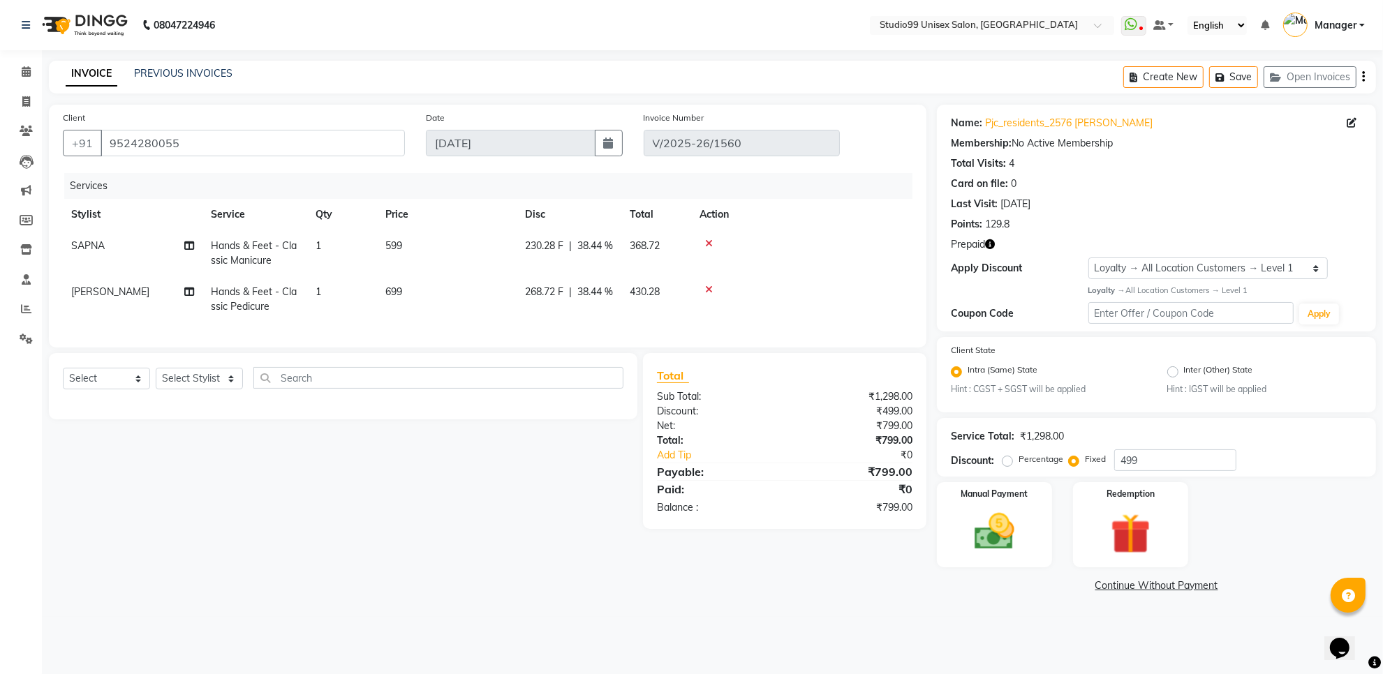
scroll to position [0, 0]
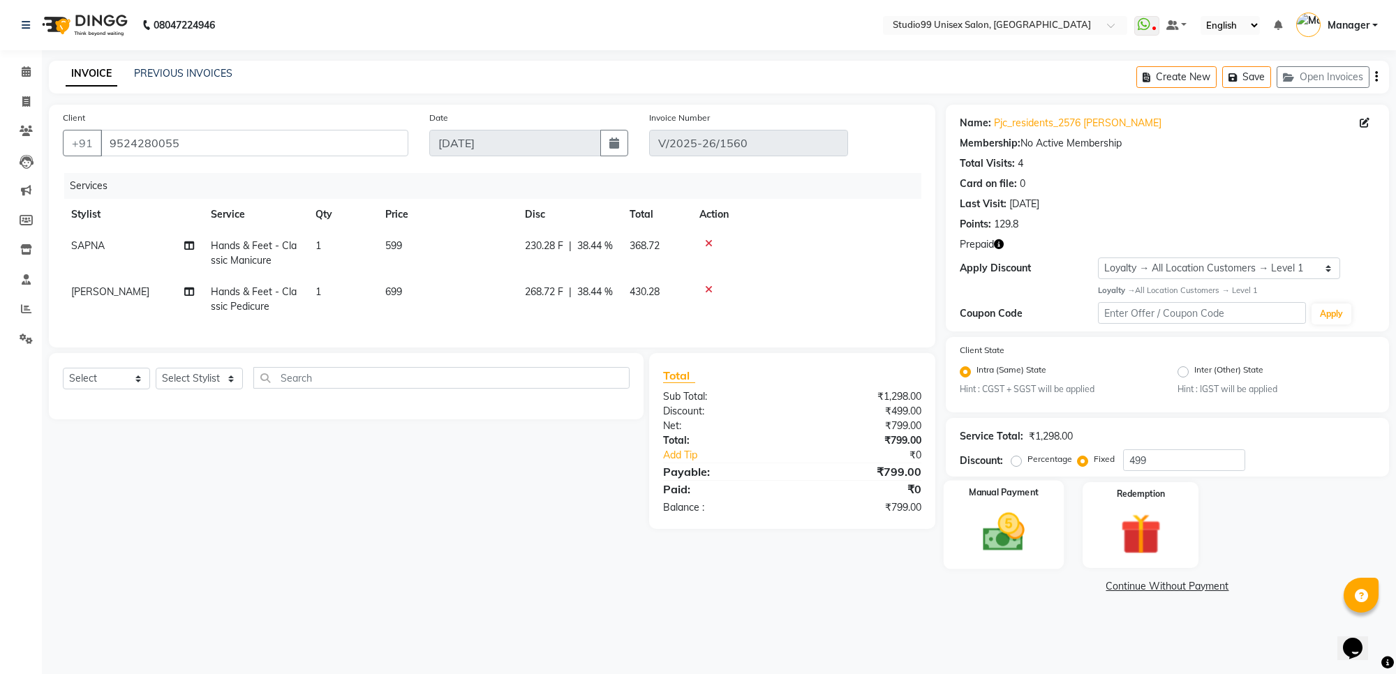
click at [1011, 549] on img at bounding box center [1003, 532] width 68 height 49
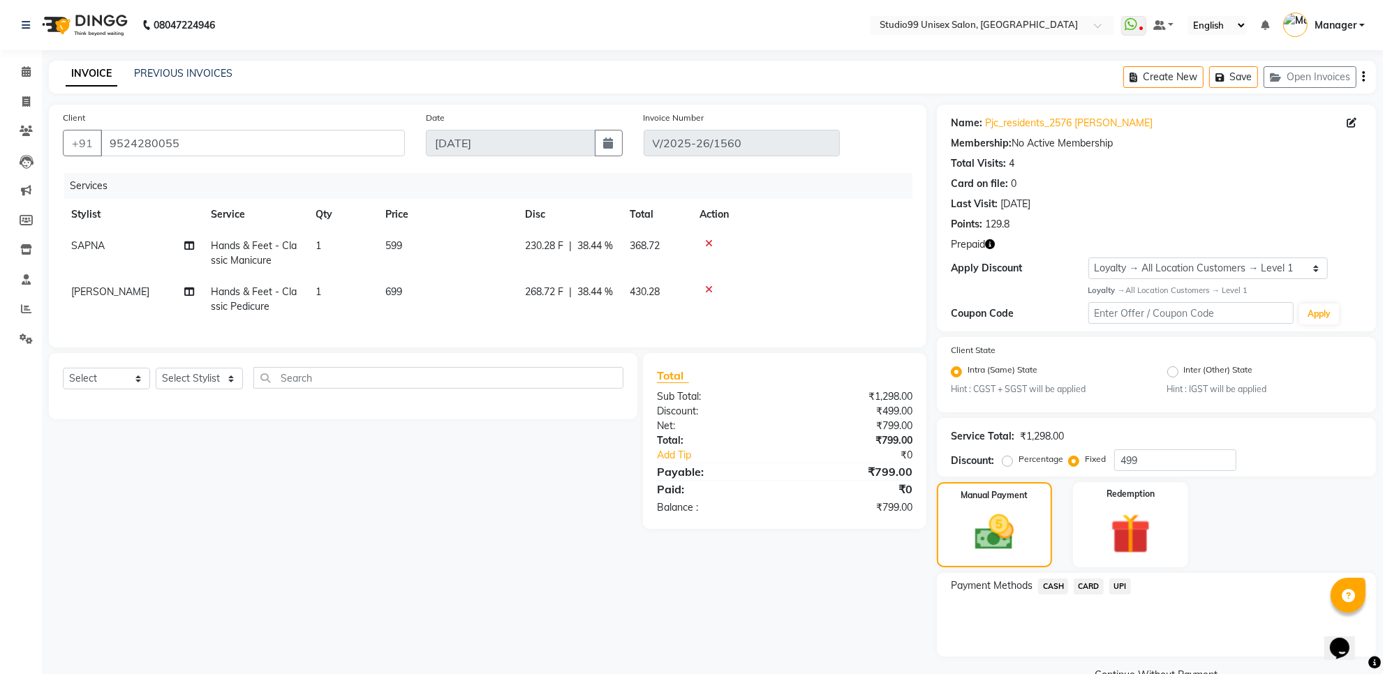
click at [1119, 581] on span "UPI" at bounding box center [1120, 587] width 22 height 16
click at [1132, 658] on button "Add Payment" at bounding box center [1228, 661] width 267 height 22
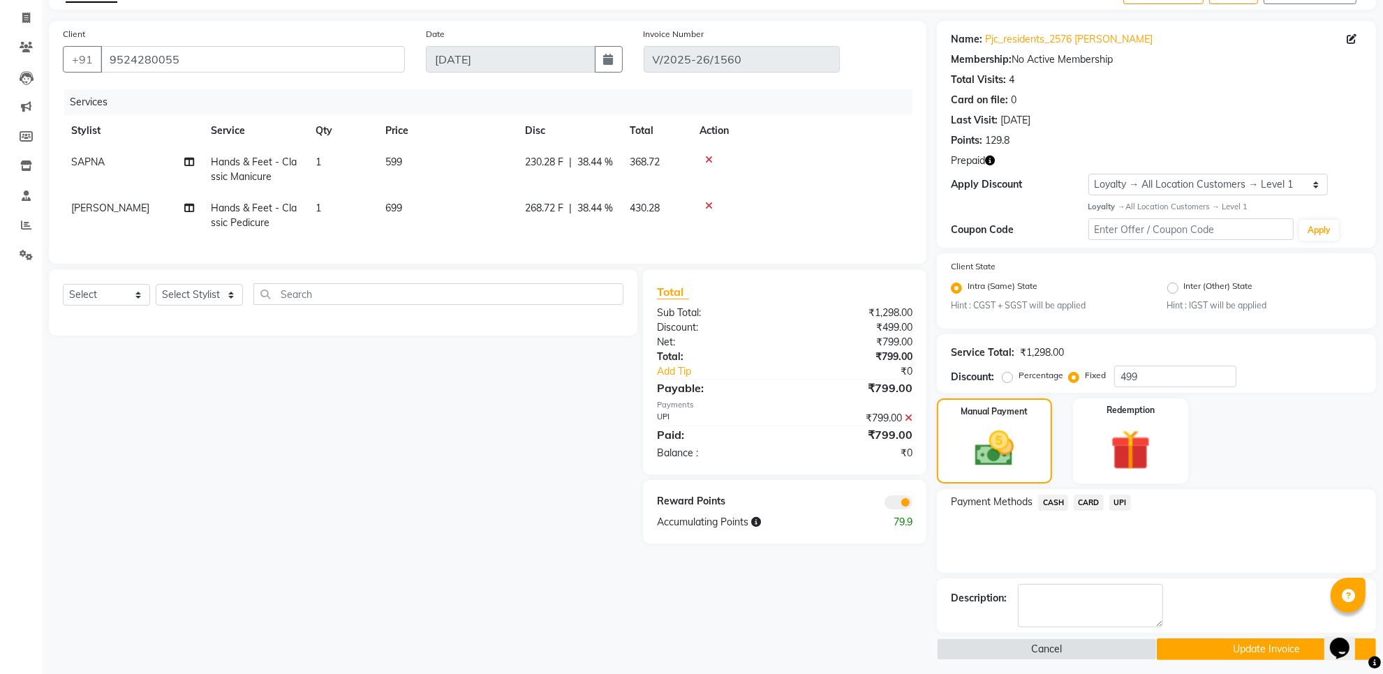
scroll to position [89, 0]
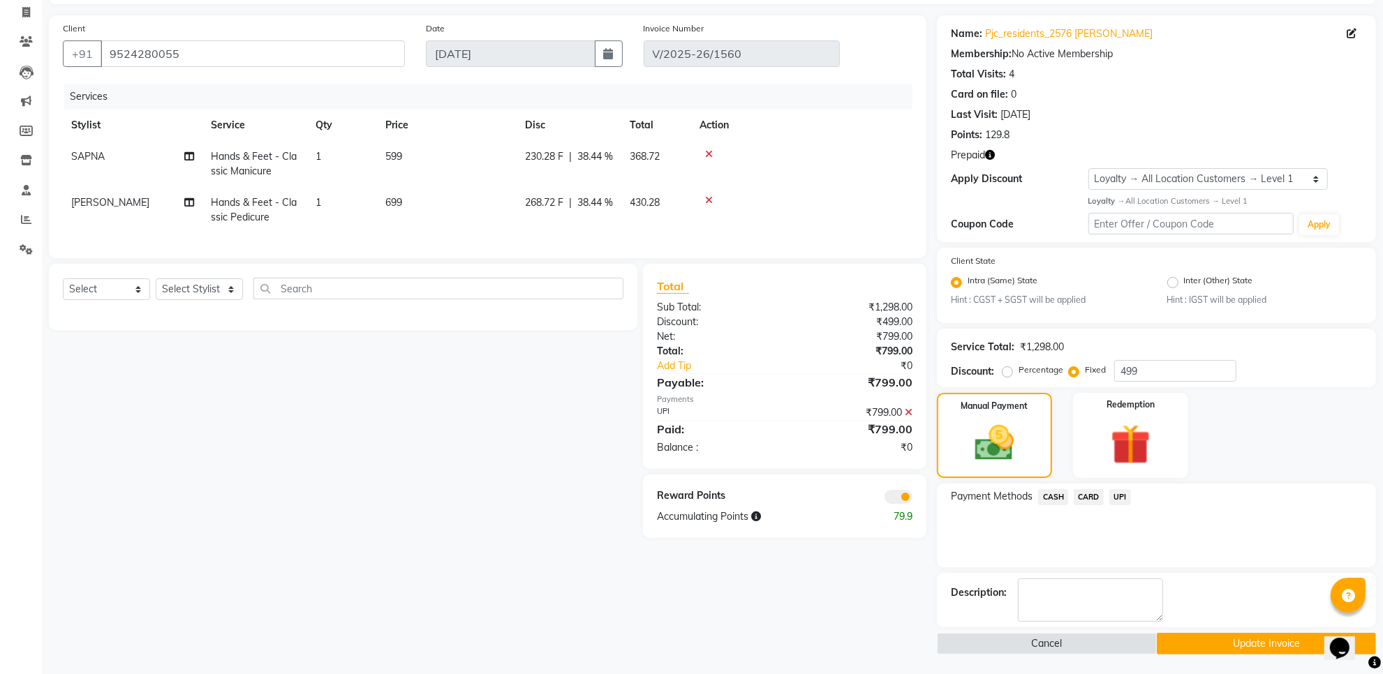
click at [1176, 646] on button "Update Invoice" at bounding box center [1266, 644] width 219 height 22
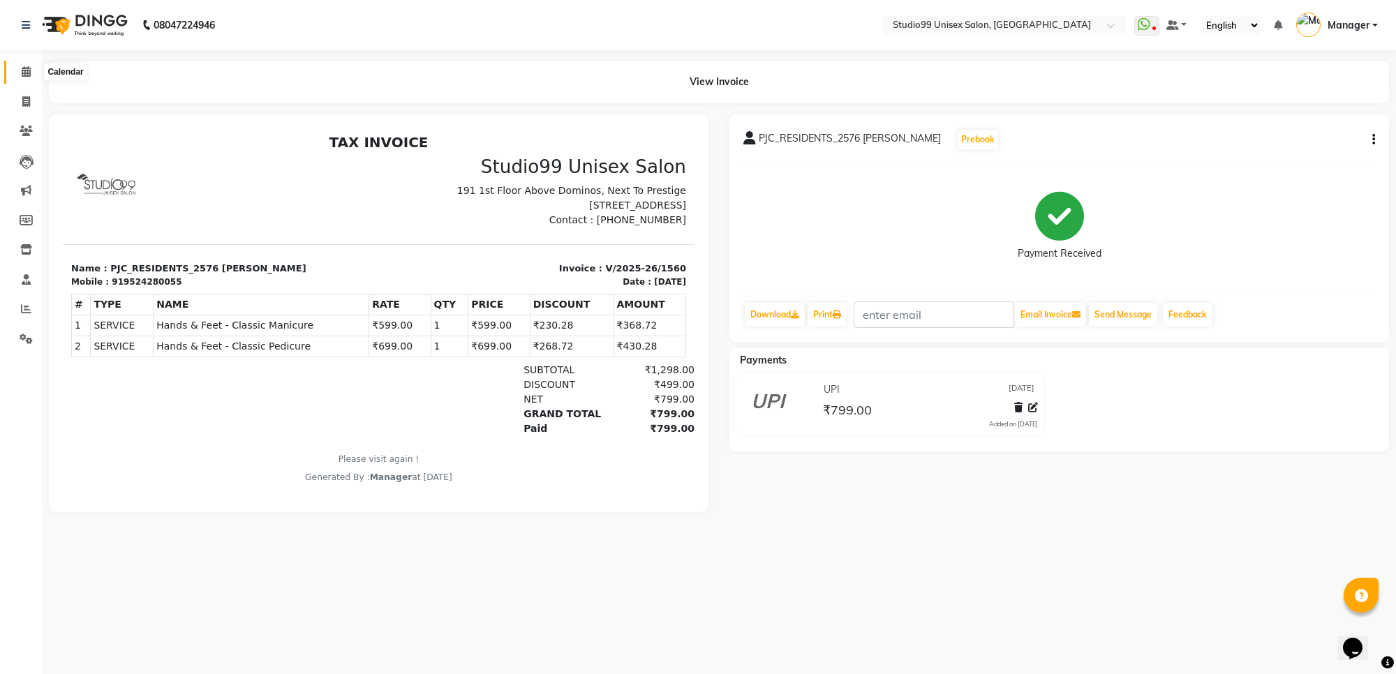
click at [27, 73] on icon at bounding box center [26, 71] width 9 height 10
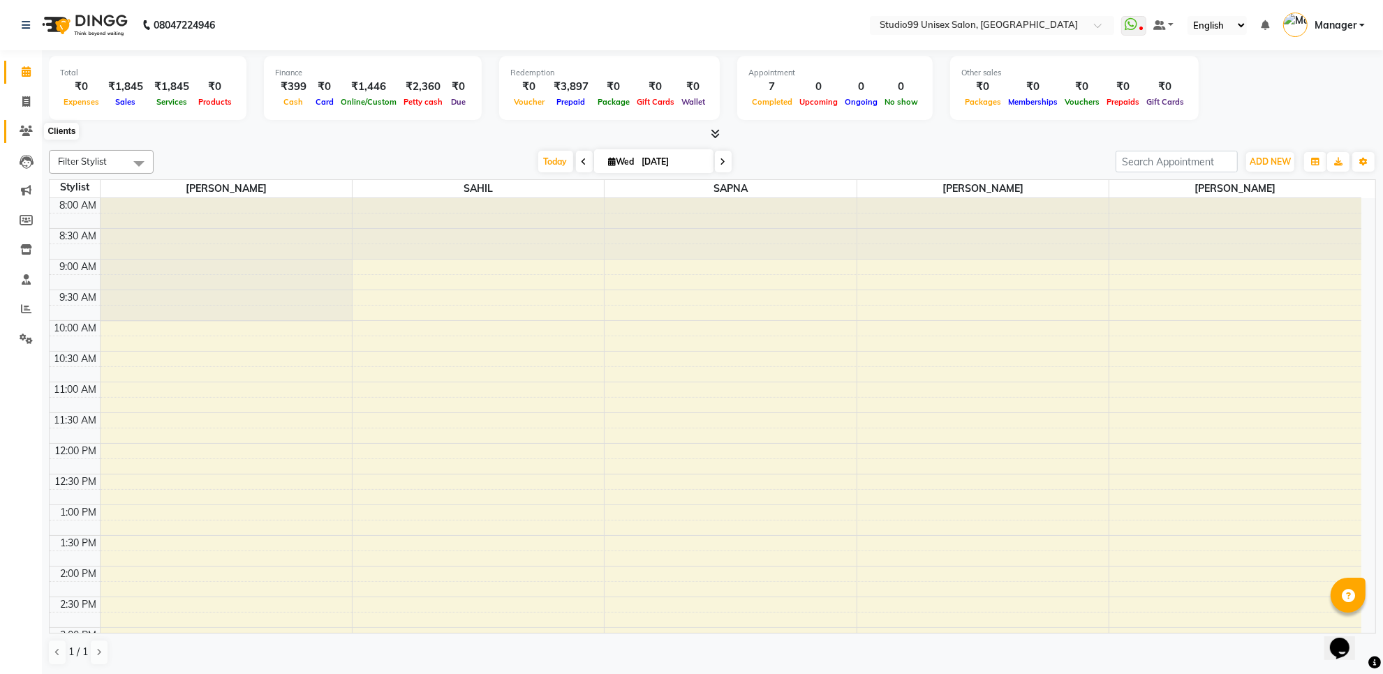
click at [15, 129] on span at bounding box center [26, 132] width 24 height 16
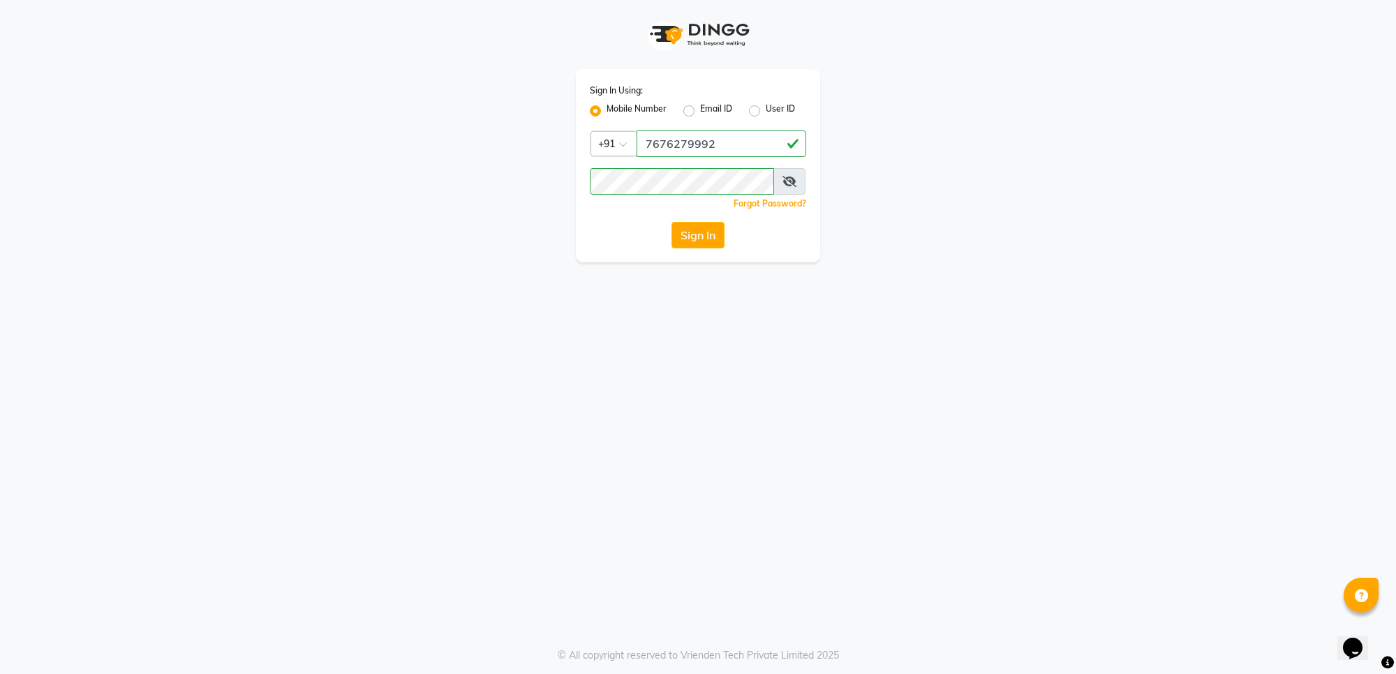
click at [601, 348] on div "Sign In Using: Mobile Number Email ID User ID Country Code × +91 7676279992 Rem…" at bounding box center [698, 337] width 1396 height 674
click at [706, 232] on button "Sign In" at bounding box center [697, 235] width 53 height 27
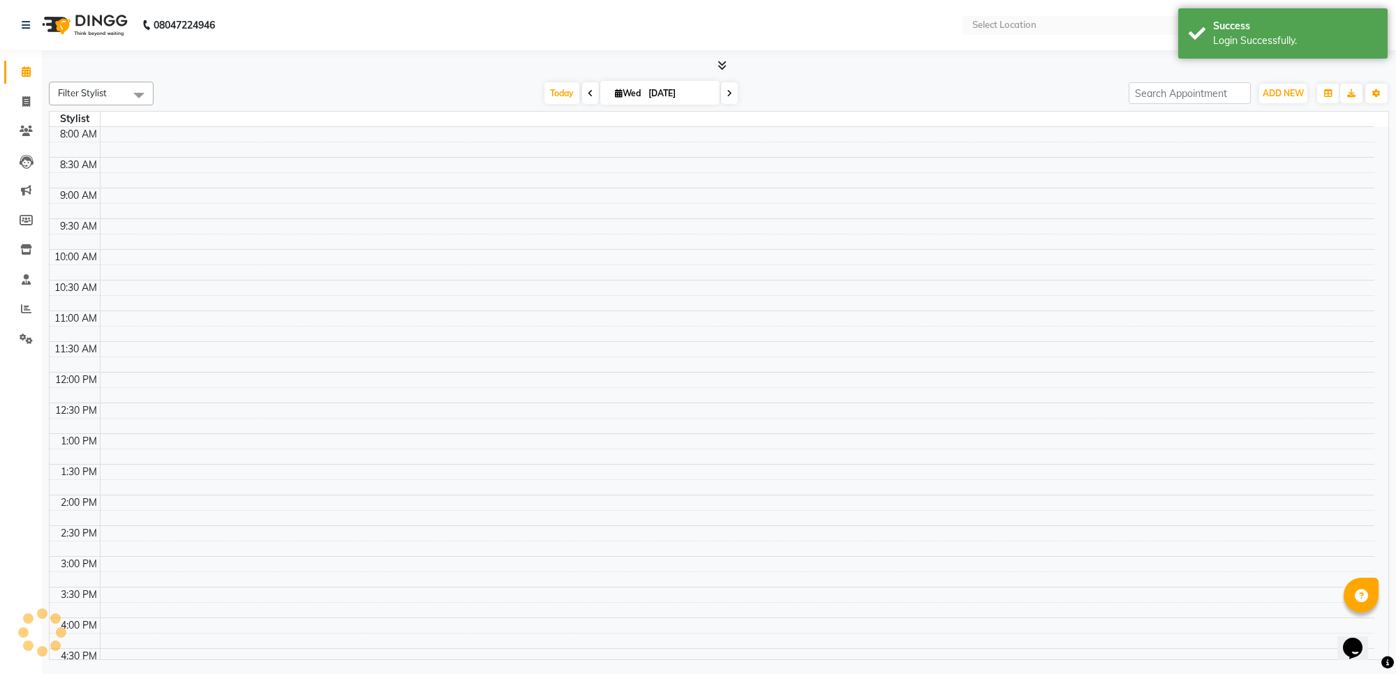
select select "en"
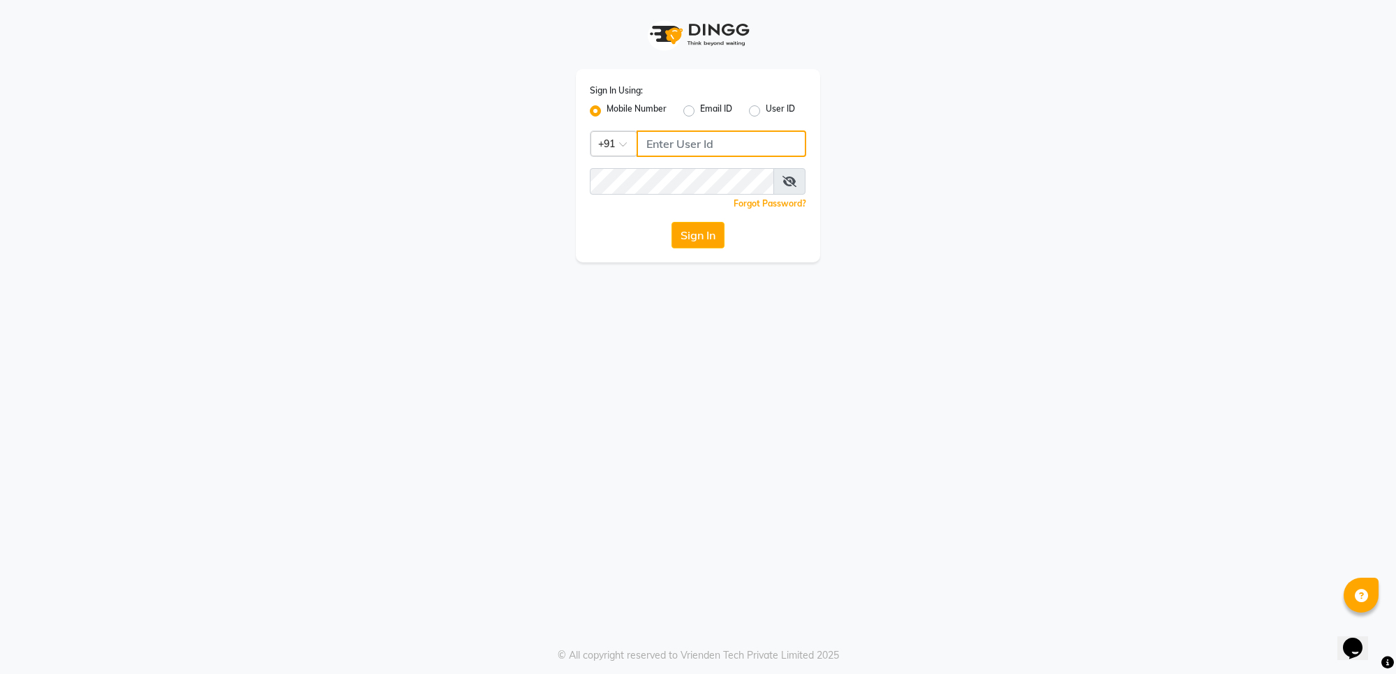
type input "7676279992"
click at [712, 237] on button "Sign In" at bounding box center [697, 235] width 53 height 27
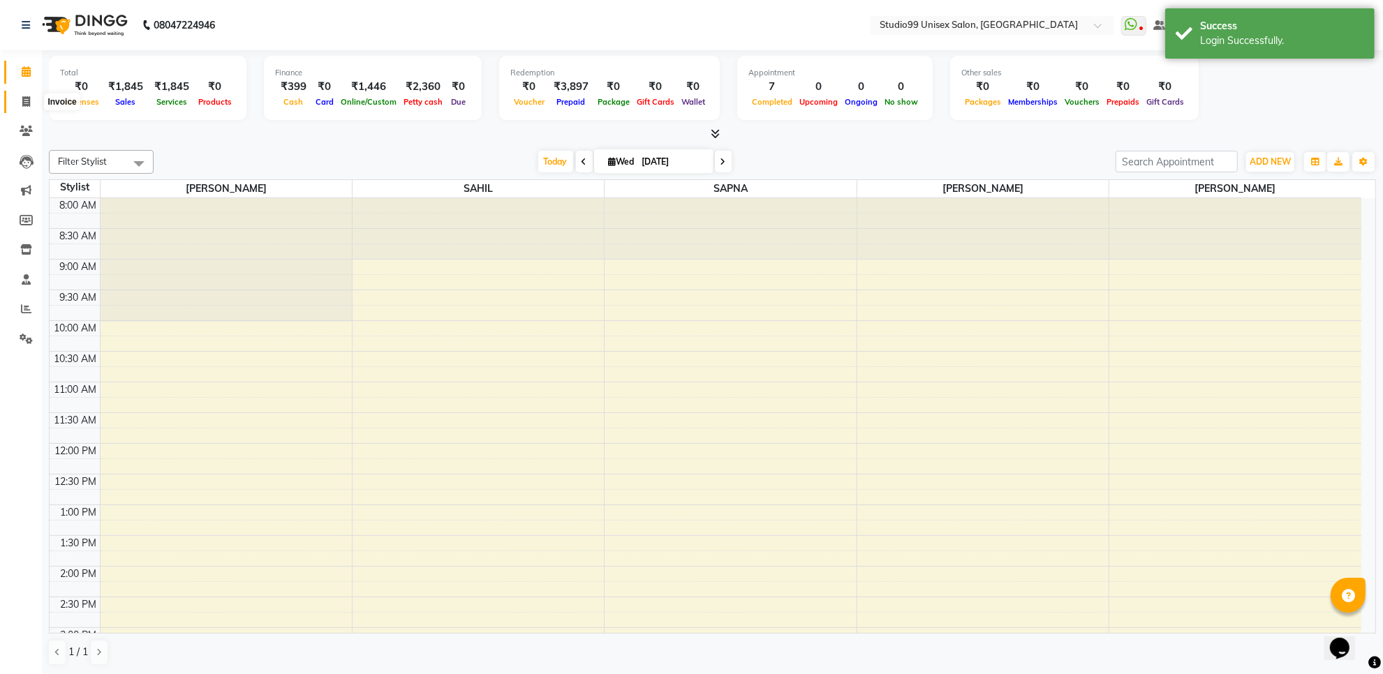
click at [23, 98] on icon at bounding box center [26, 101] width 8 height 10
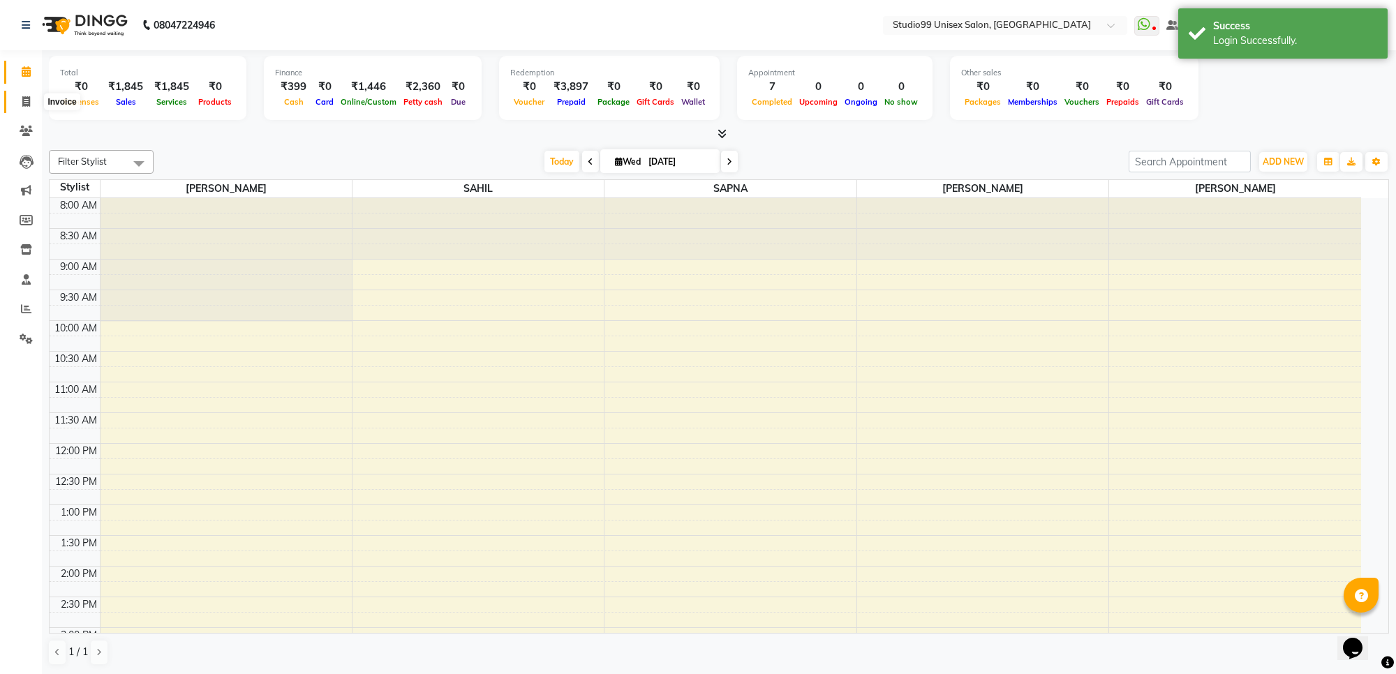
select select "7323"
select select "service"
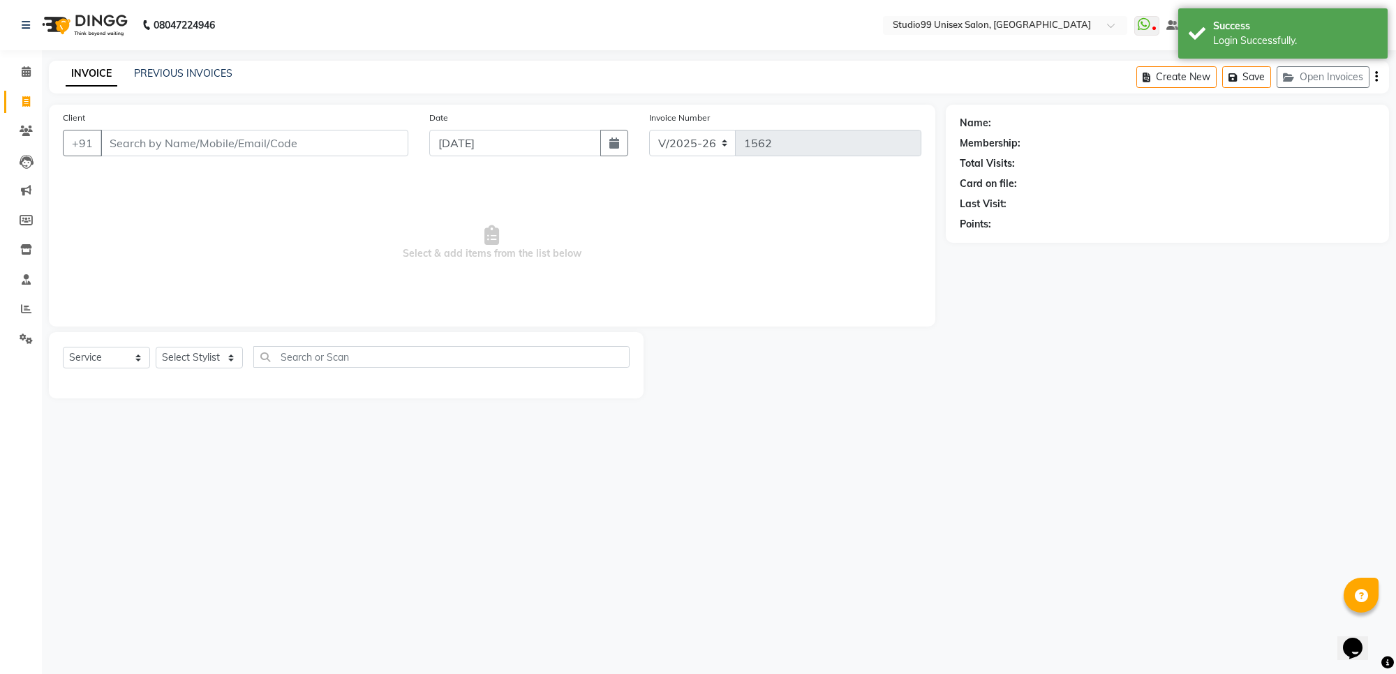
click at [144, 143] on input "Client" at bounding box center [255, 143] width 308 height 27
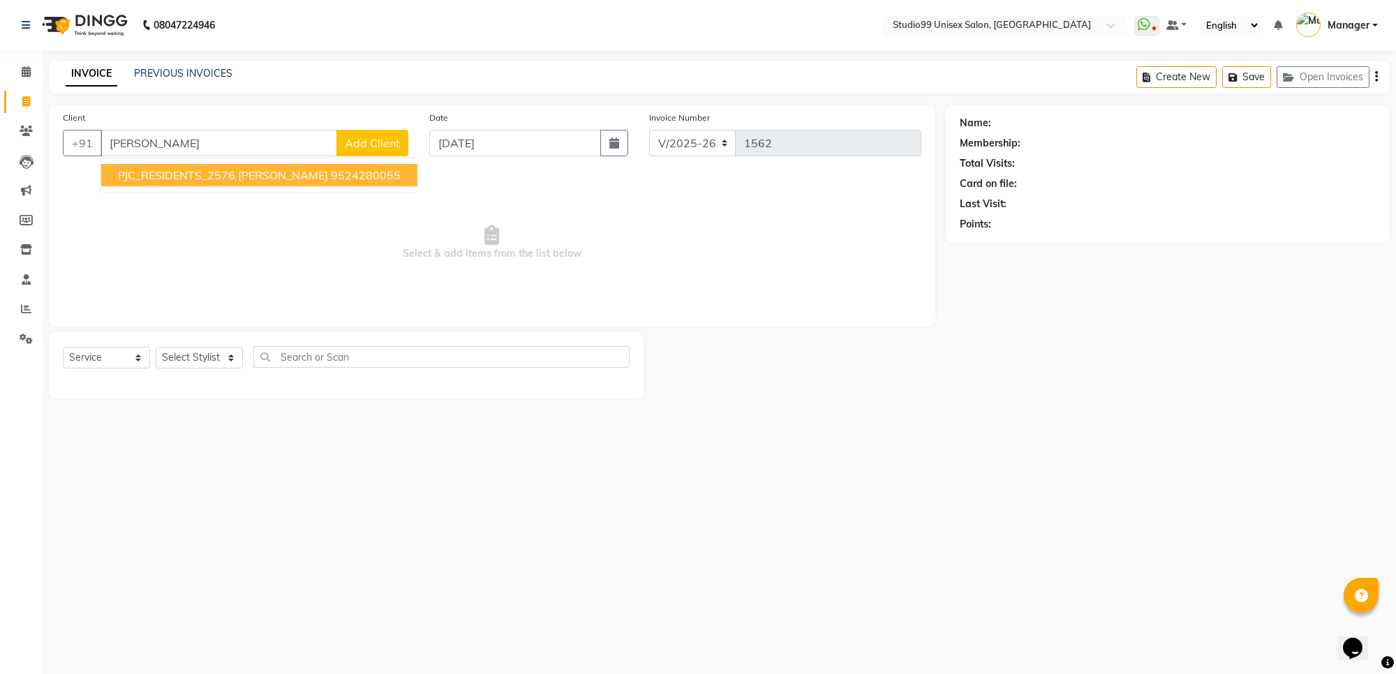
click at [162, 177] on span "PJC_RESIDENTS_2576 jyothi" at bounding box center [223, 175] width 210 height 14
type input "9524280055"
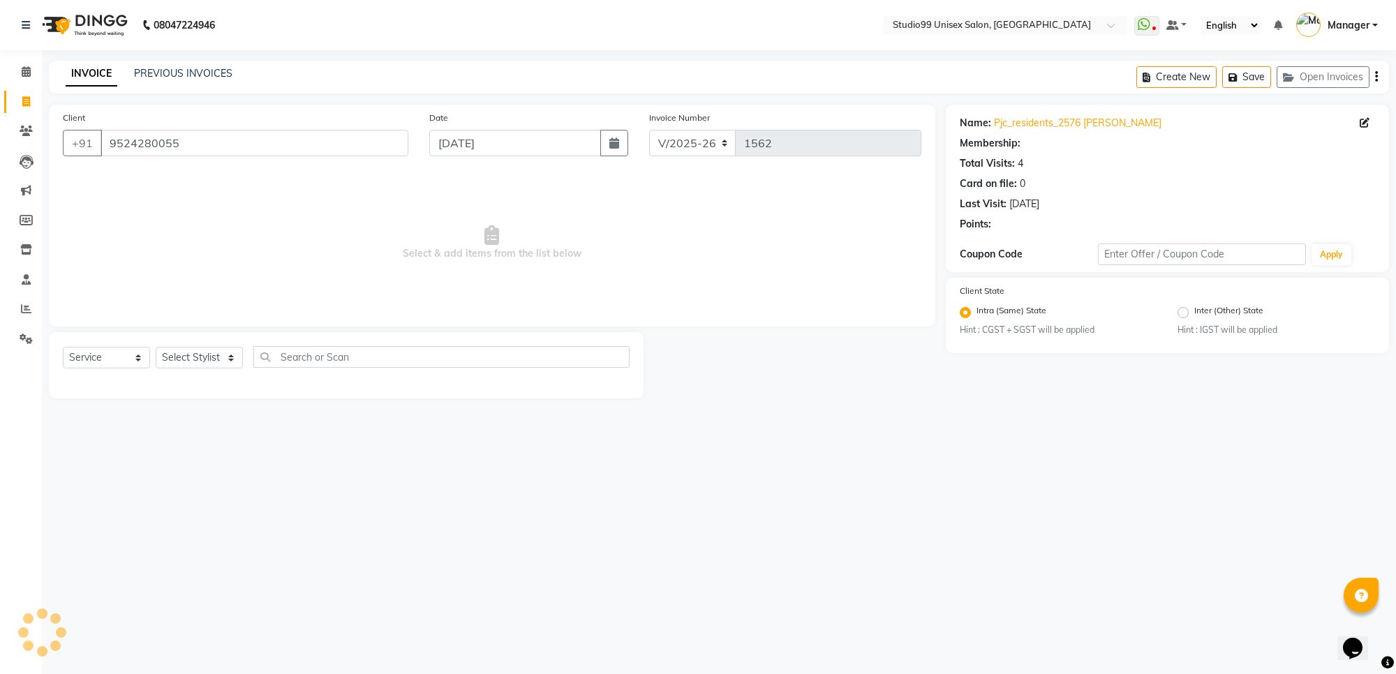
select select "1: Object"
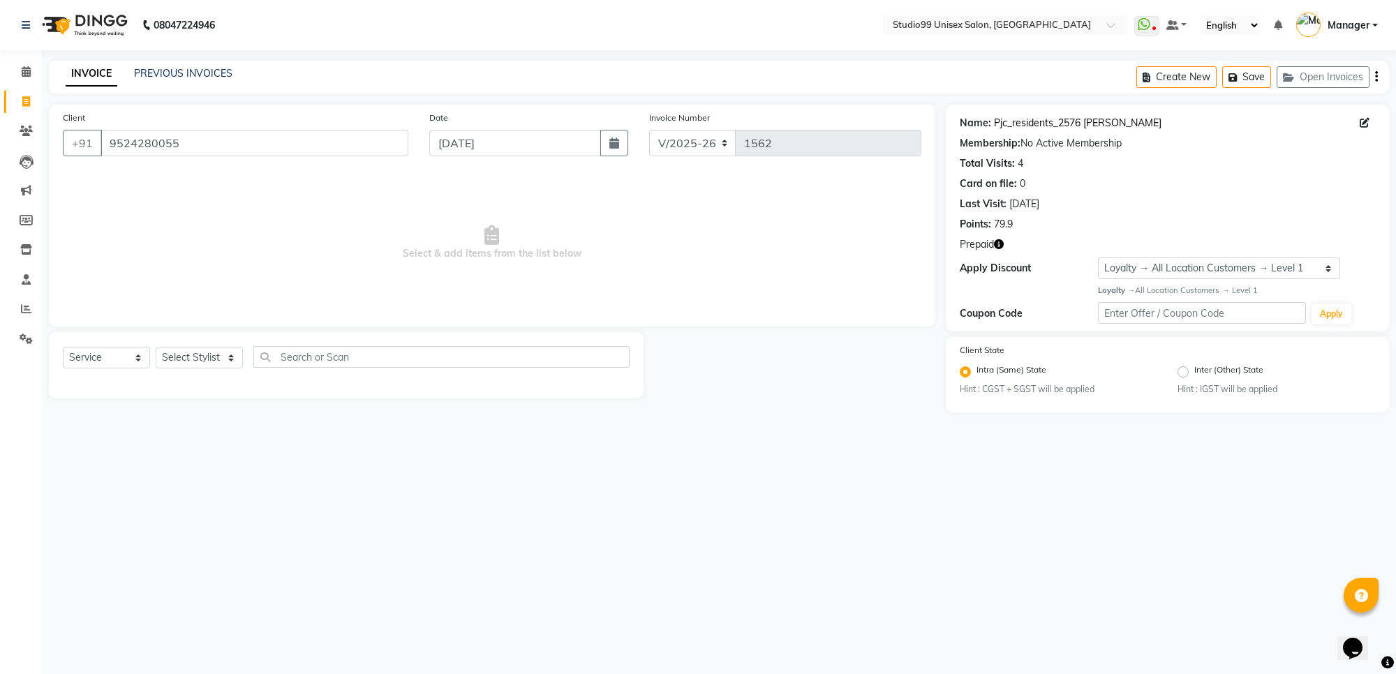
click at [1023, 124] on link "Pjc_residents_2576 Jyothi" at bounding box center [1078, 123] width 168 height 15
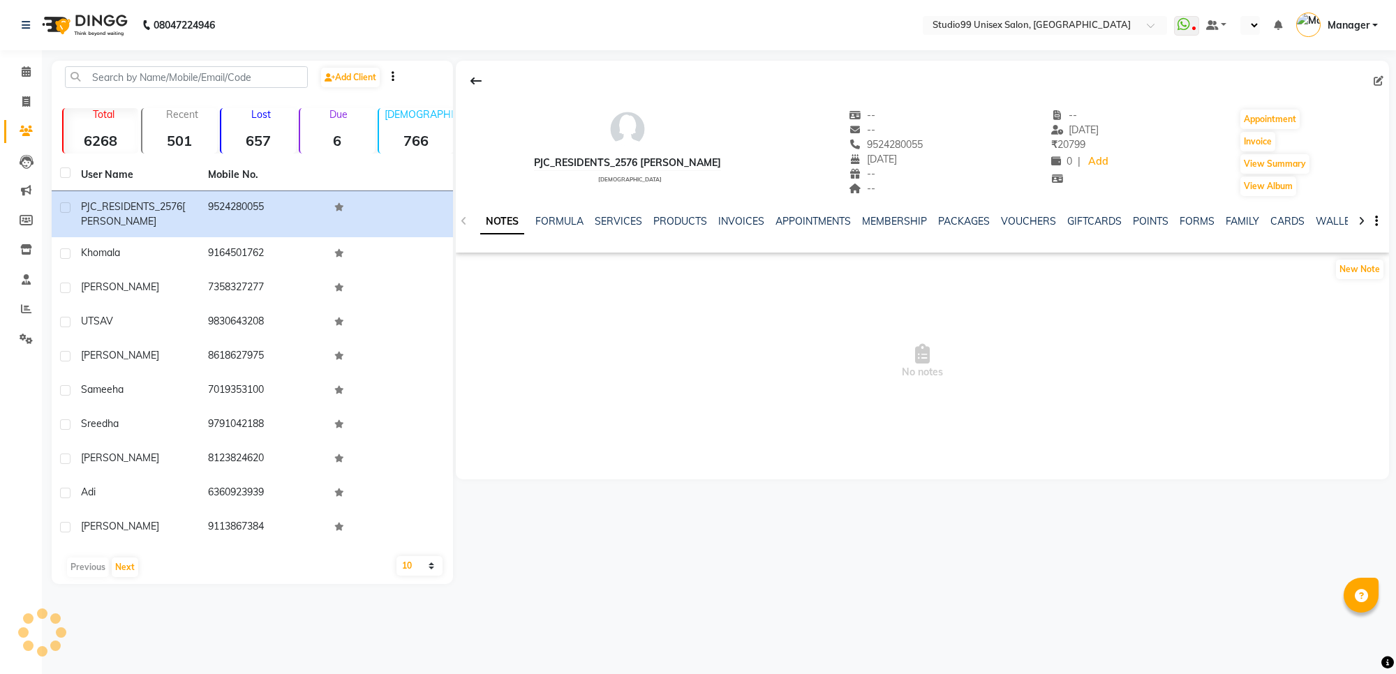
select select "en"
click at [734, 224] on link "INVOICES" at bounding box center [741, 221] width 46 height 13
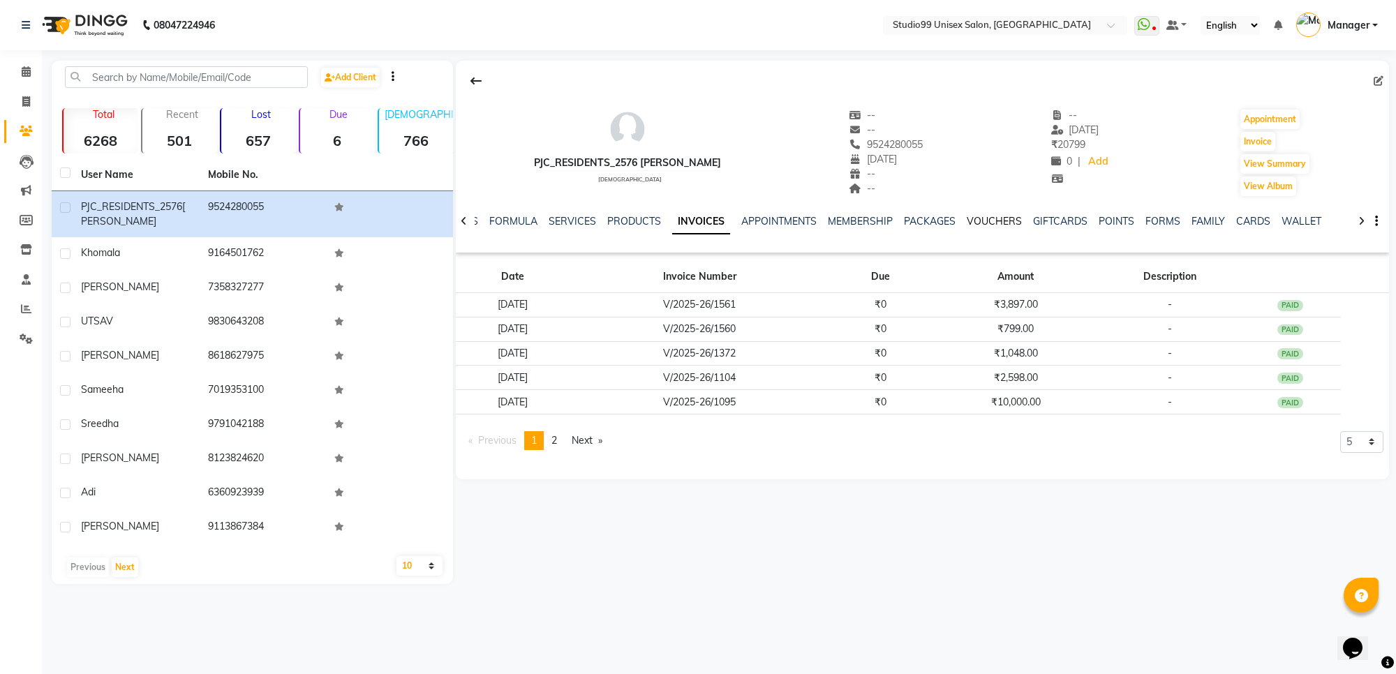
click at [992, 217] on link "VOUCHERS" at bounding box center [994, 221] width 55 height 13
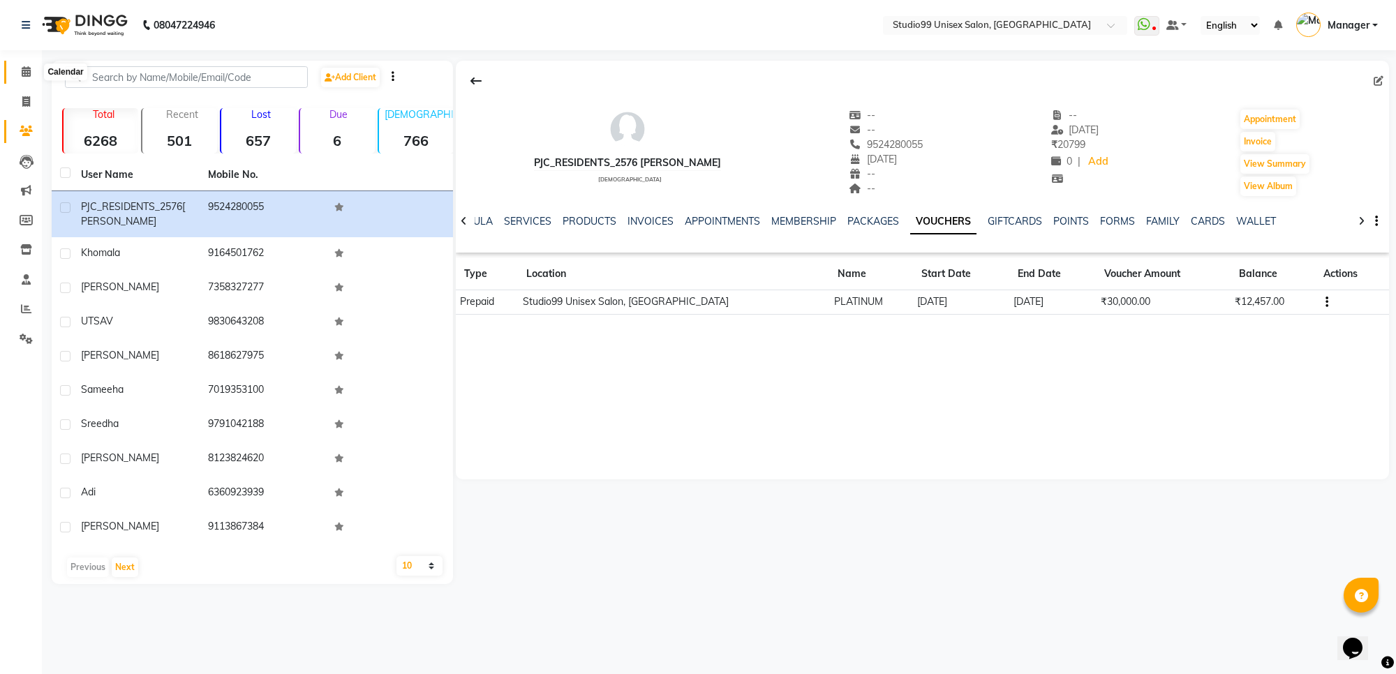
click at [26, 70] on icon at bounding box center [26, 71] width 9 height 10
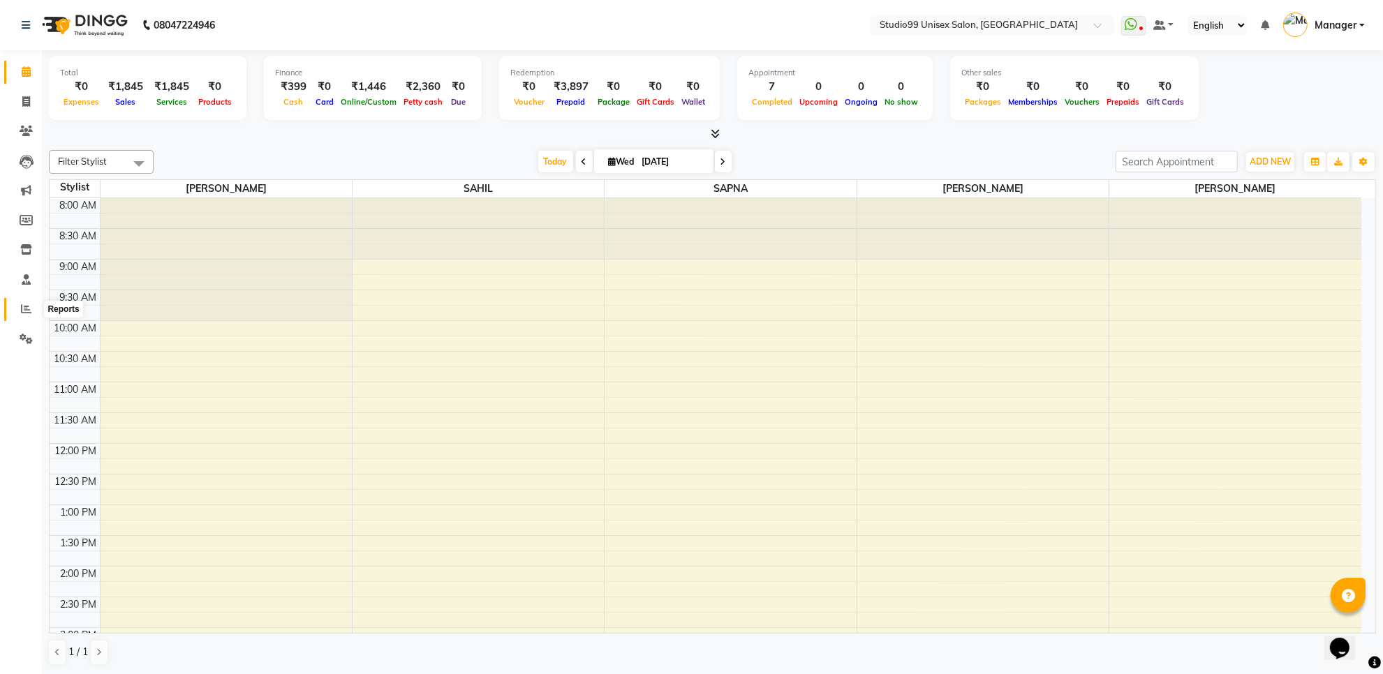
click at [23, 309] on icon at bounding box center [26, 309] width 10 height 10
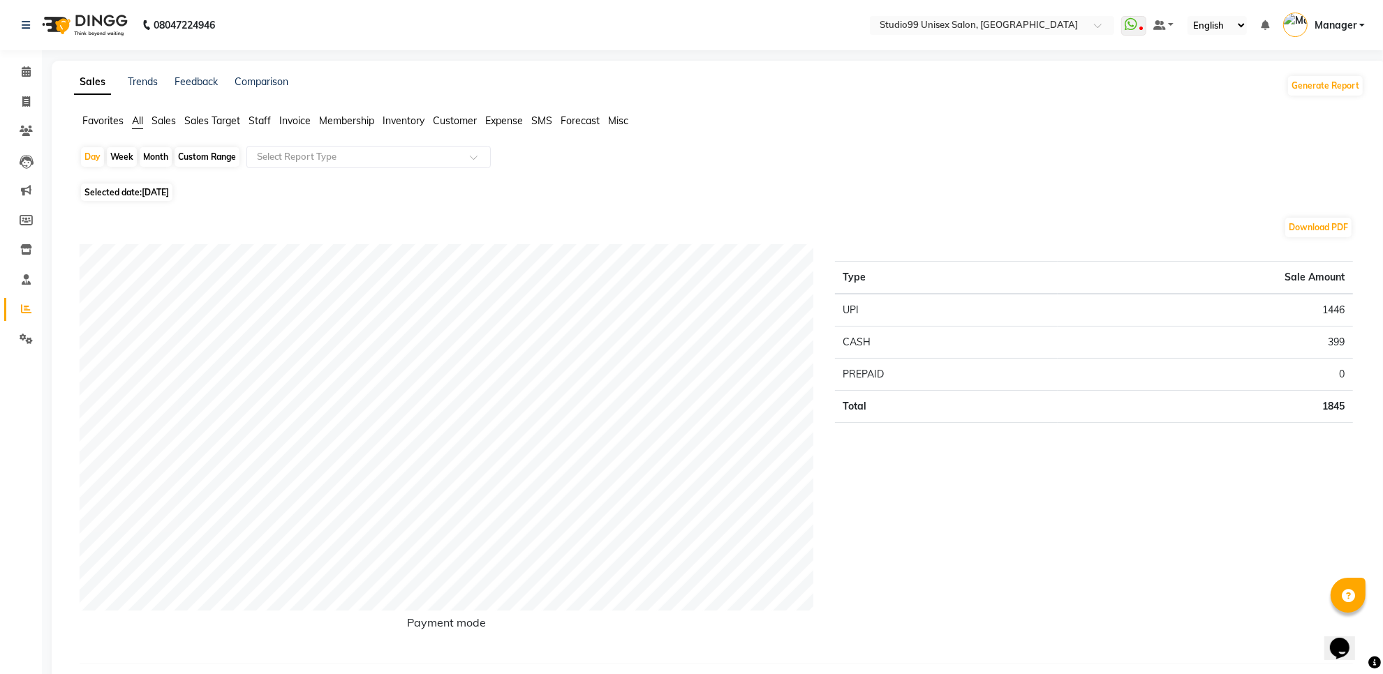
click at [266, 122] on span "Staff" at bounding box center [259, 120] width 22 height 13
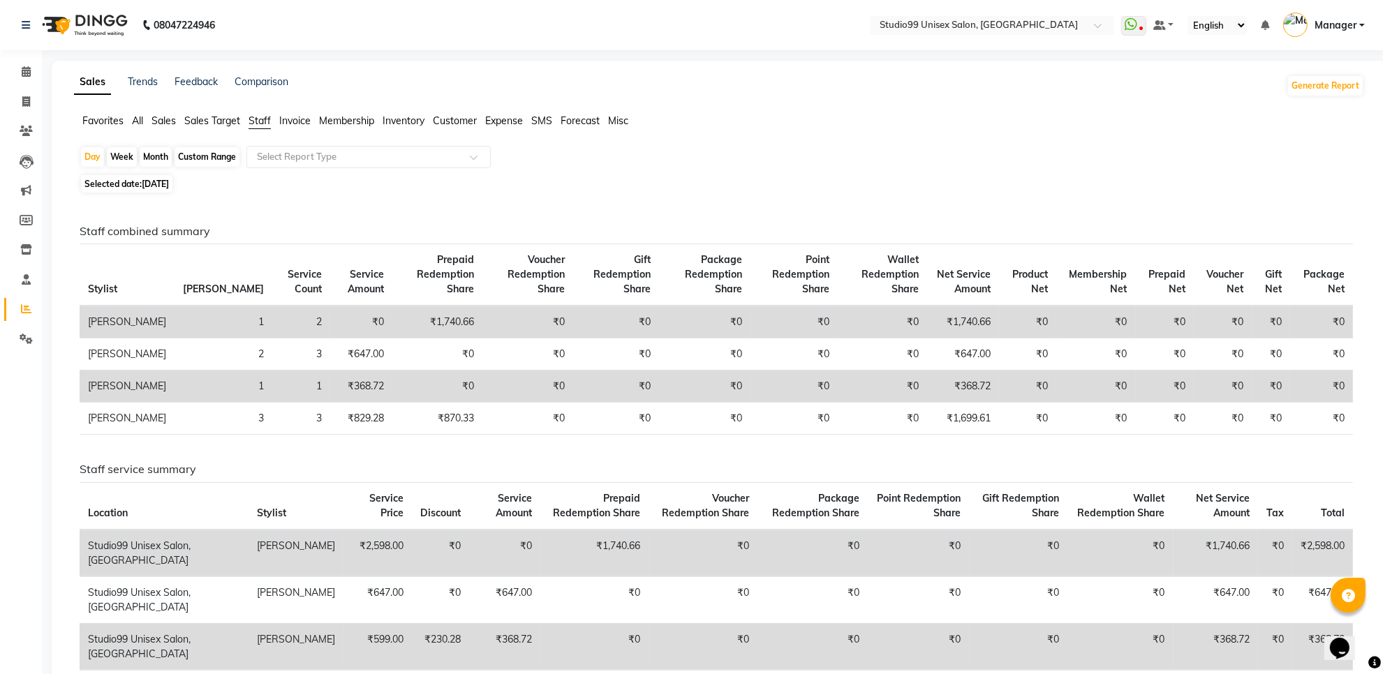
click at [152, 155] on div "Month" at bounding box center [156, 157] width 32 height 20
select select "9"
select select "2025"
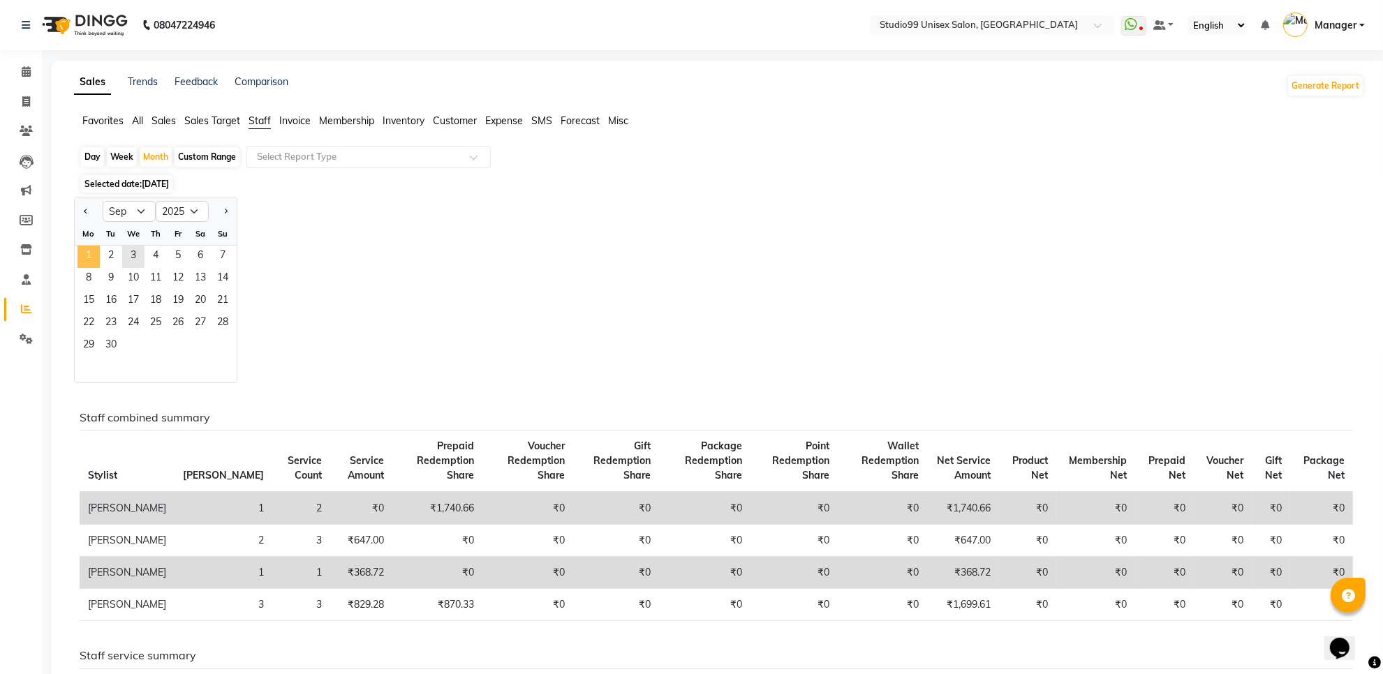
click at [91, 251] on span "1" at bounding box center [88, 257] width 22 height 22
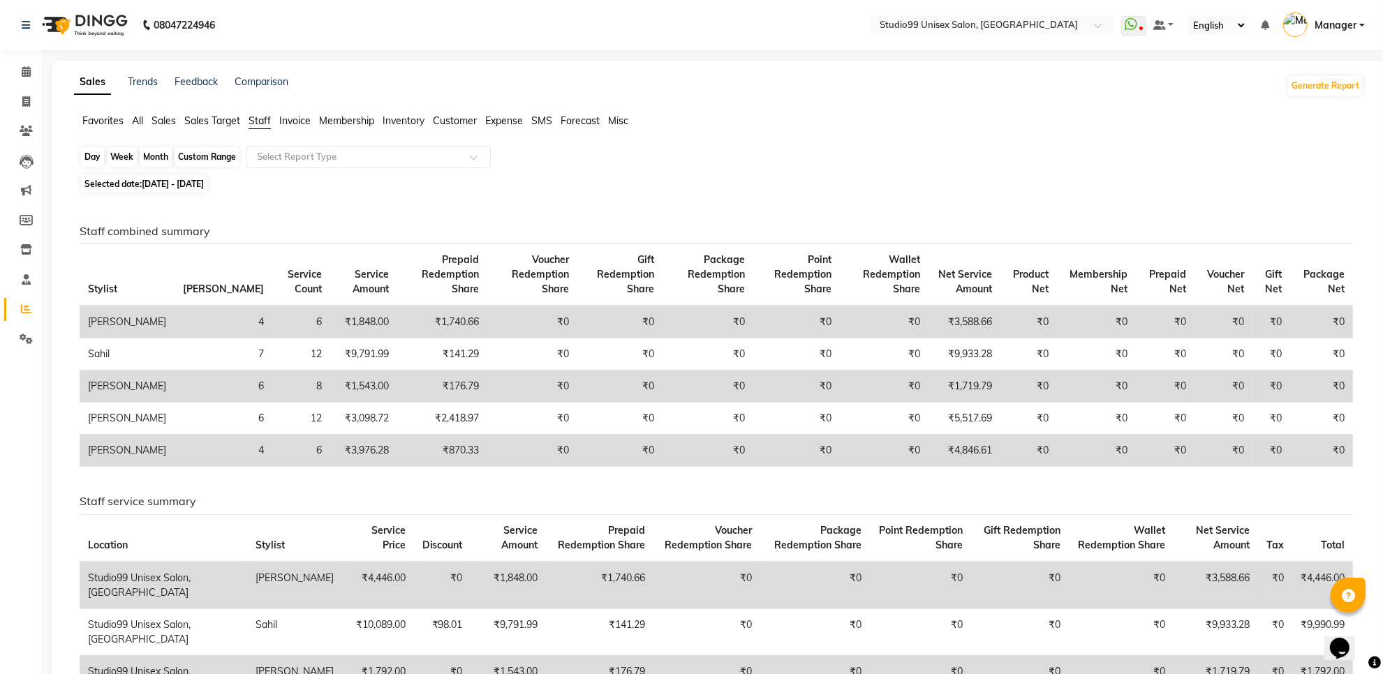
click at [151, 161] on div "Month" at bounding box center [156, 157] width 32 height 20
select select "9"
select select "2025"
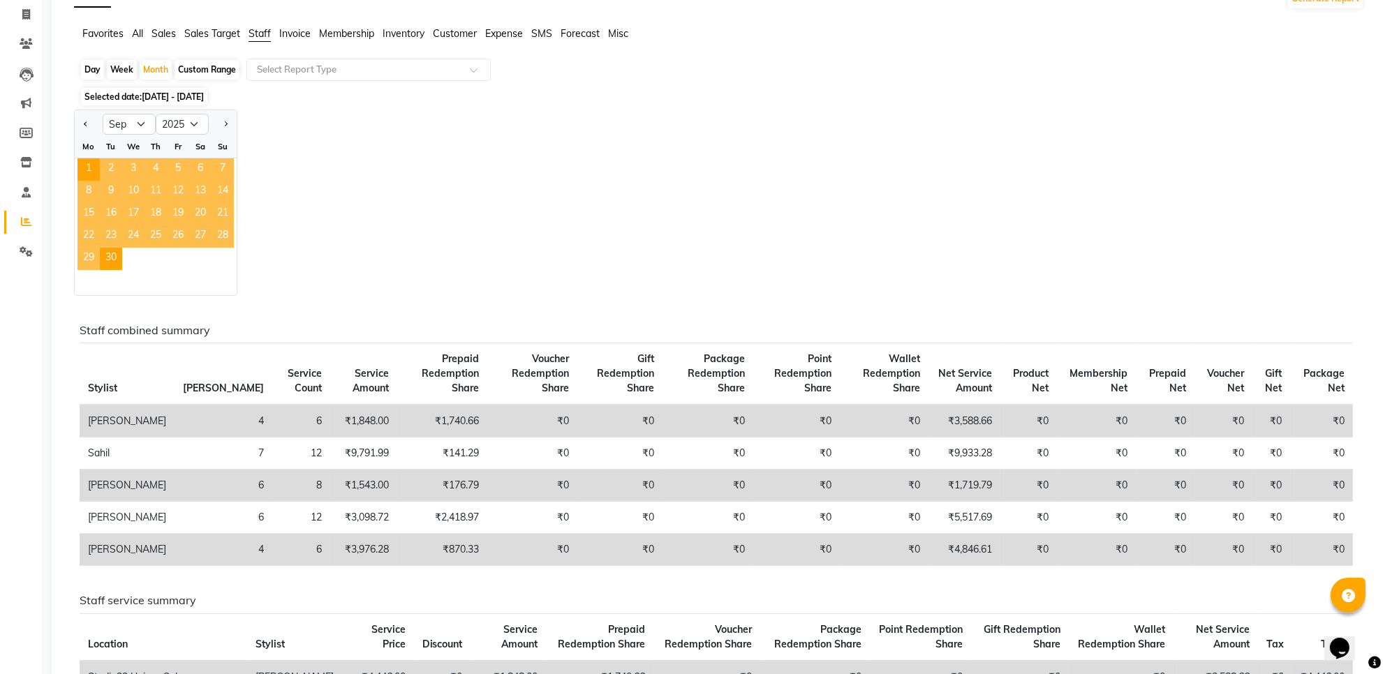
scroll to position [174, 0]
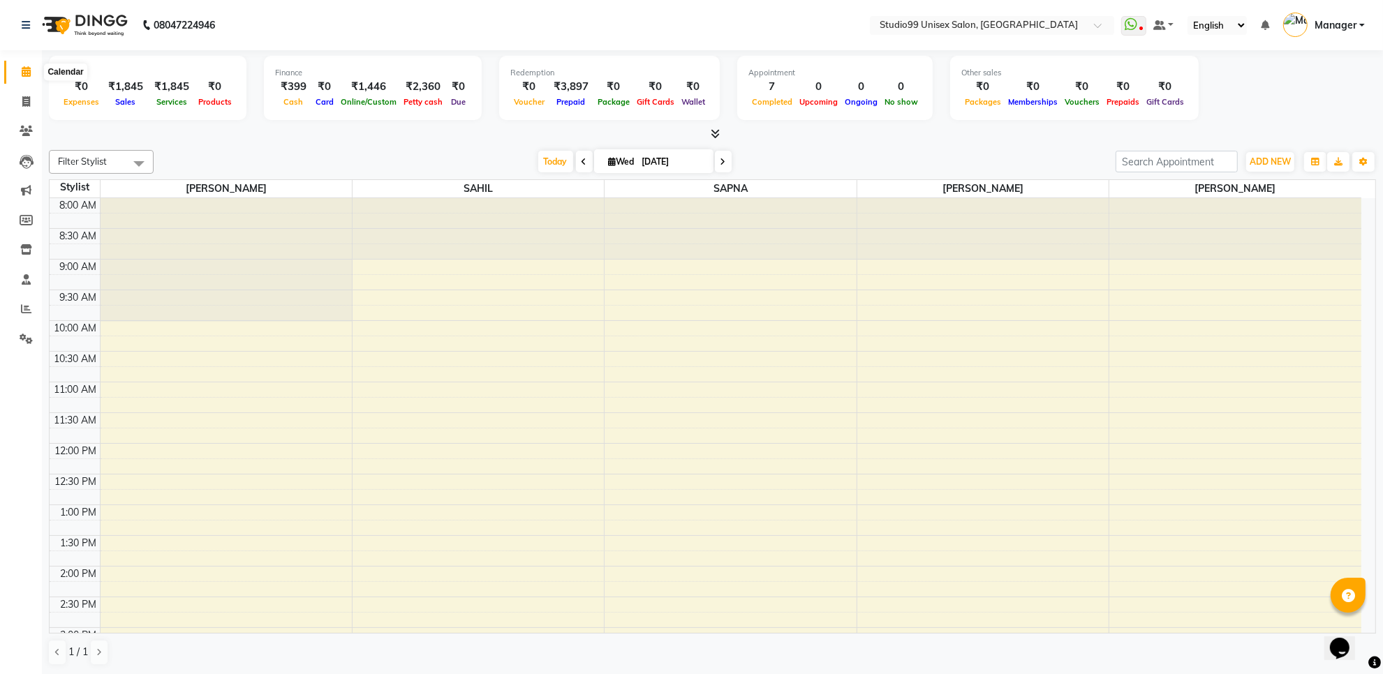
click at [15, 74] on span at bounding box center [26, 72] width 24 height 16
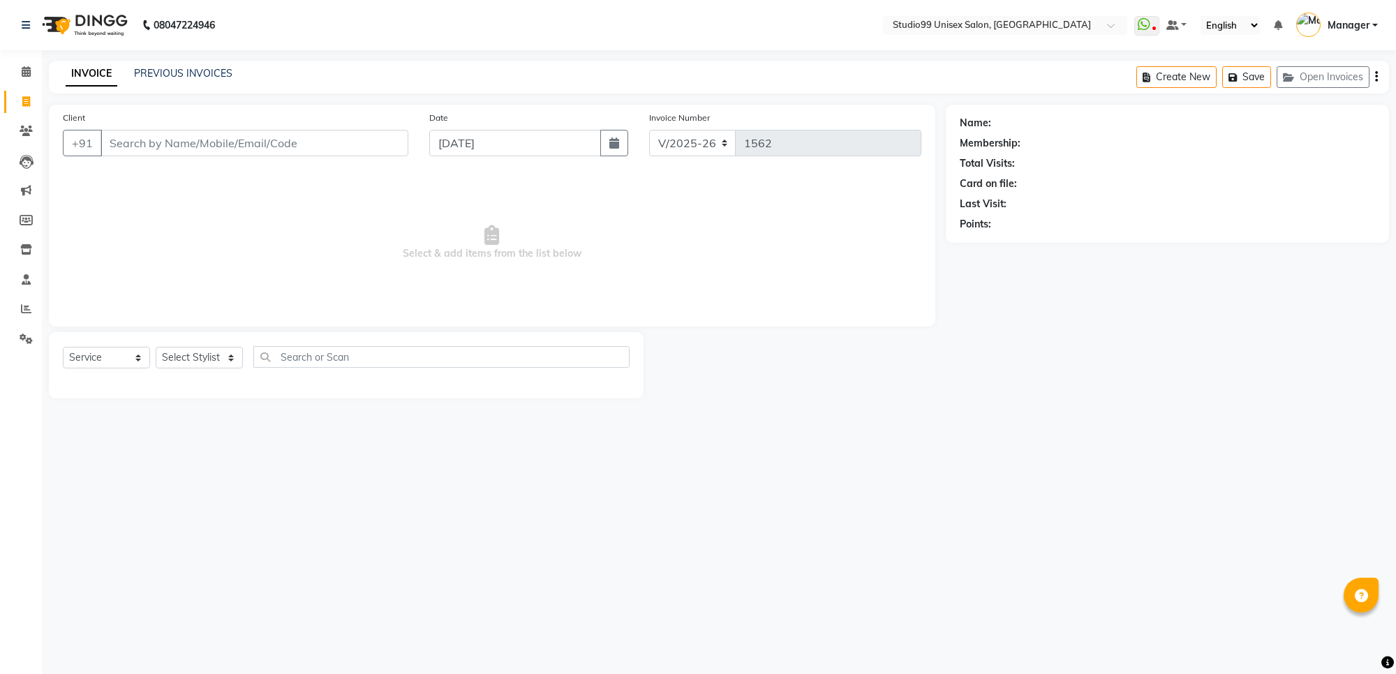
select select "7323"
select select "service"
